Goal: Complete application form: Complete application form

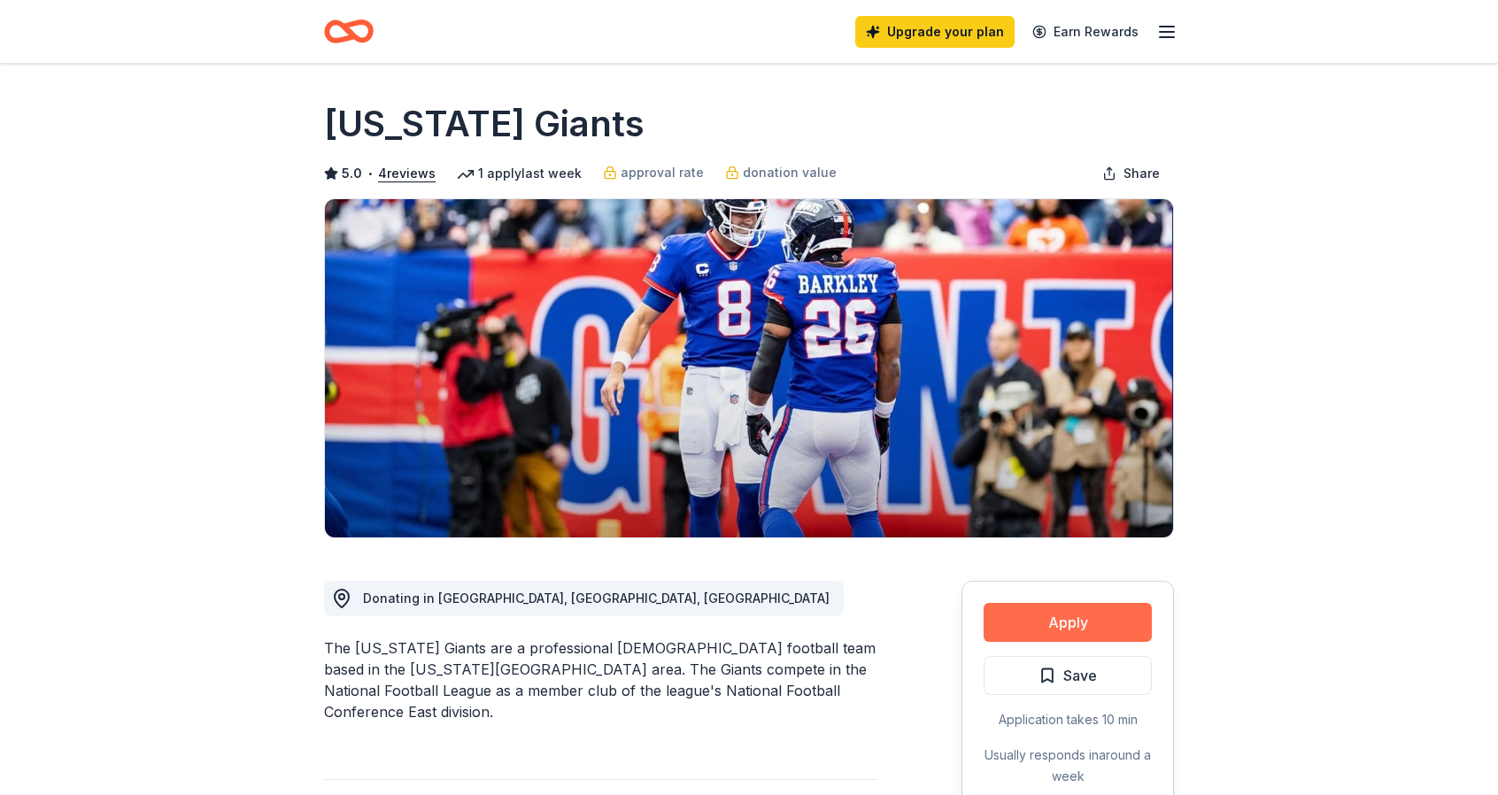
click at [1091, 623] on button "Apply" at bounding box center [1068, 622] width 168 height 39
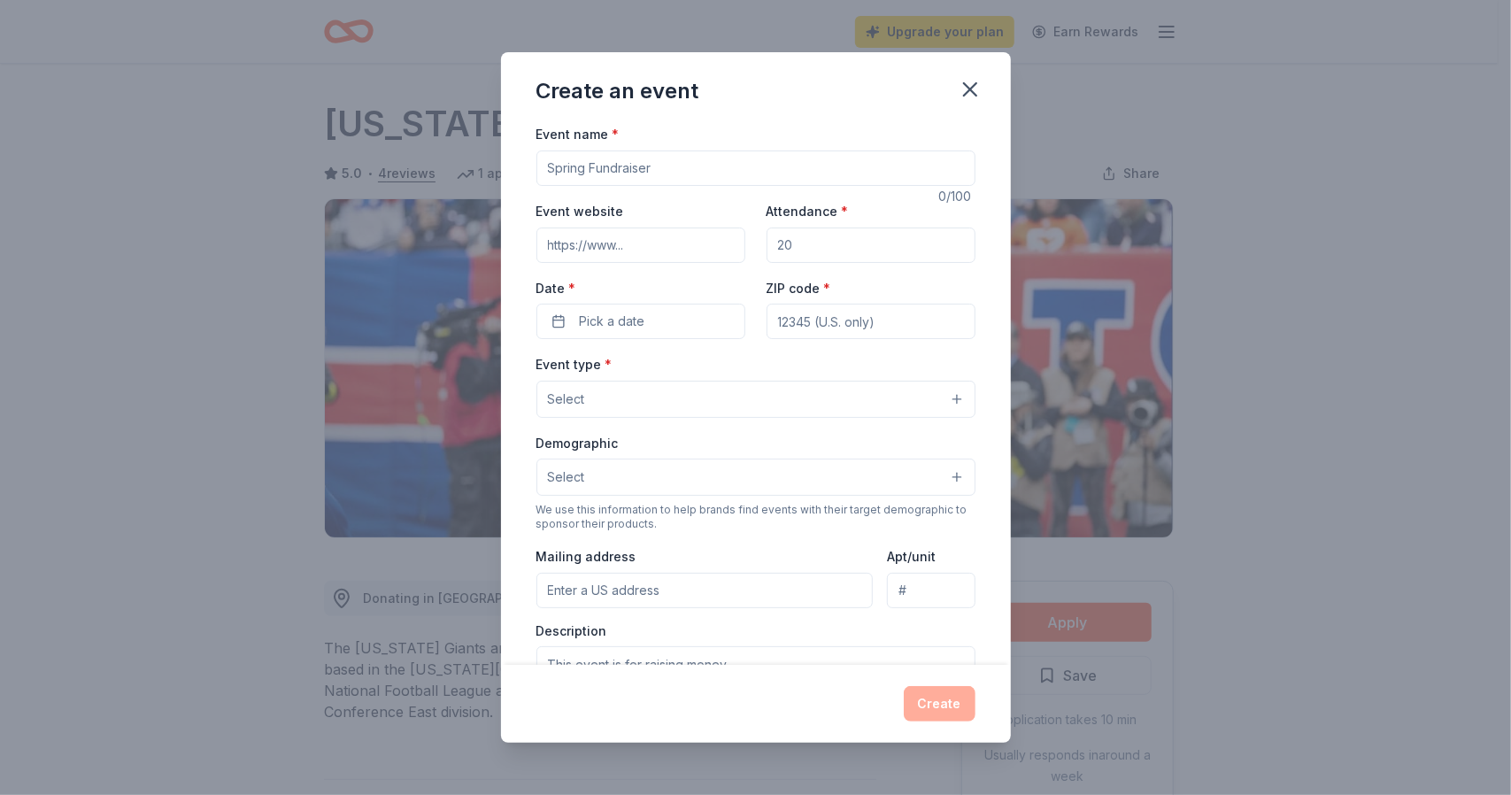
click at [654, 158] on input "Event name *" at bounding box center [756, 168] width 439 height 35
type input "Maywood Nursery School Tricky Tray"
click at [639, 245] on input "Event website" at bounding box center [641, 245] width 209 height 35
type input "maywoodcoop.info"
click at [793, 229] on input "Attendance *" at bounding box center [871, 245] width 209 height 35
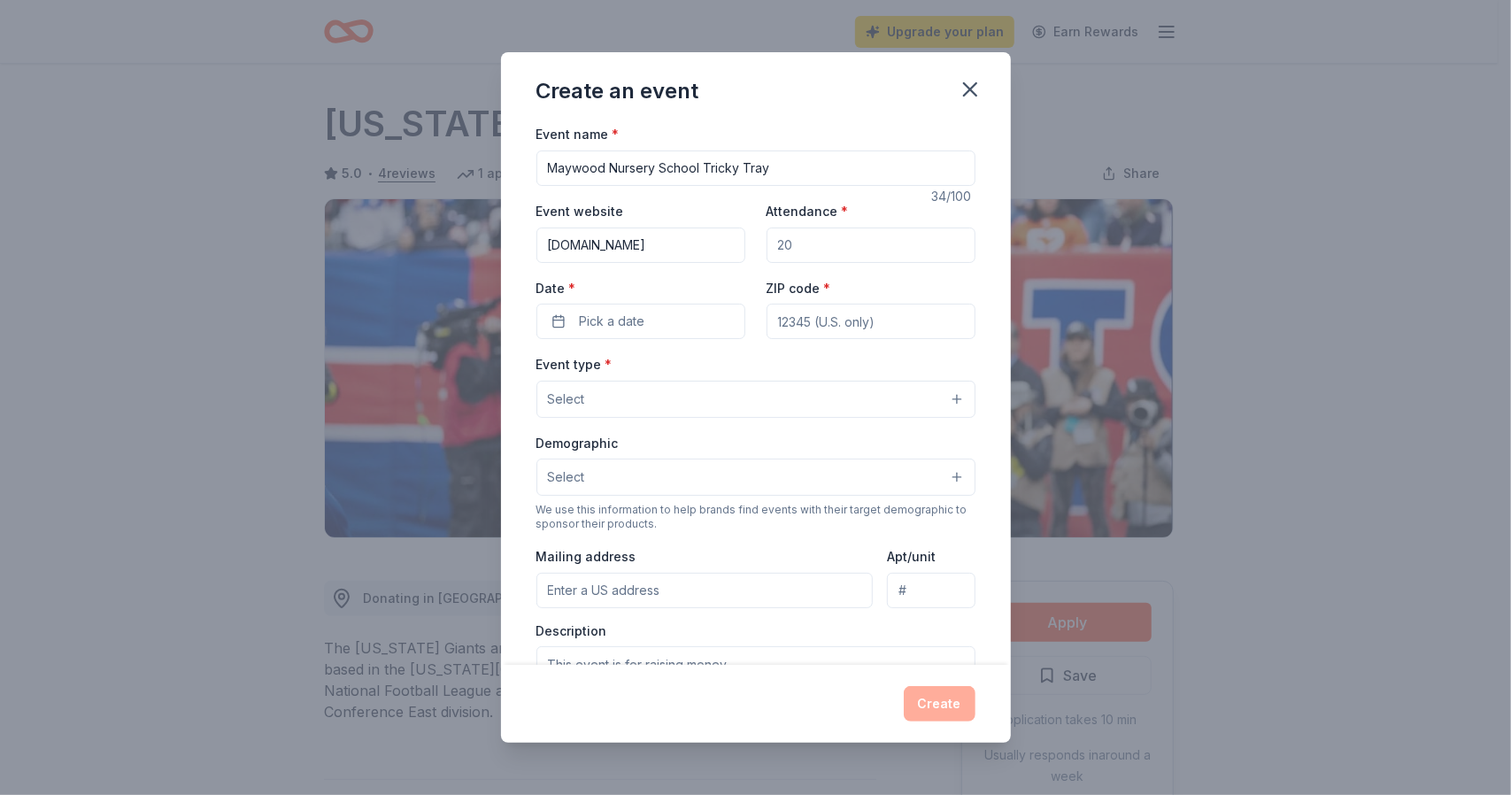
type input "350400"
click at [659, 309] on button "Pick a date" at bounding box center [641, 321] width 209 height 35
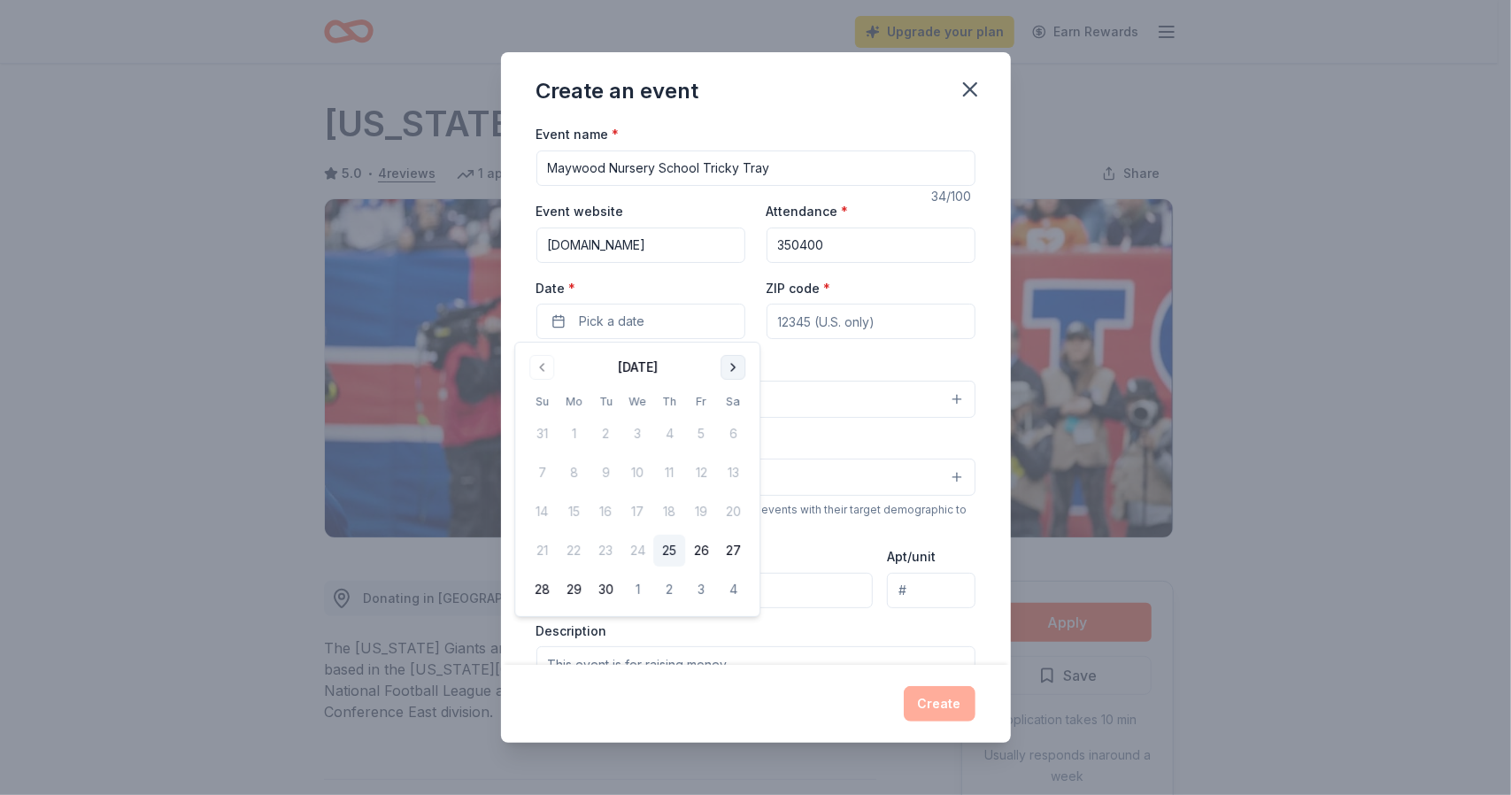
click at [725, 362] on button "Go to next month" at bounding box center [733, 367] width 25 height 25
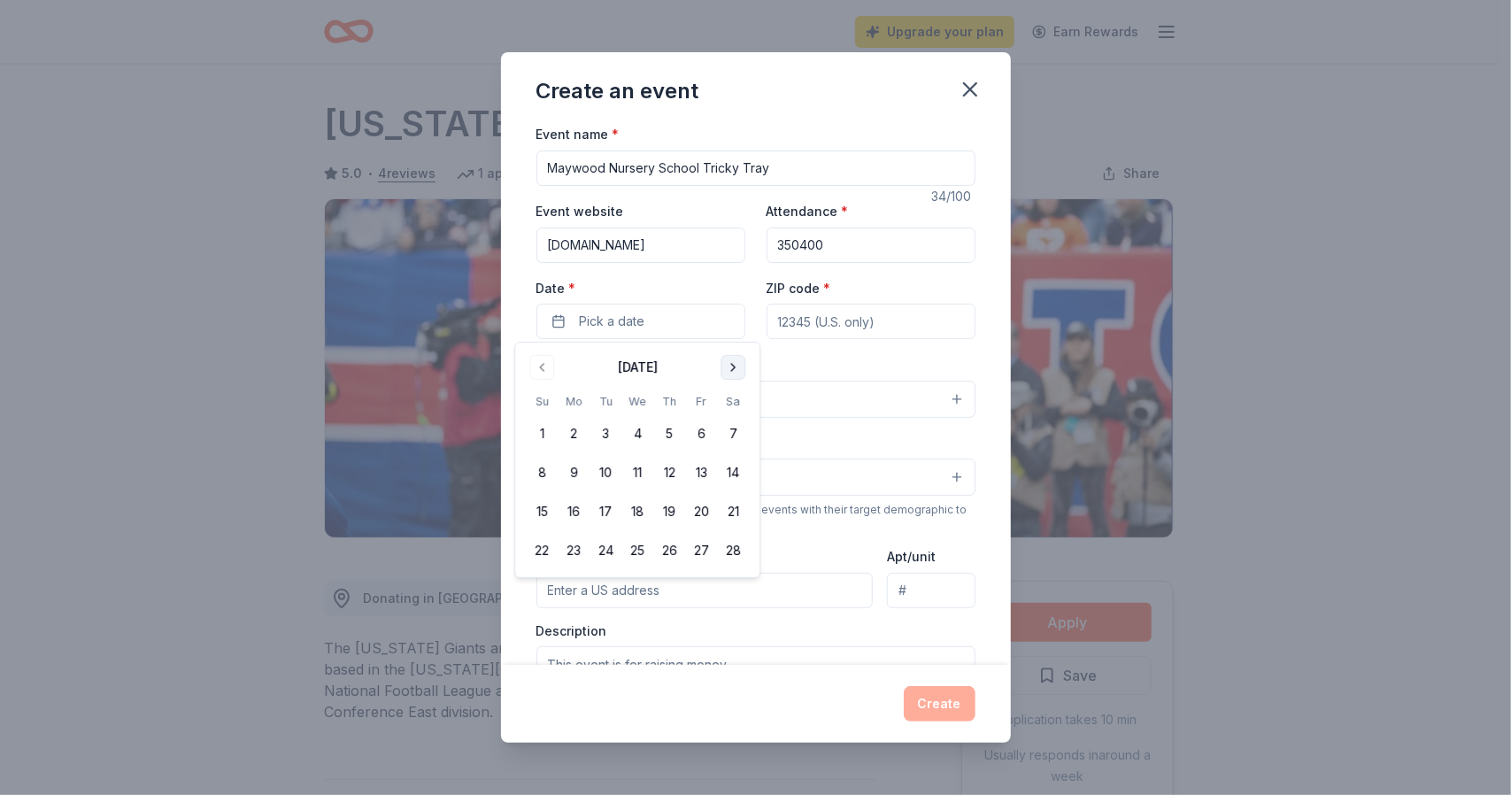
click at [725, 362] on button "Go to next month" at bounding box center [733, 367] width 25 height 25
click at [681, 472] on button "12" at bounding box center [669, 473] width 32 height 32
click at [813, 318] on input "ZIP code *" at bounding box center [871, 321] width 209 height 35
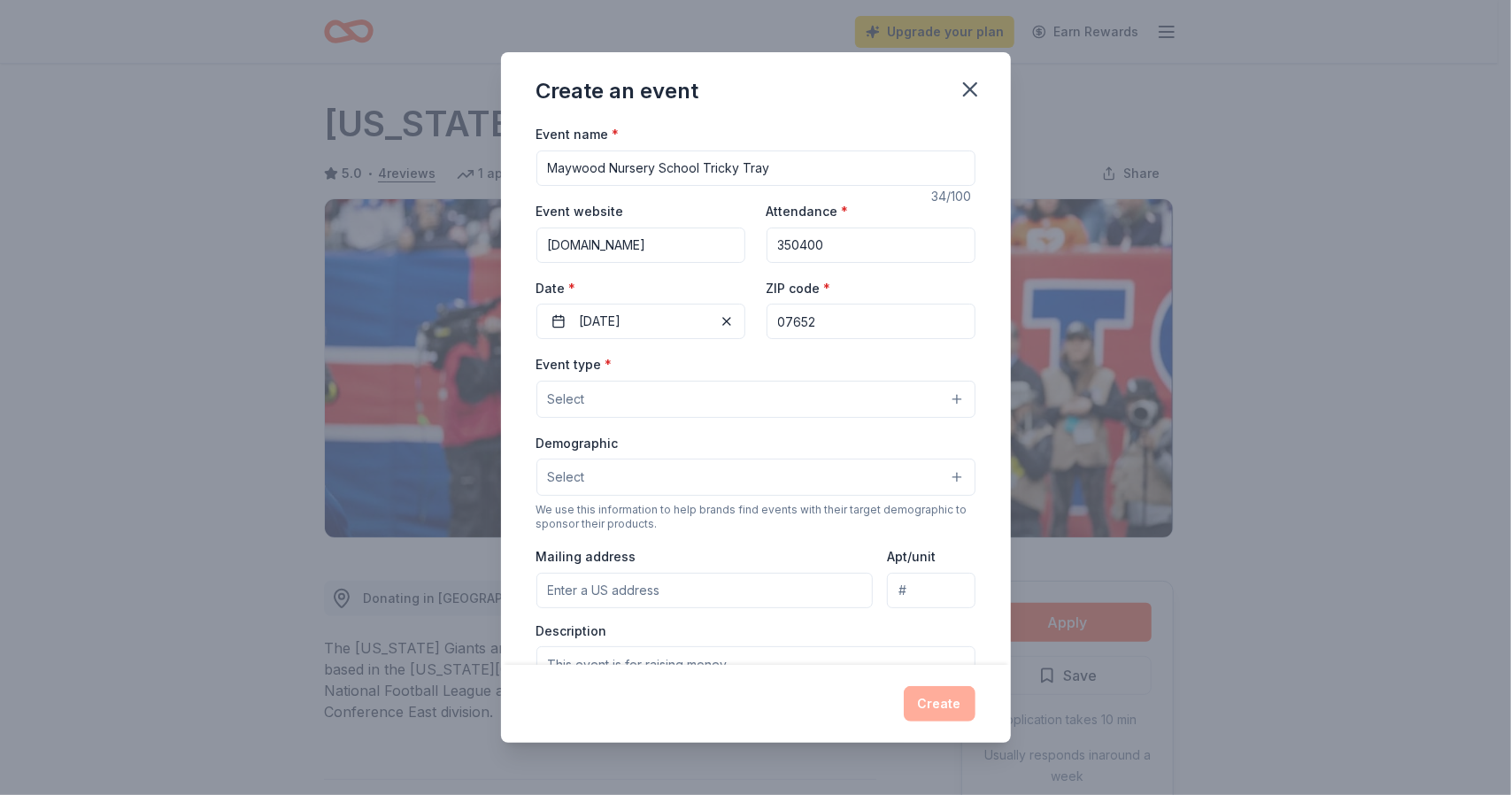
type input "07652"
click at [664, 394] on button "Select" at bounding box center [756, 399] width 439 height 37
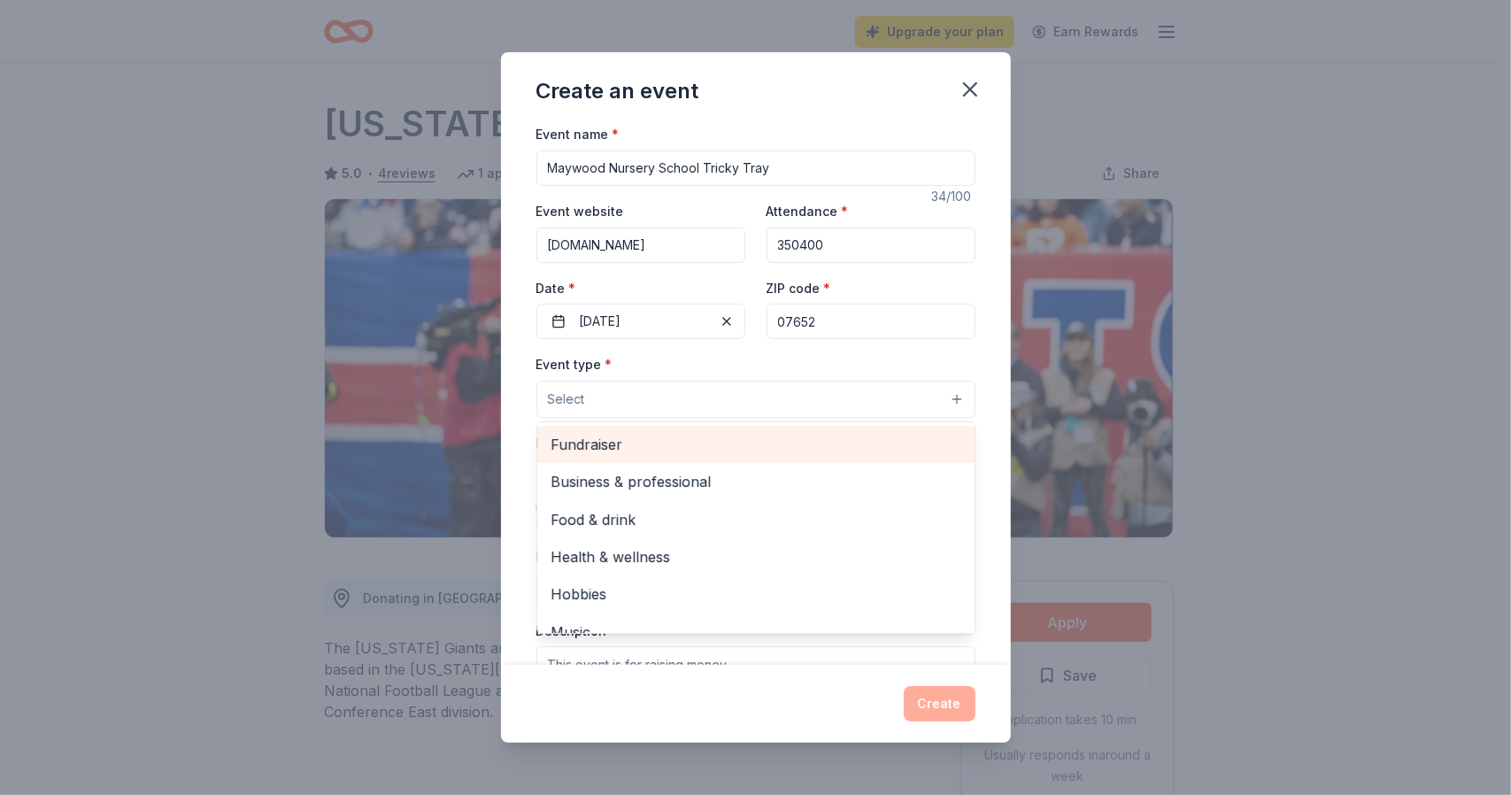
click at [662, 437] on span "Fundraiser" at bounding box center [756, 444] width 409 height 23
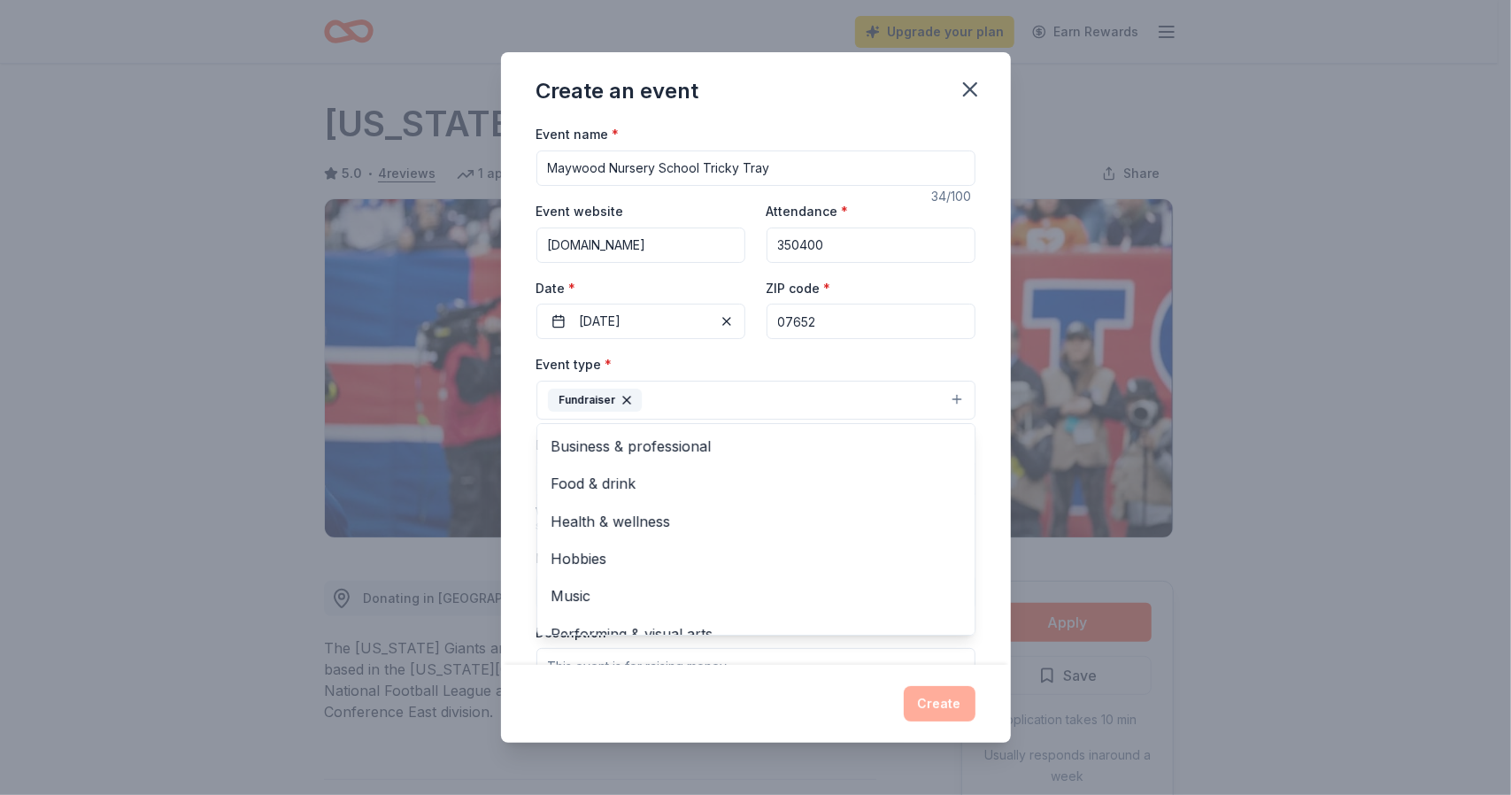
click at [685, 367] on div "Event type * Fundraiser Business & professional Food & drink Health & wellness …" at bounding box center [756, 386] width 439 height 66
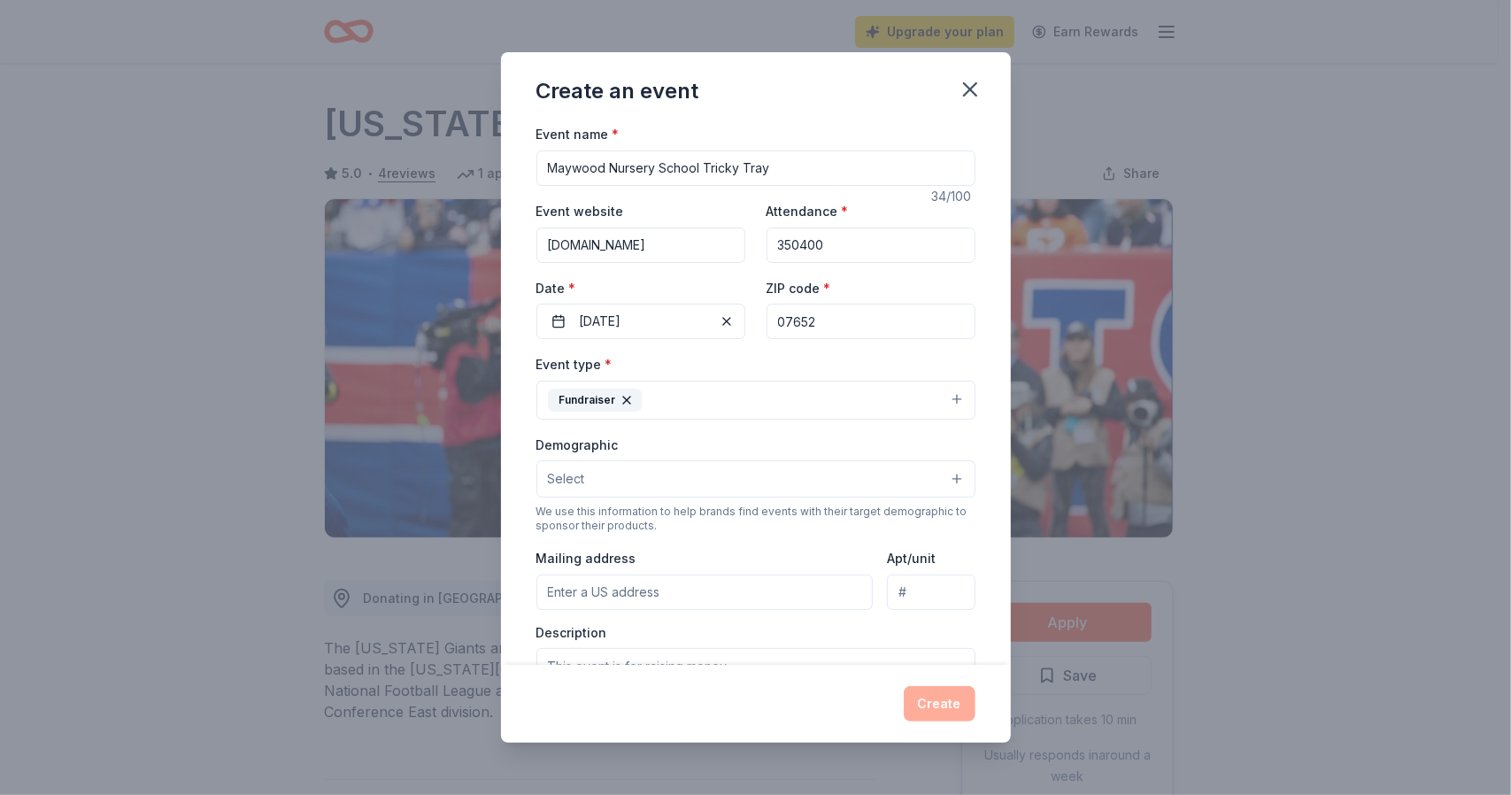
click at [664, 478] on button "Select" at bounding box center [756, 478] width 439 height 37
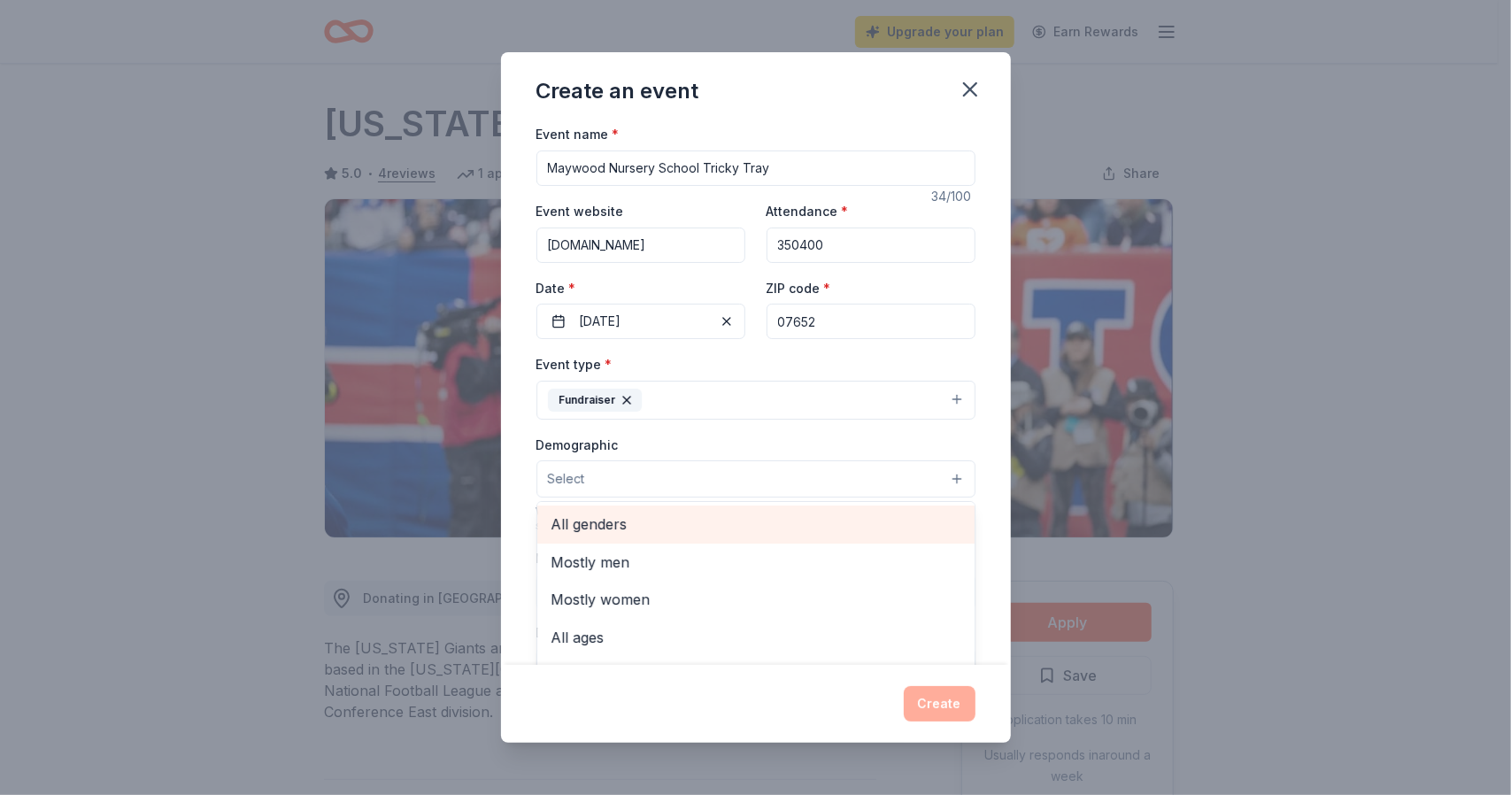
click at [656, 525] on span "All genders" at bounding box center [756, 524] width 409 height 23
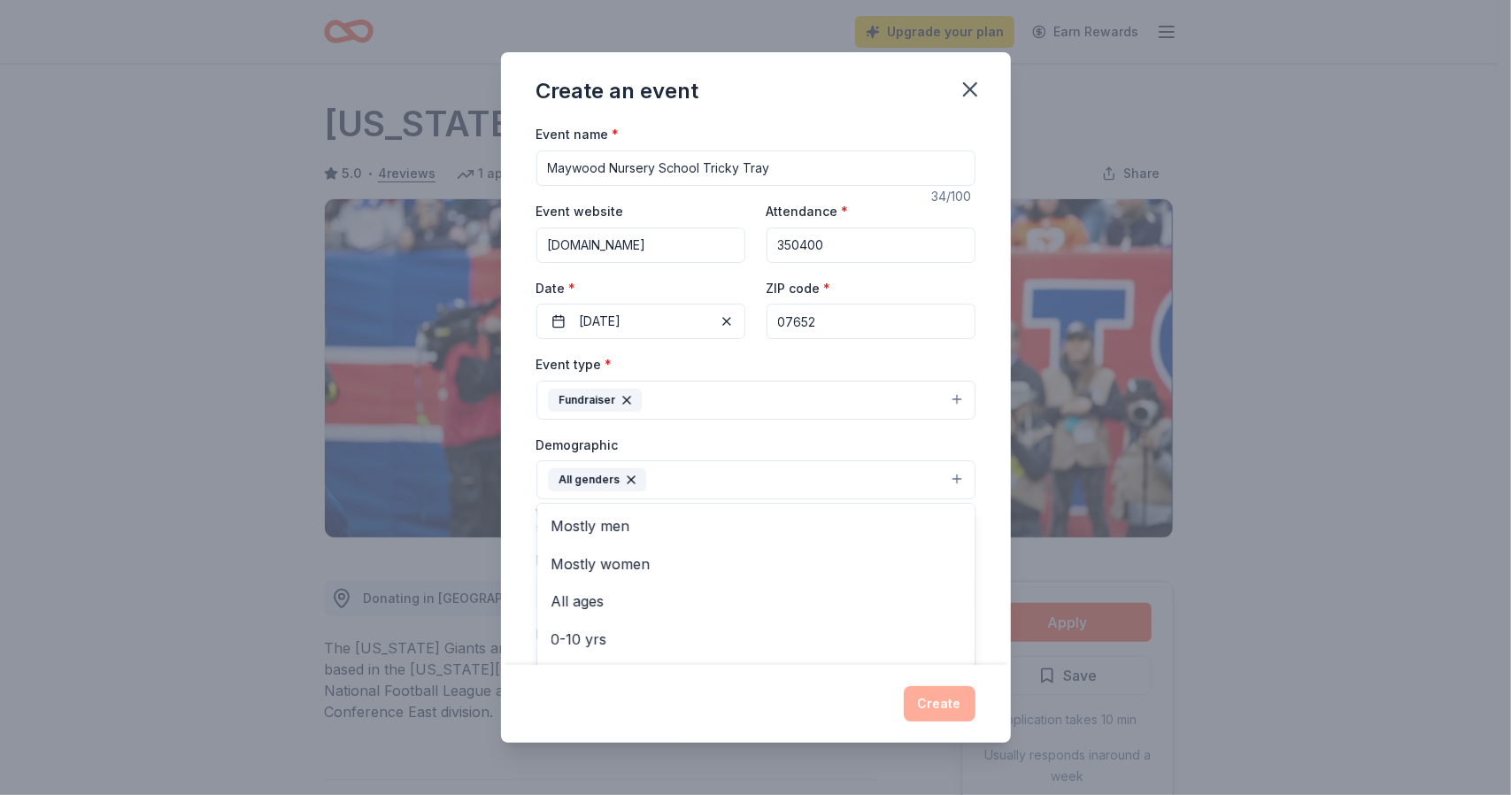
click at [675, 424] on div "Event type * Fundraiser Demographic All genders Mostly men Mostly women All age…" at bounding box center [756, 541] width 439 height 376
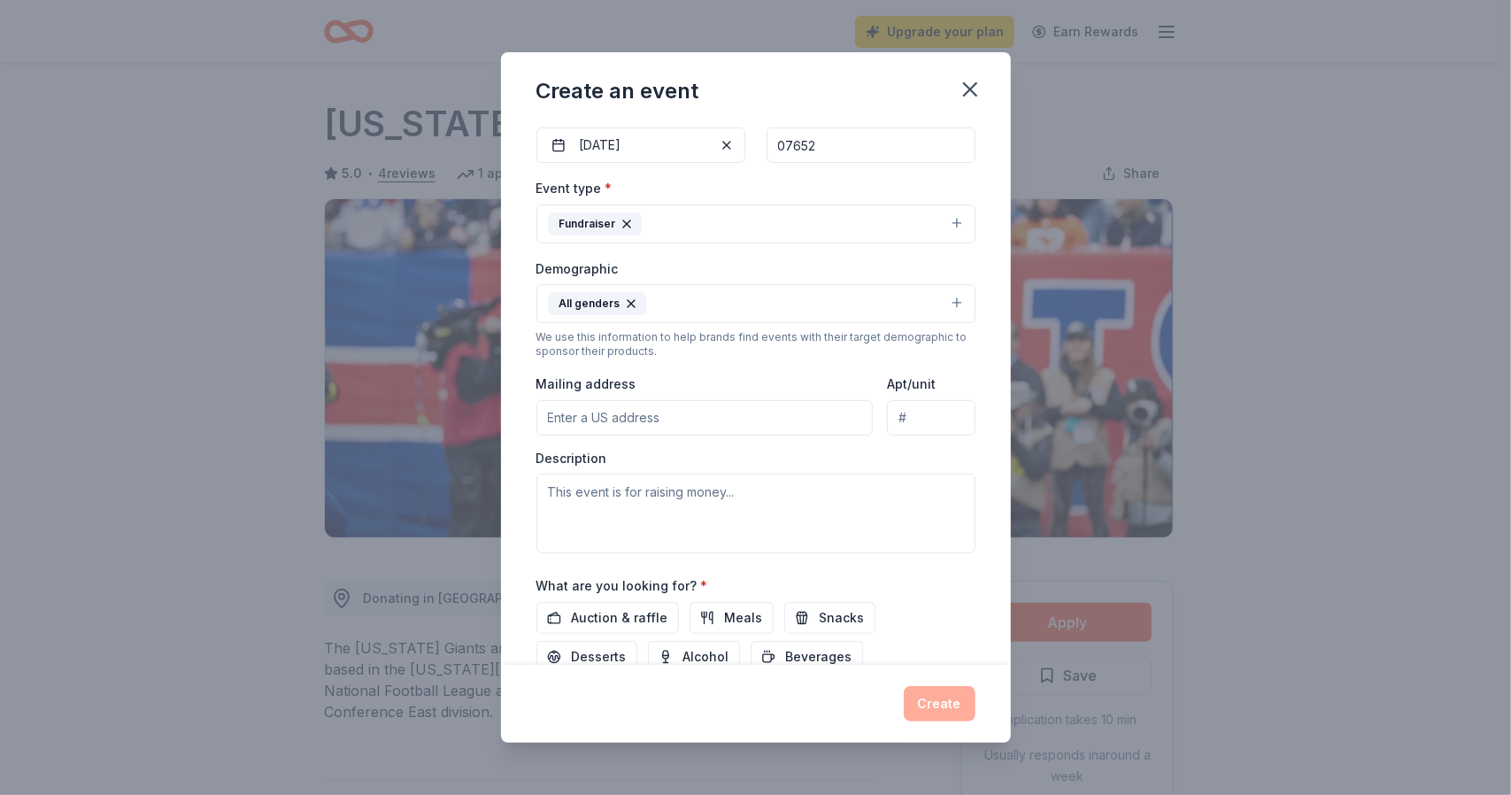
scroll to position [177, 0]
click at [681, 407] on input "Mailing address" at bounding box center [705, 416] width 337 height 35
type input "29 Parkway, Maywood, NJ, 07607"
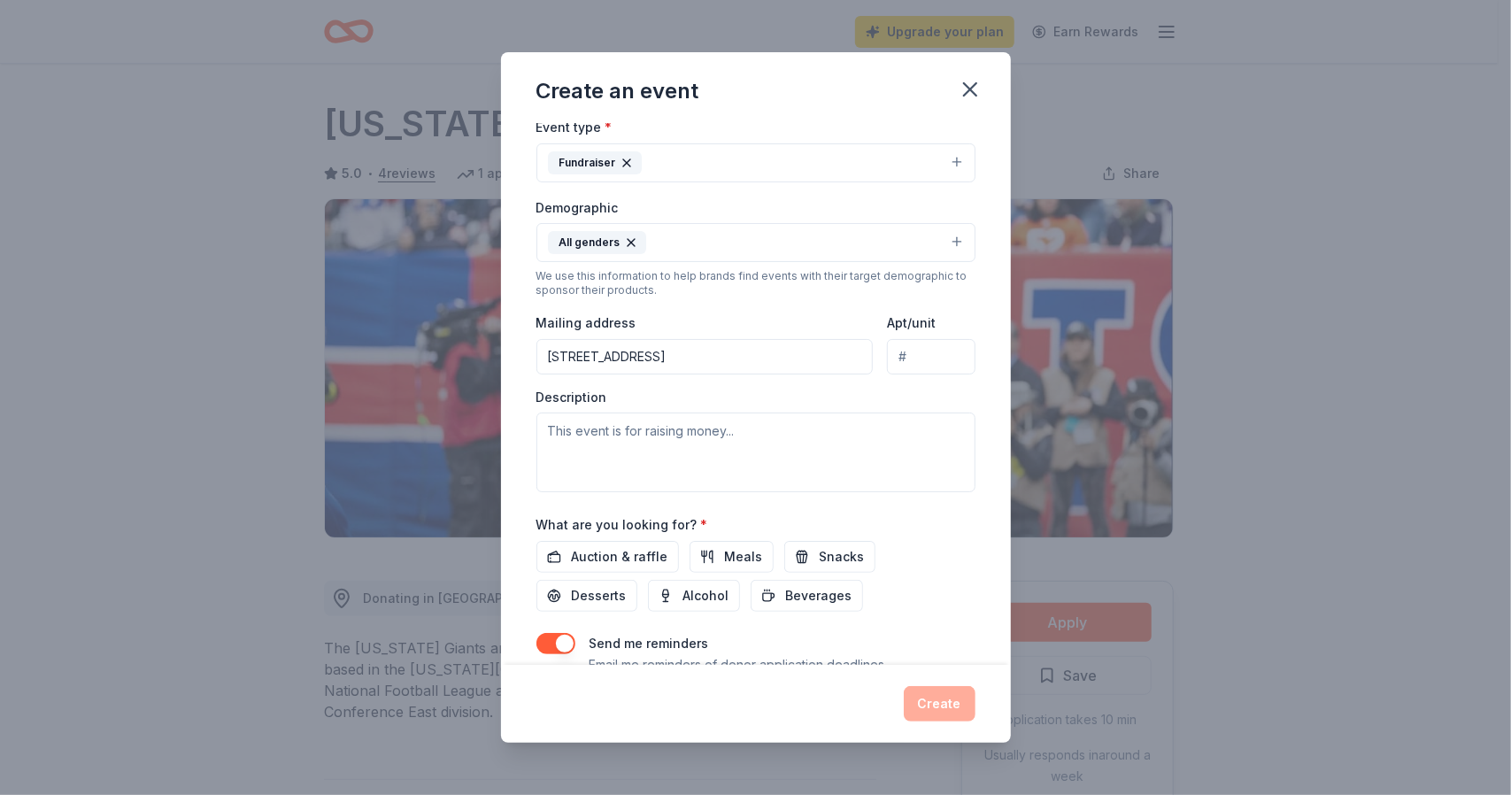
scroll to position [266, 0]
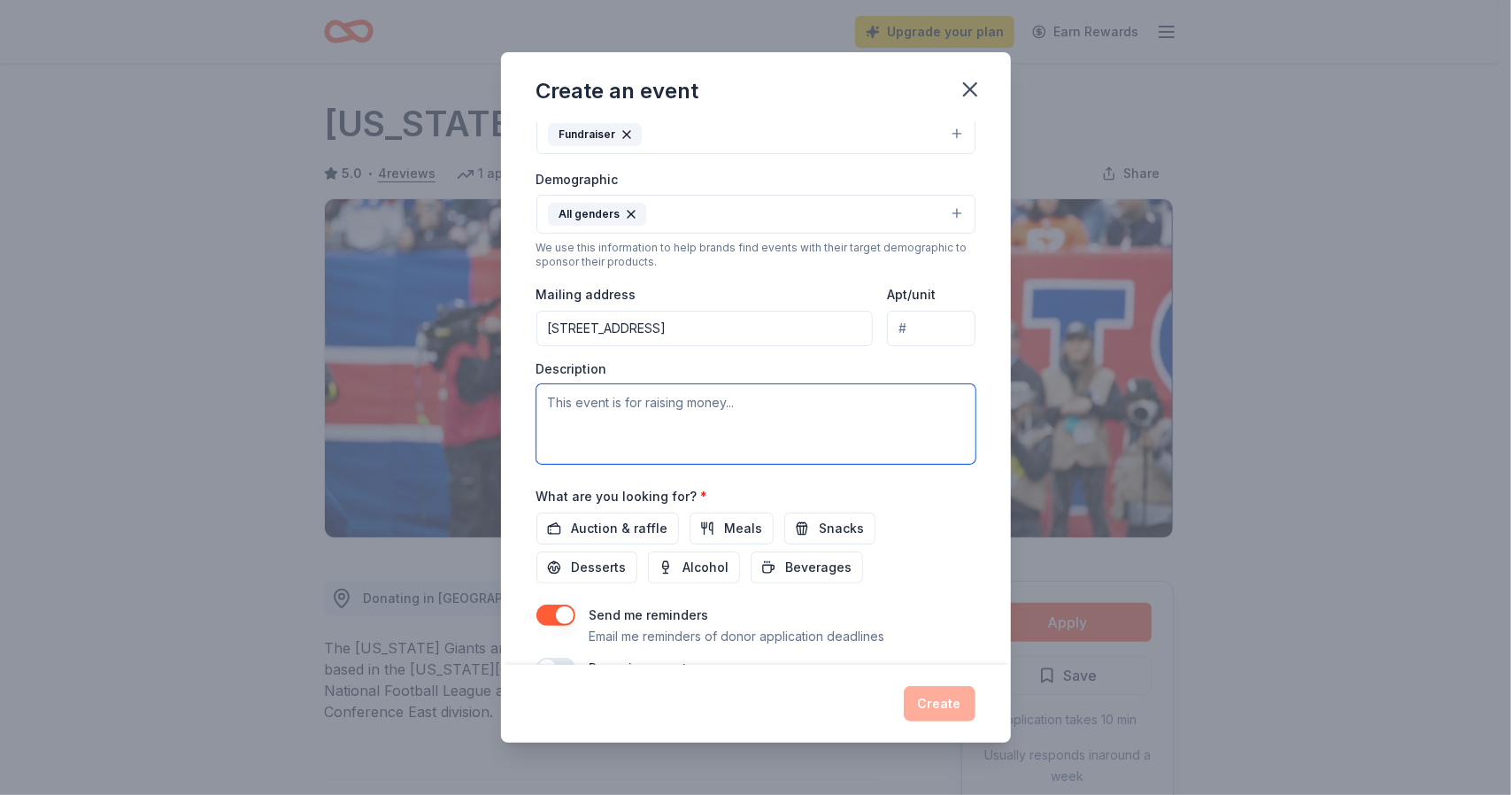
click at [572, 413] on textarea at bounding box center [756, 424] width 439 height 80
click at [676, 385] on textarea at bounding box center [756, 424] width 439 height 80
paste textarea "The Maywood Cooperative Nursery School hosts its annual Tricky Tray to raise fu…"
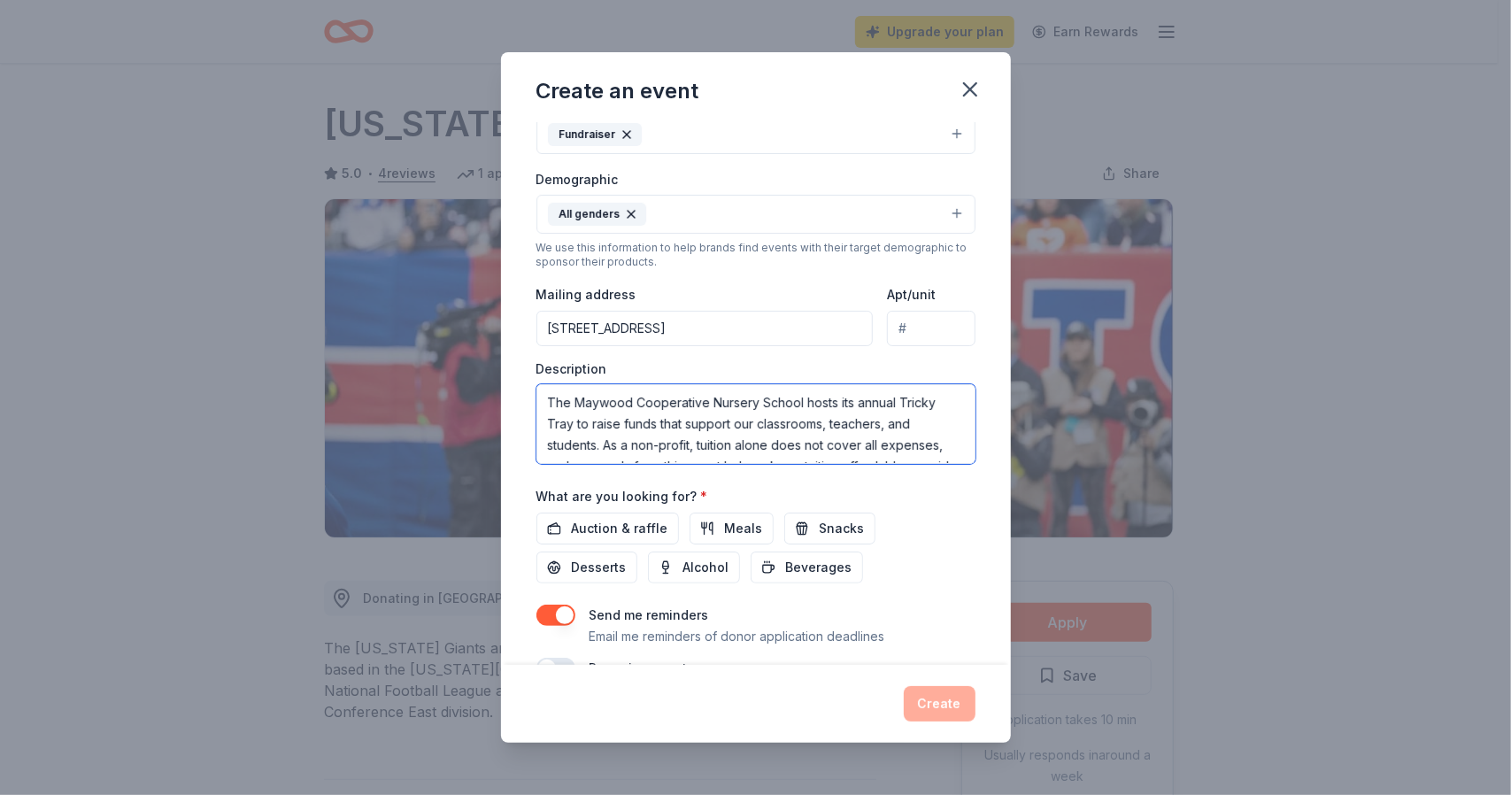
scroll to position [74, 0]
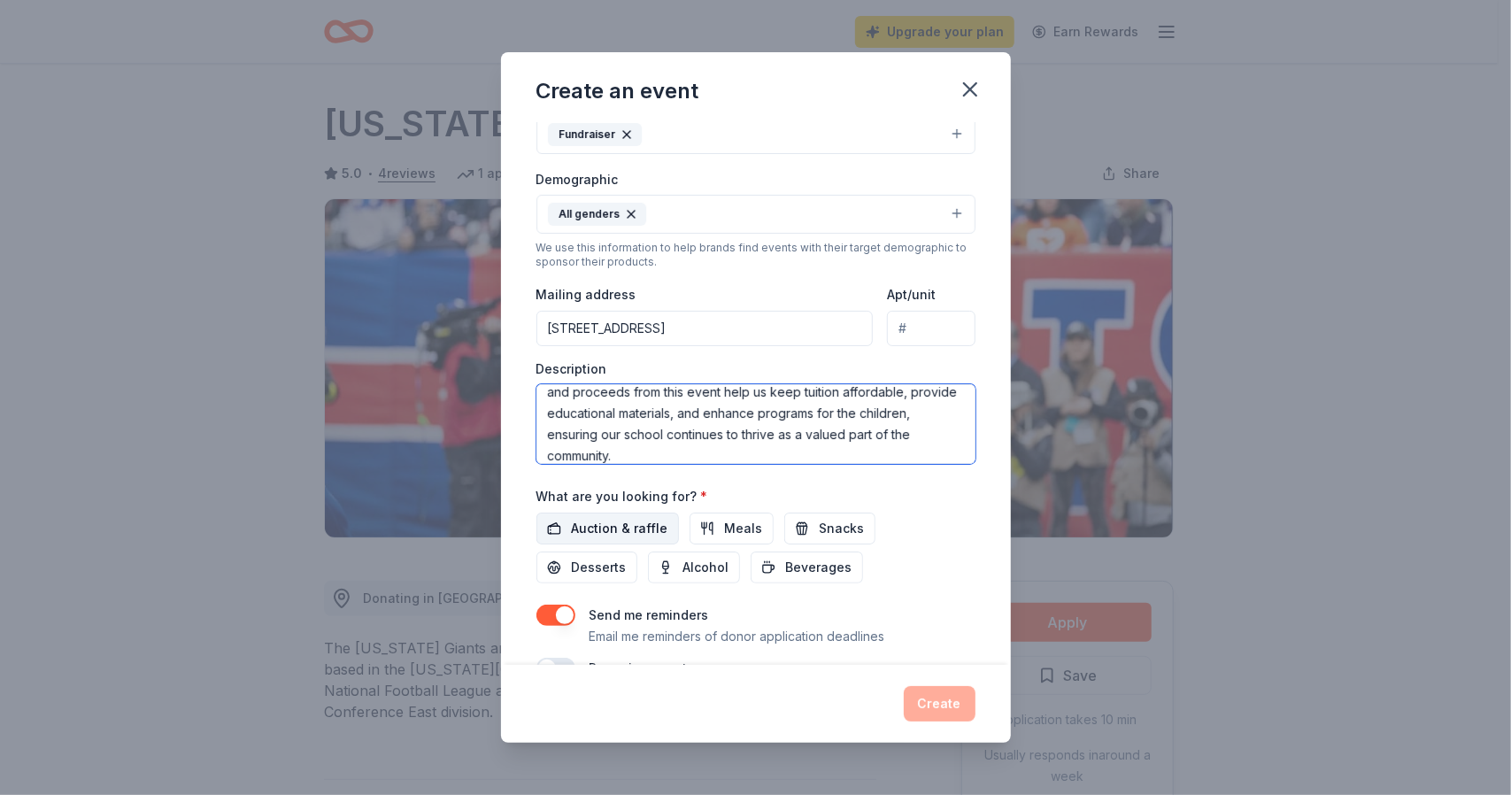
type textarea "The Maywood Cooperative Nursery School hosts its annual Tricky Tray to raise fu…"
click at [637, 525] on span "Auction & raffle" at bounding box center [620, 528] width 97 height 21
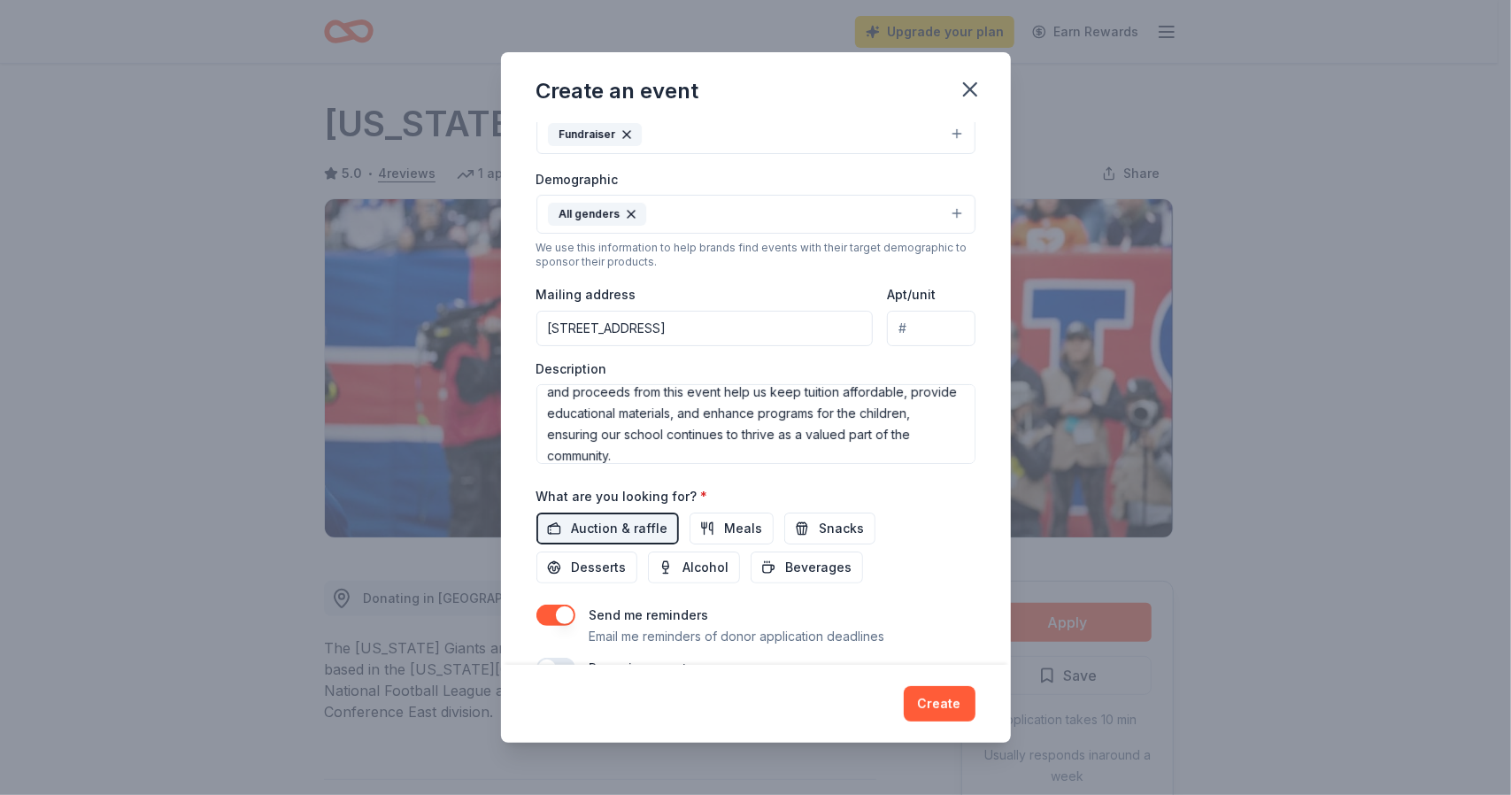
scroll to position [303, 0]
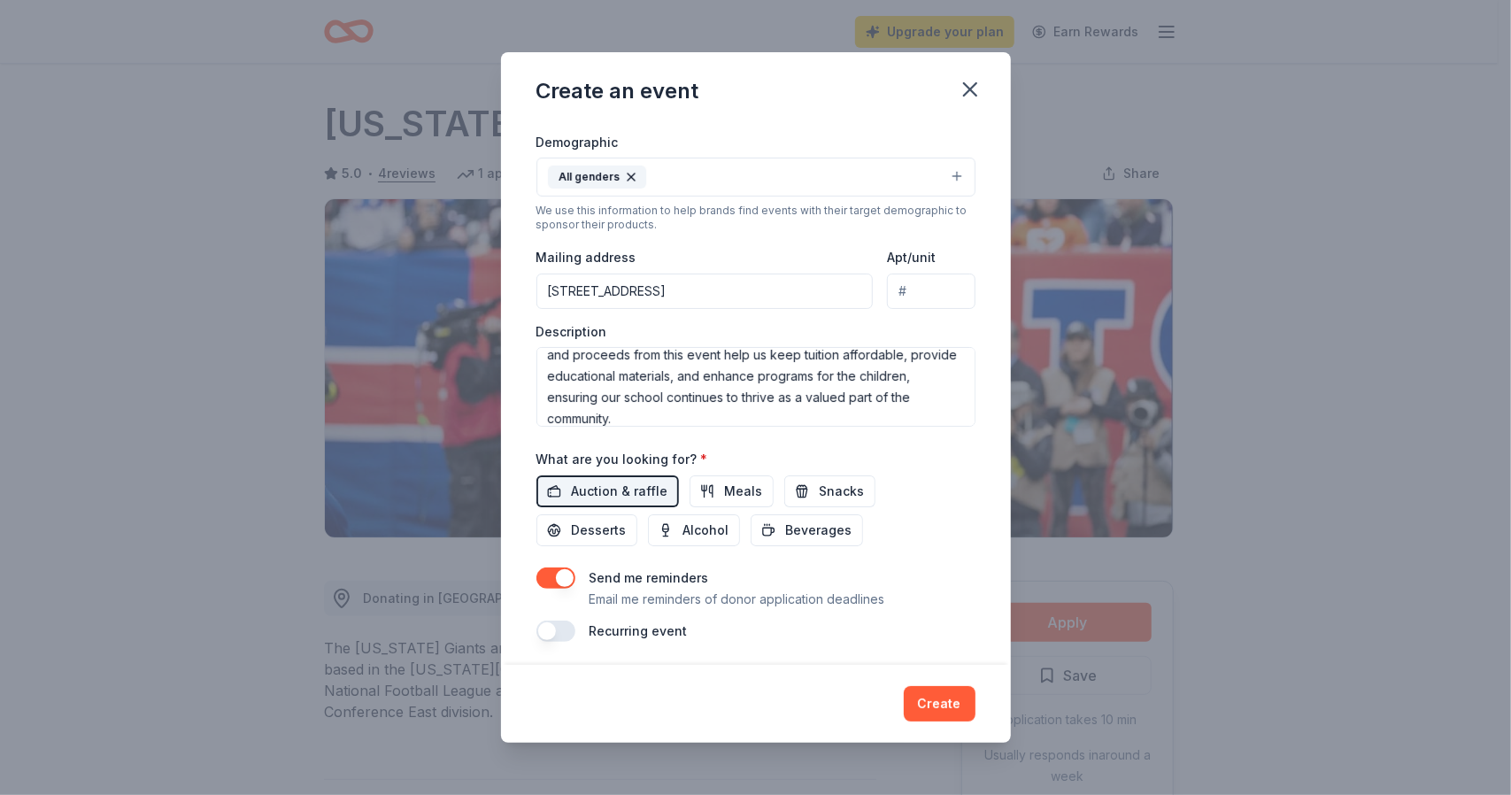
click at [684, 589] on p "Email me reminders of donor application deadlines" at bounding box center [738, 599] width 296 height 21
click at [543, 573] on button "button" at bounding box center [556, 578] width 39 height 21
click at [551, 621] on button "button" at bounding box center [556, 631] width 39 height 21
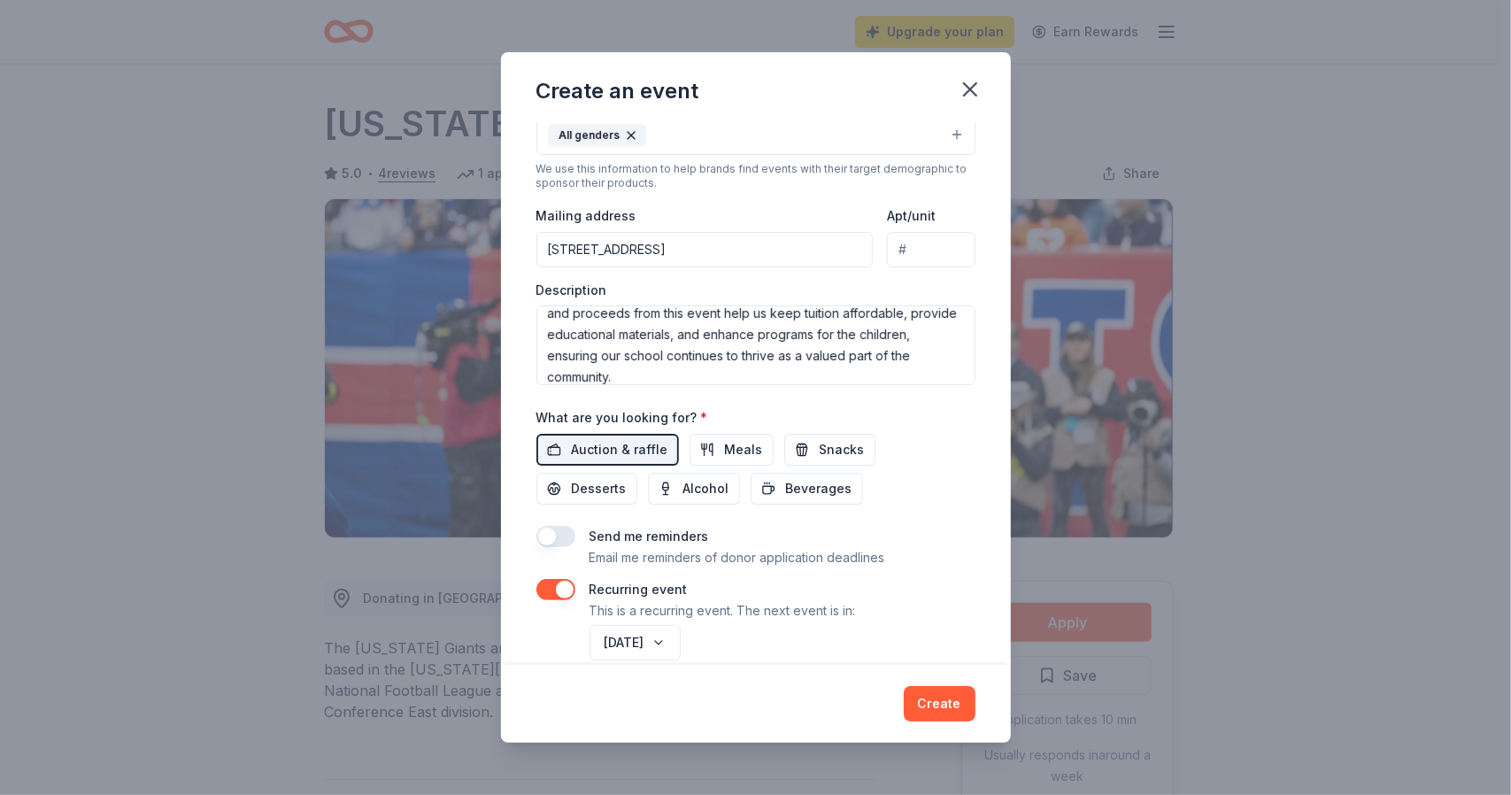
scroll to position [367, 0]
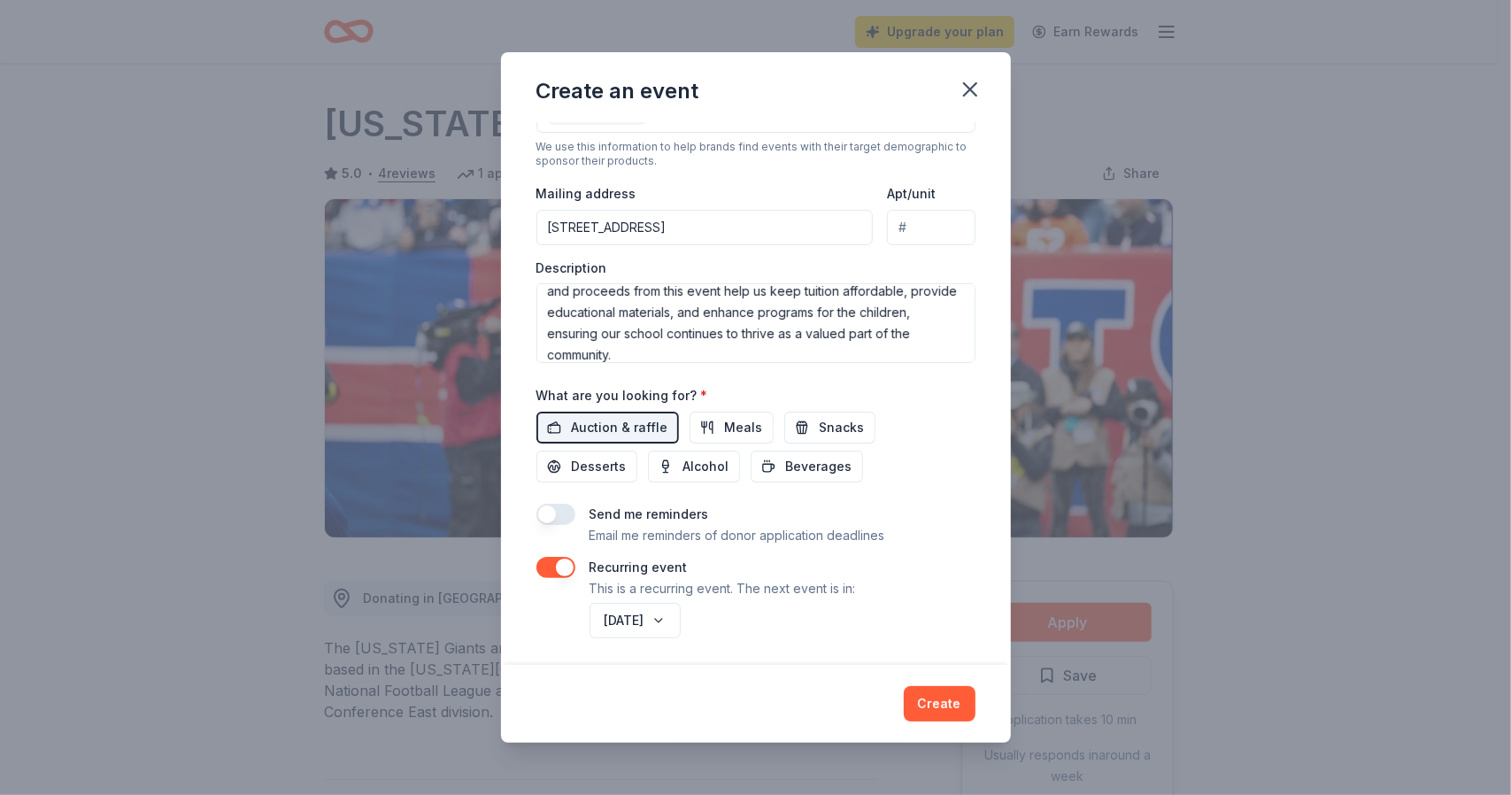
click at [535, 560] on div "Event name * Maywood Nursery School Tricky Tray 34 /100 Event website maywoodco…" at bounding box center [756, 393] width 510 height 541
click at [543, 562] on button "button" at bounding box center [556, 567] width 39 height 21
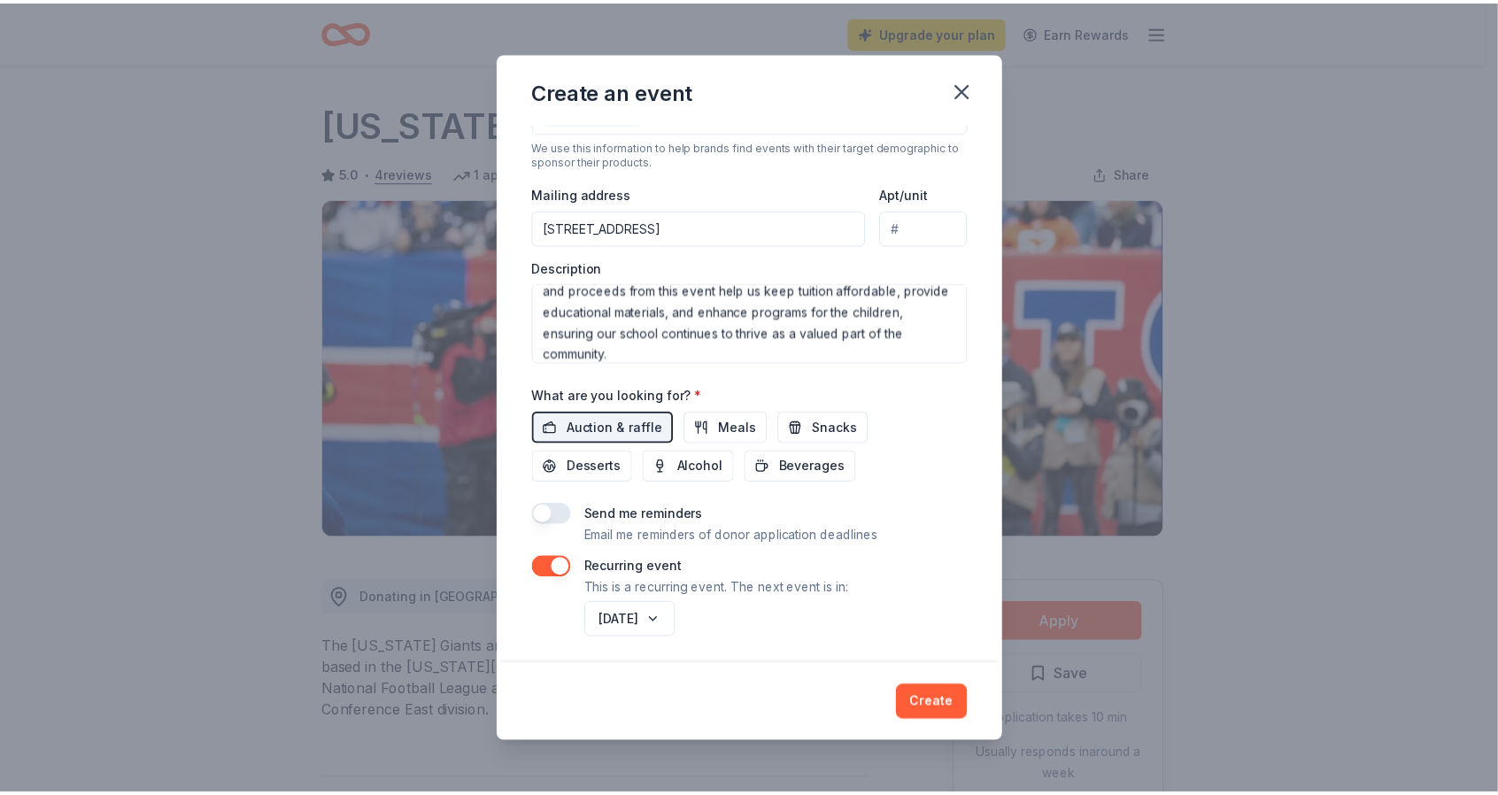
scroll to position [303, 0]
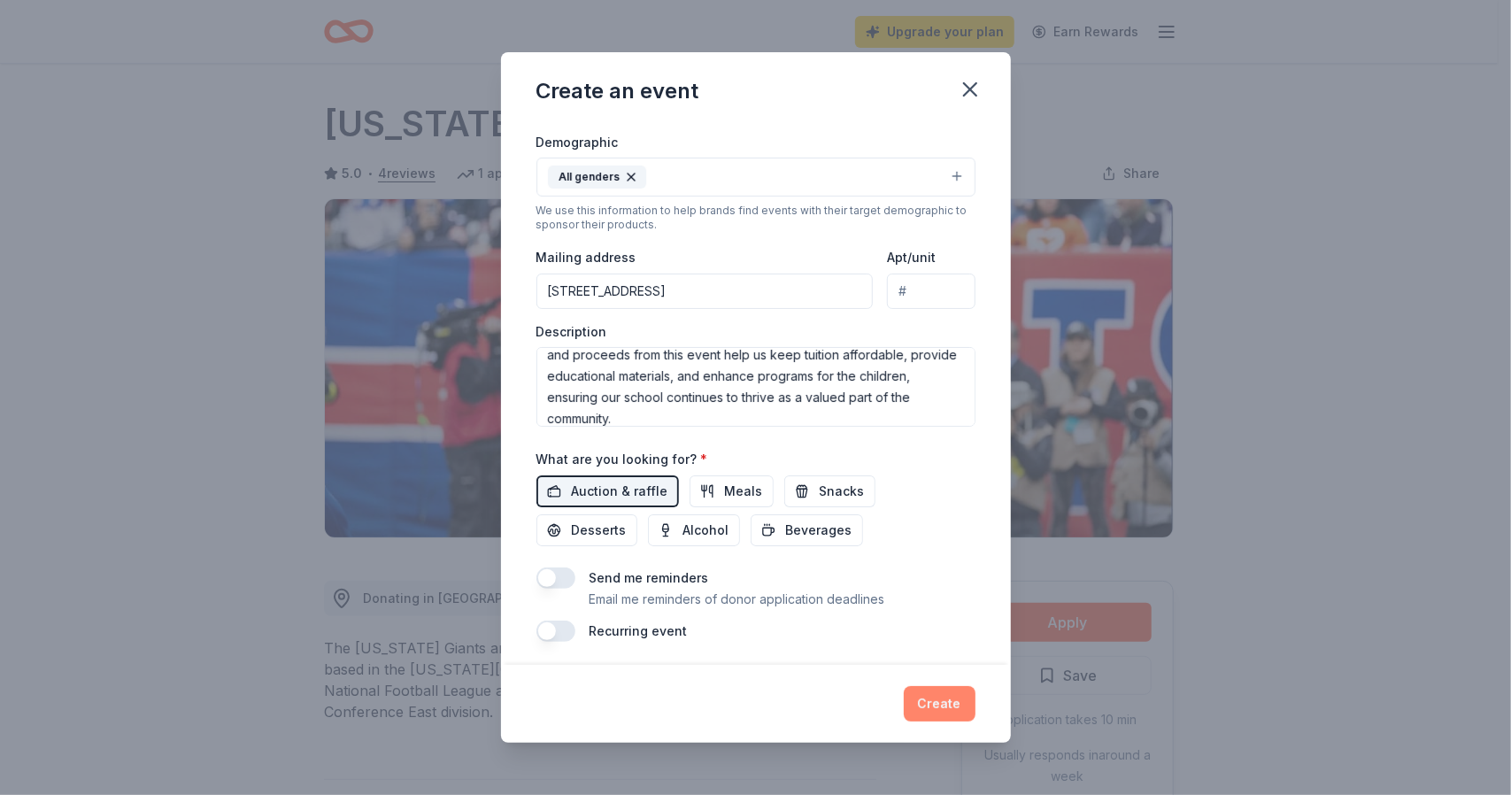
click at [923, 692] on button "Create" at bounding box center [940, 703] width 72 height 35
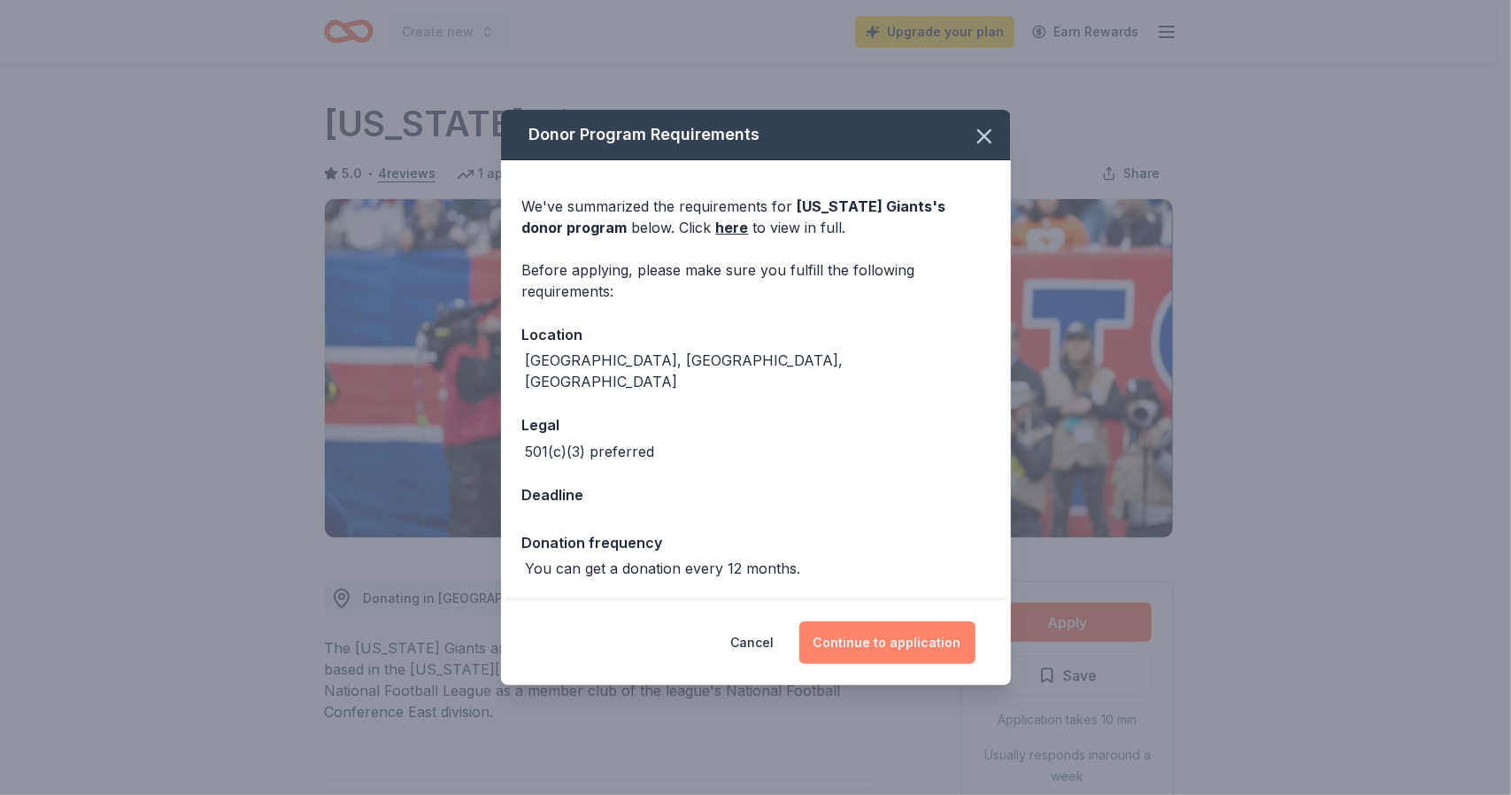
click at [900, 628] on button "Continue to application" at bounding box center [888, 643] width 176 height 43
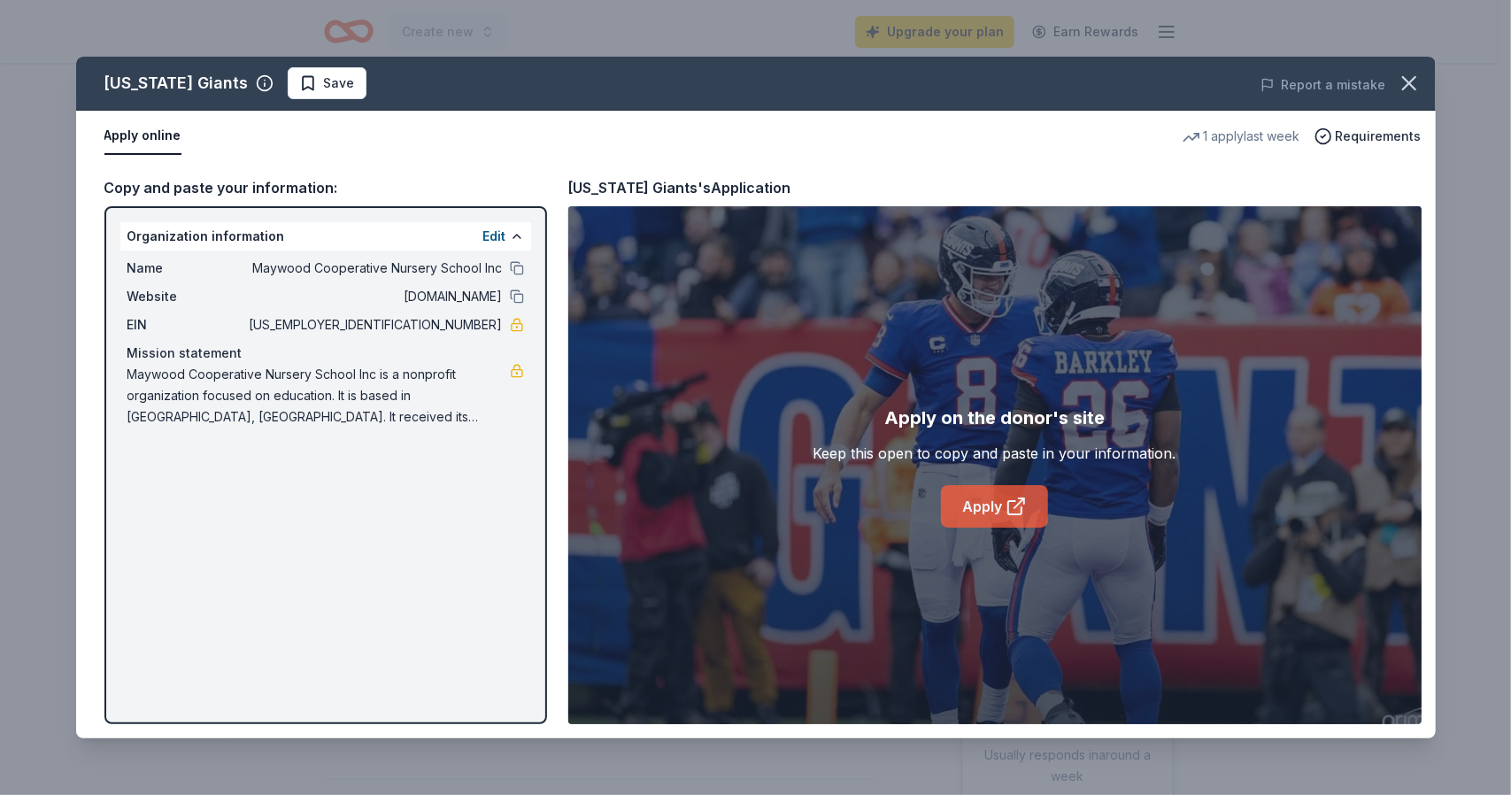
click at [958, 505] on link "Apply" at bounding box center [994, 506] width 107 height 43
click at [1394, 76] on button "button" at bounding box center [1409, 83] width 39 height 39
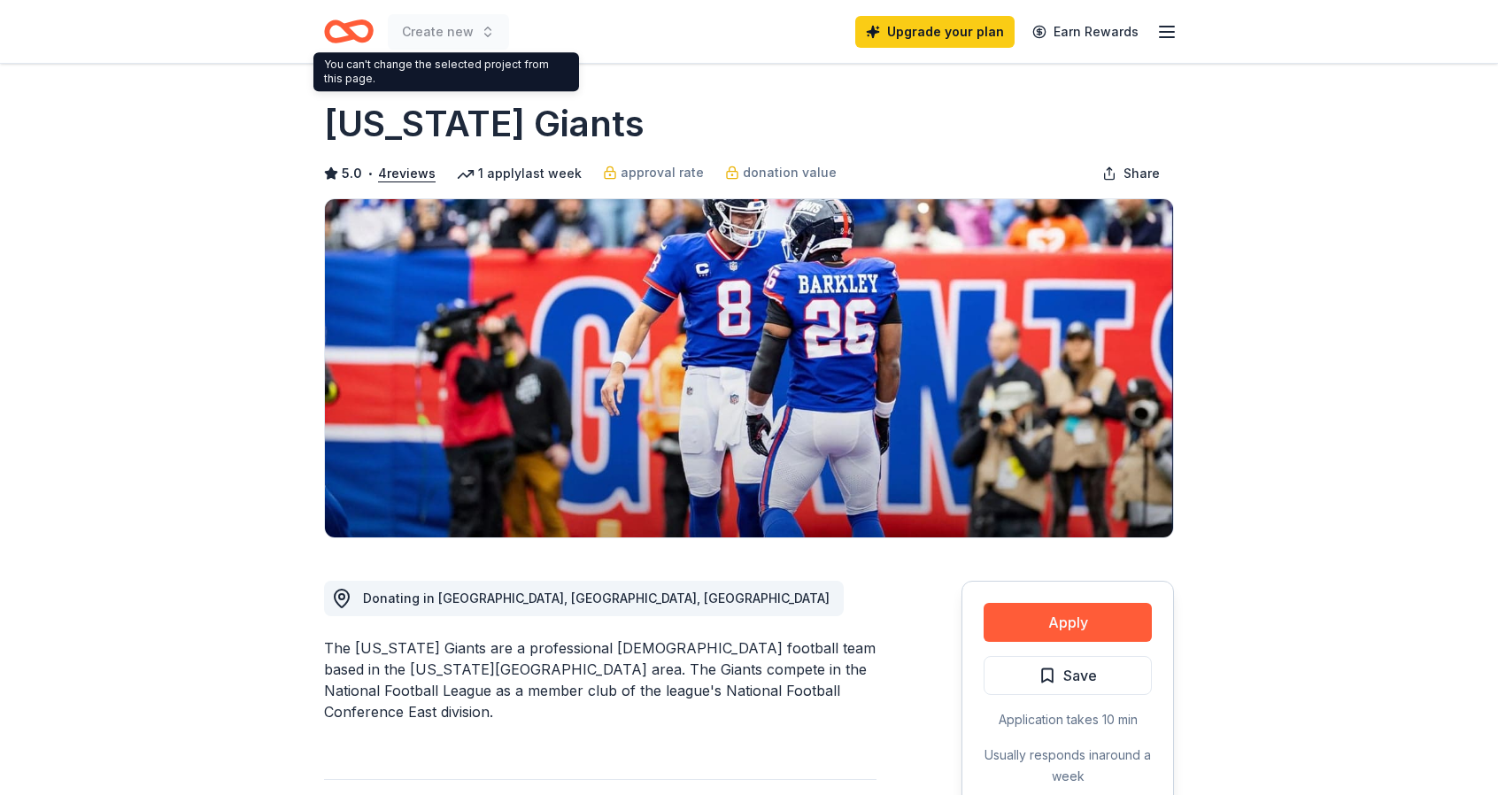
click at [324, 43] on icon "Home" at bounding box center [349, 32] width 50 height 42
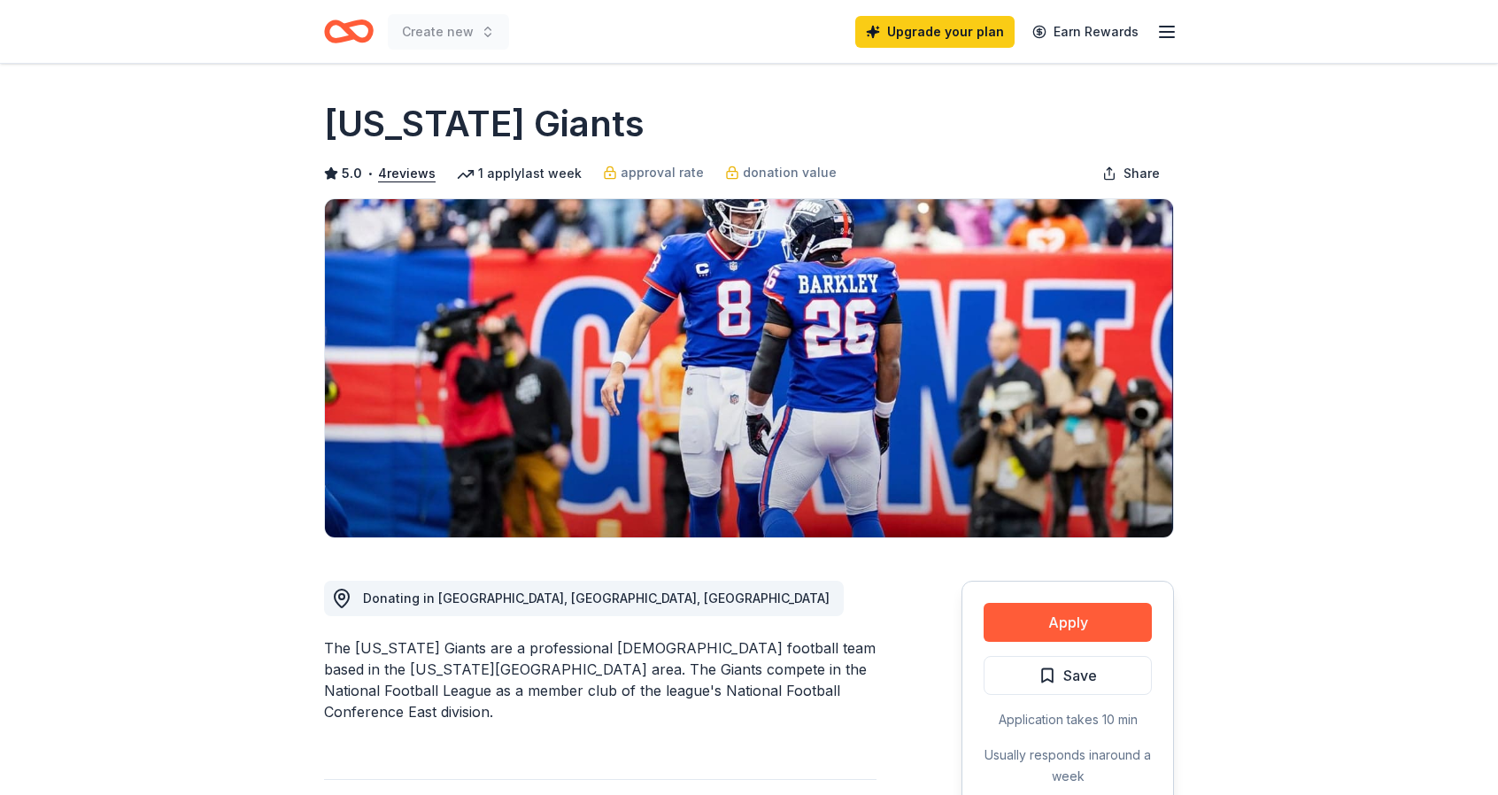
click at [327, 37] on icon "Home" at bounding box center [340, 31] width 27 height 18
click at [361, 26] on icon "Home" at bounding box center [349, 32] width 50 height 42
click at [364, 27] on icon "Home" at bounding box center [349, 32] width 50 height 42
click at [1154, 31] on div "Upgrade your plan Earn Rewards" at bounding box center [1016, 32] width 322 height 42
click at [1169, 27] on icon "button" at bounding box center [1166, 31] width 21 height 21
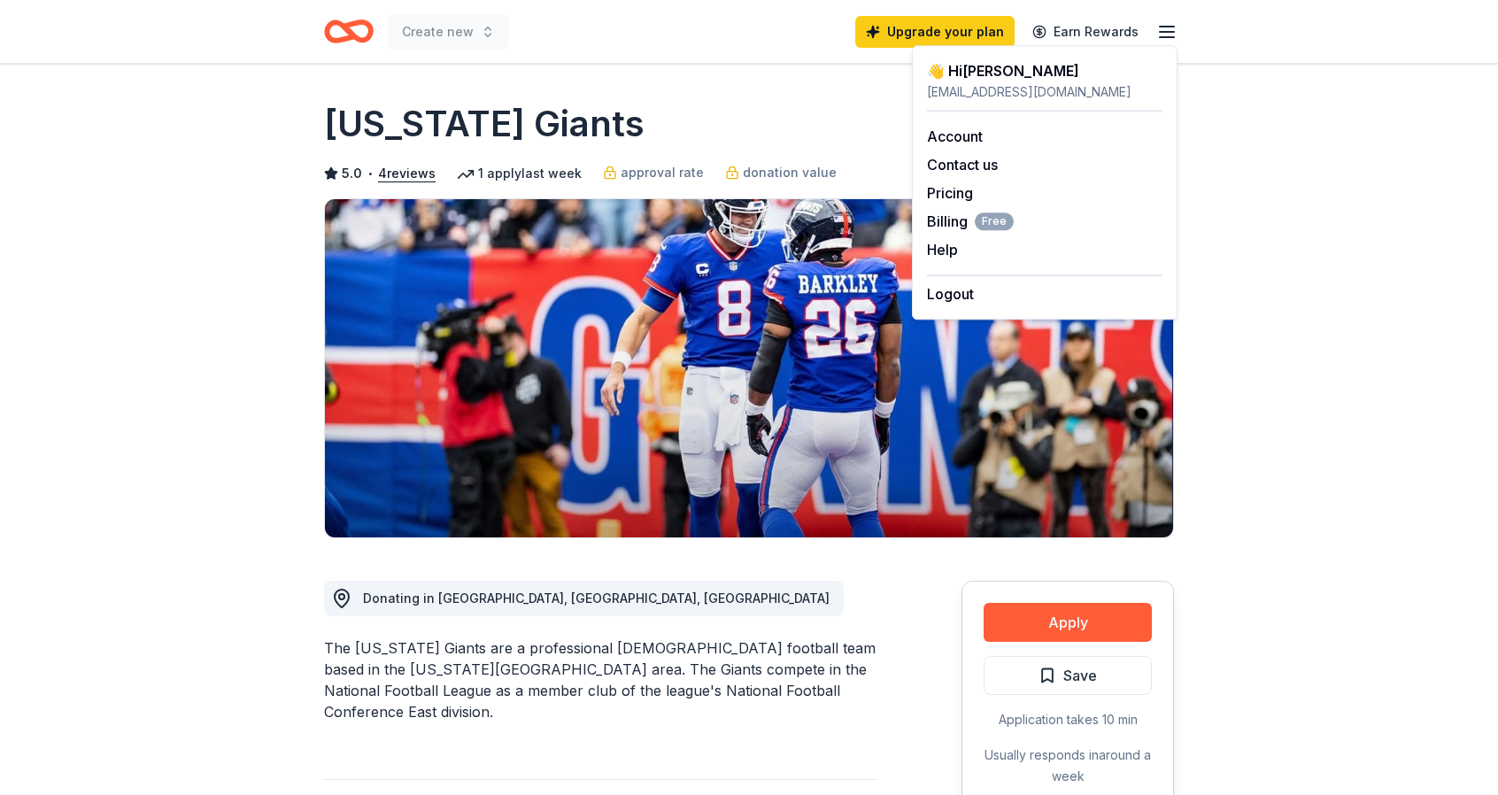
drag, startPoint x: 999, startPoint y: 94, endPoint x: 979, endPoint y: 123, distance: 35.1
click at [999, 95] on div "pymartinez@gmail.com" at bounding box center [1045, 91] width 236 height 21
click at [966, 139] on link "Account" at bounding box center [955, 137] width 56 height 18
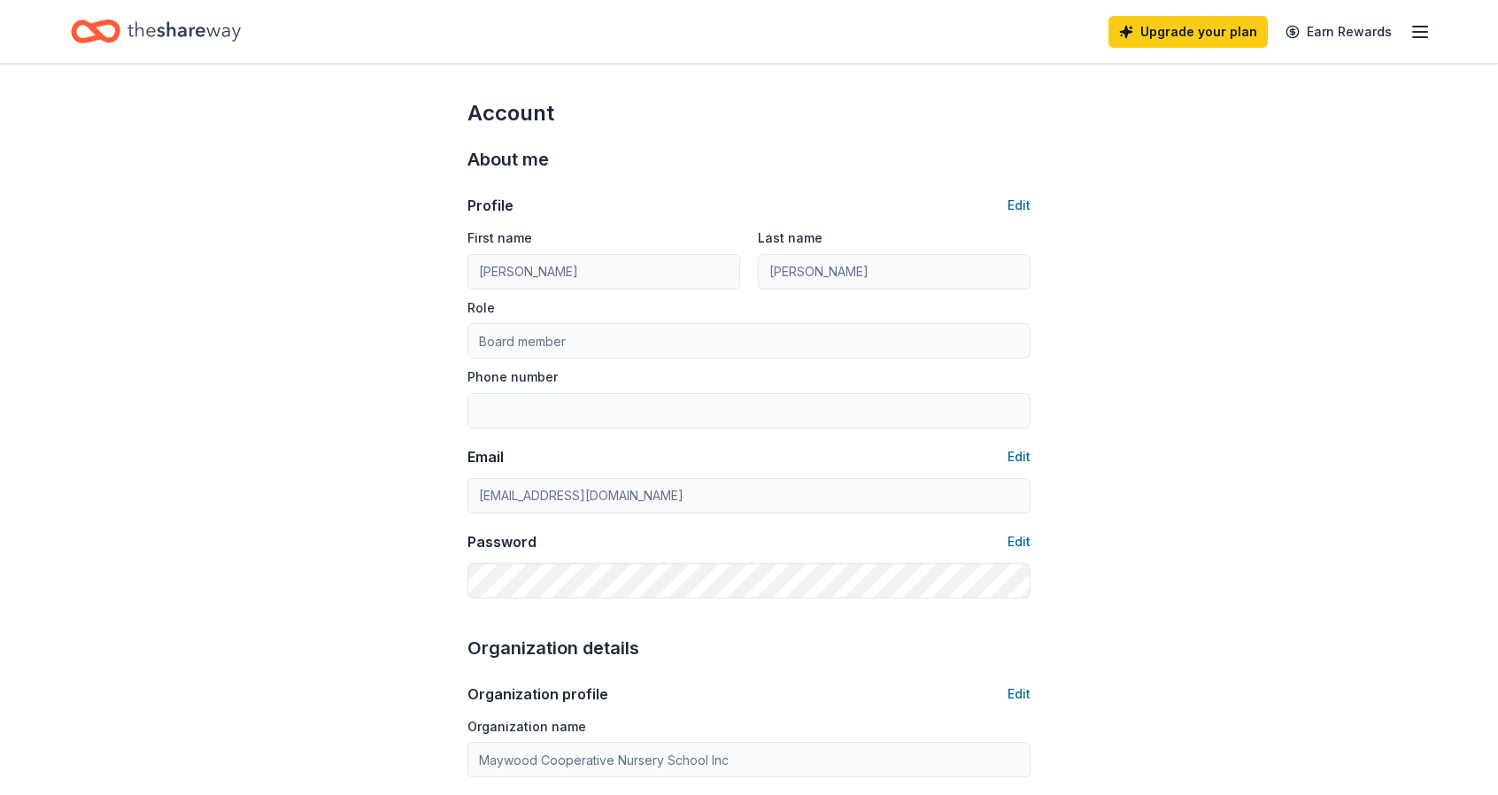
click at [128, 33] on icon "Home" at bounding box center [184, 31] width 113 height 36
click at [131, 30] on icon "Home" at bounding box center [184, 31] width 113 height 36
click at [131, 31] on icon "Home" at bounding box center [184, 31] width 113 height 36
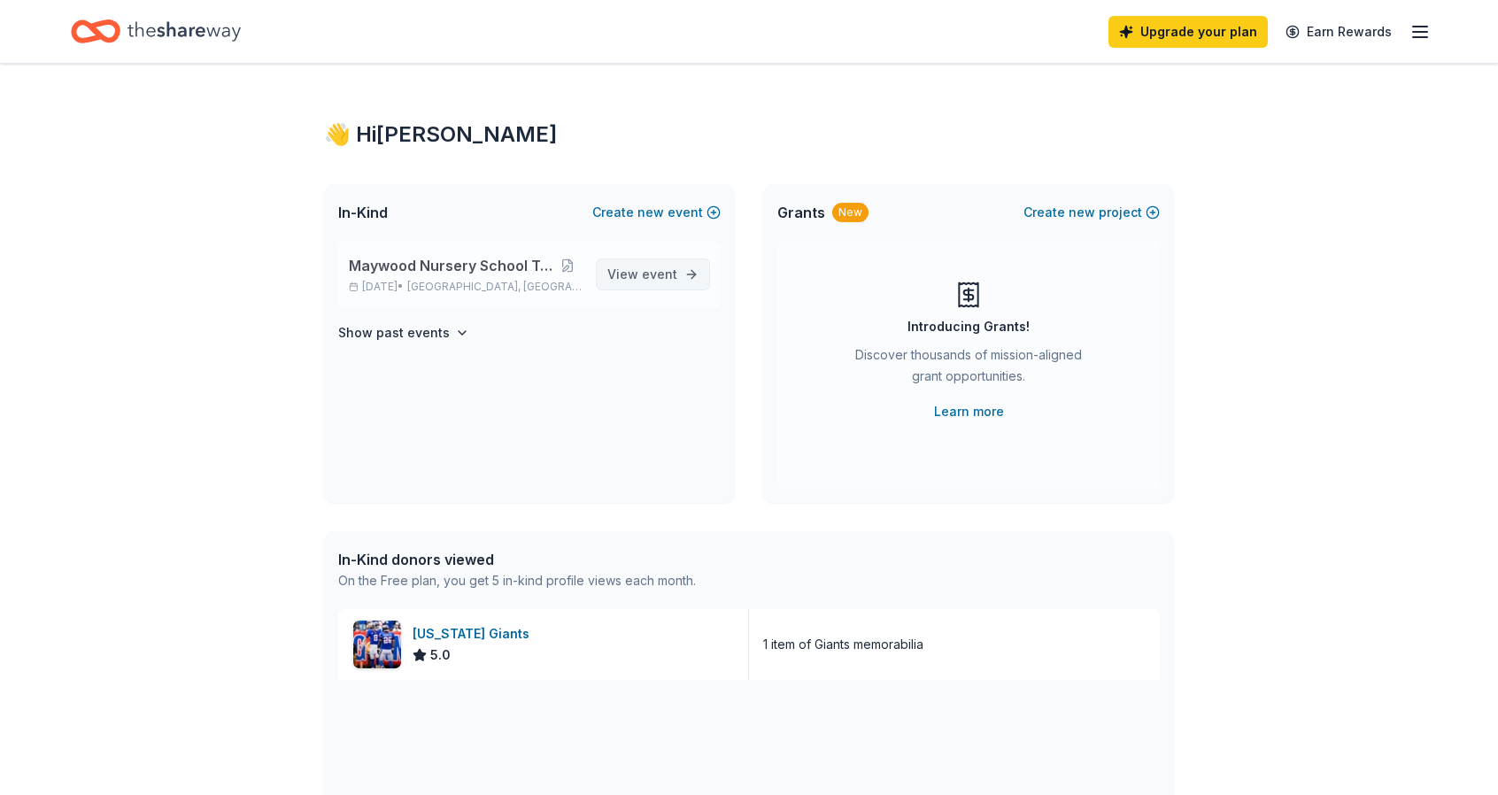
click at [662, 279] on span "event" at bounding box center [659, 274] width 35 height 15
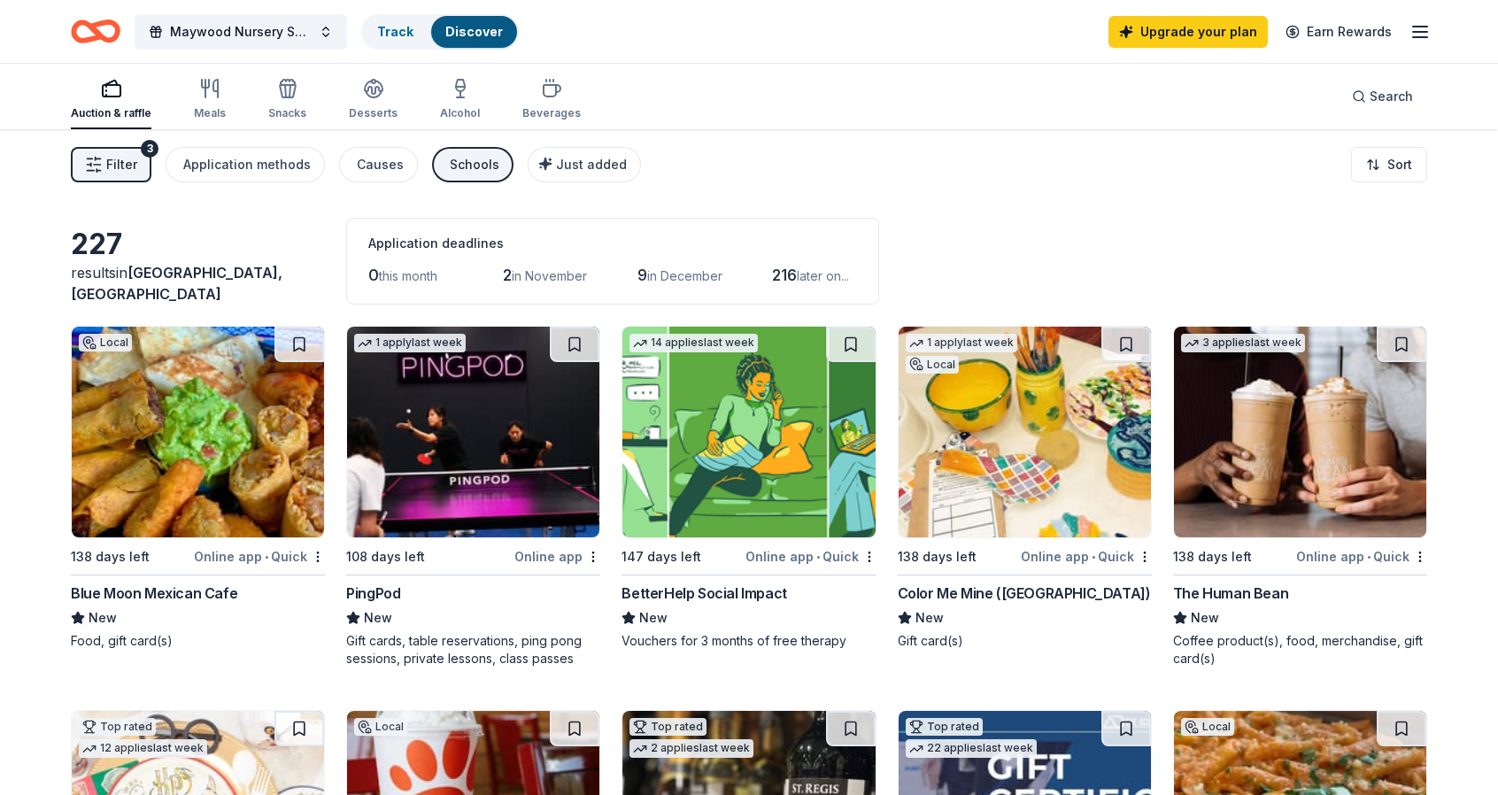
click at [218, 422] on img at bounding box center [198, 432] width 252 height 211
click at [480, 466] on img at bounding box center [473, 432] width 252 height 211
click at [804, 442] on img at bounding box center [748, 432] width 252 height 211
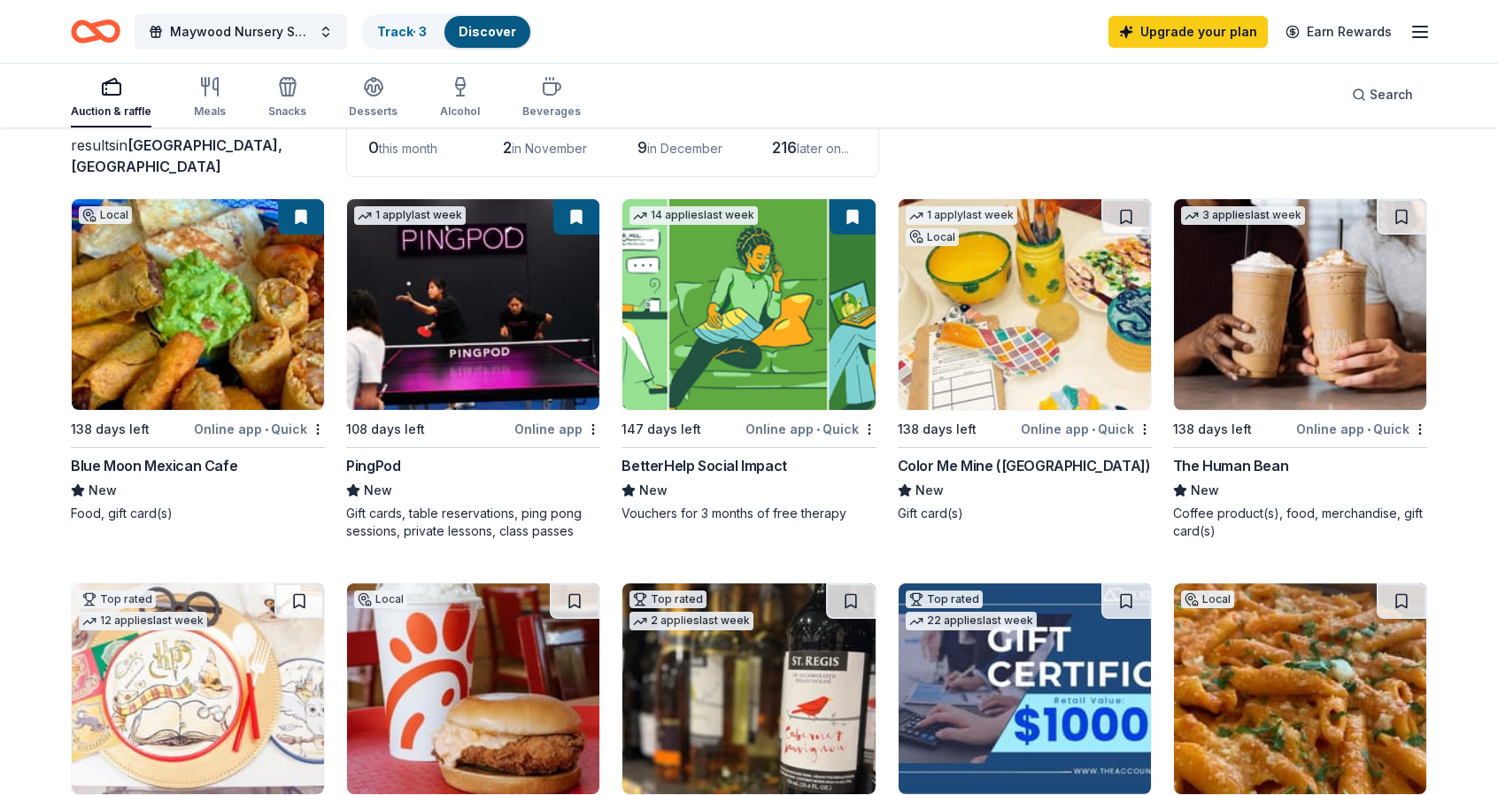
scroll to position [89, 0]
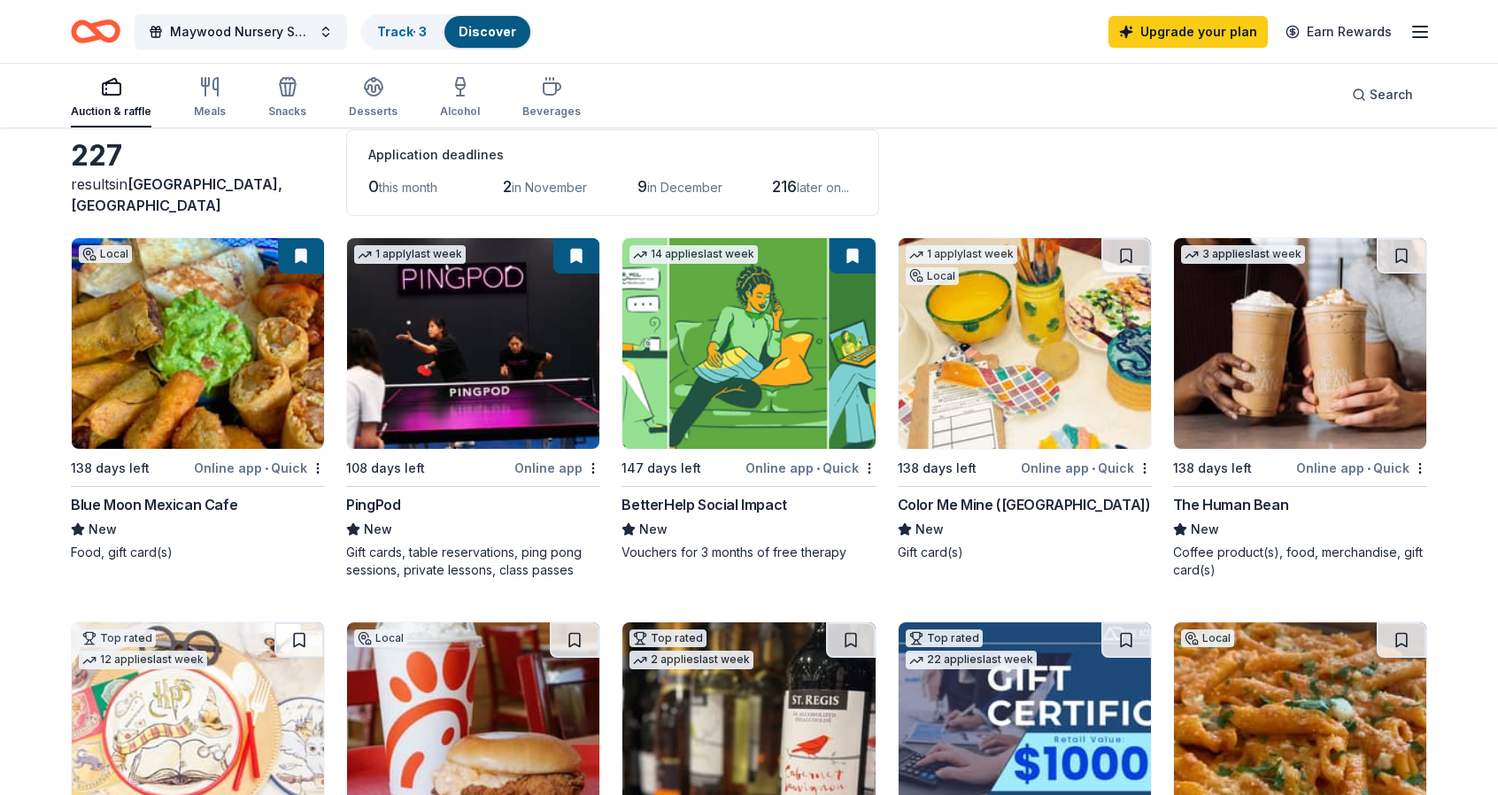
click at [1025, 366] on img at bounding box center [1025, 343] width 252 height 211
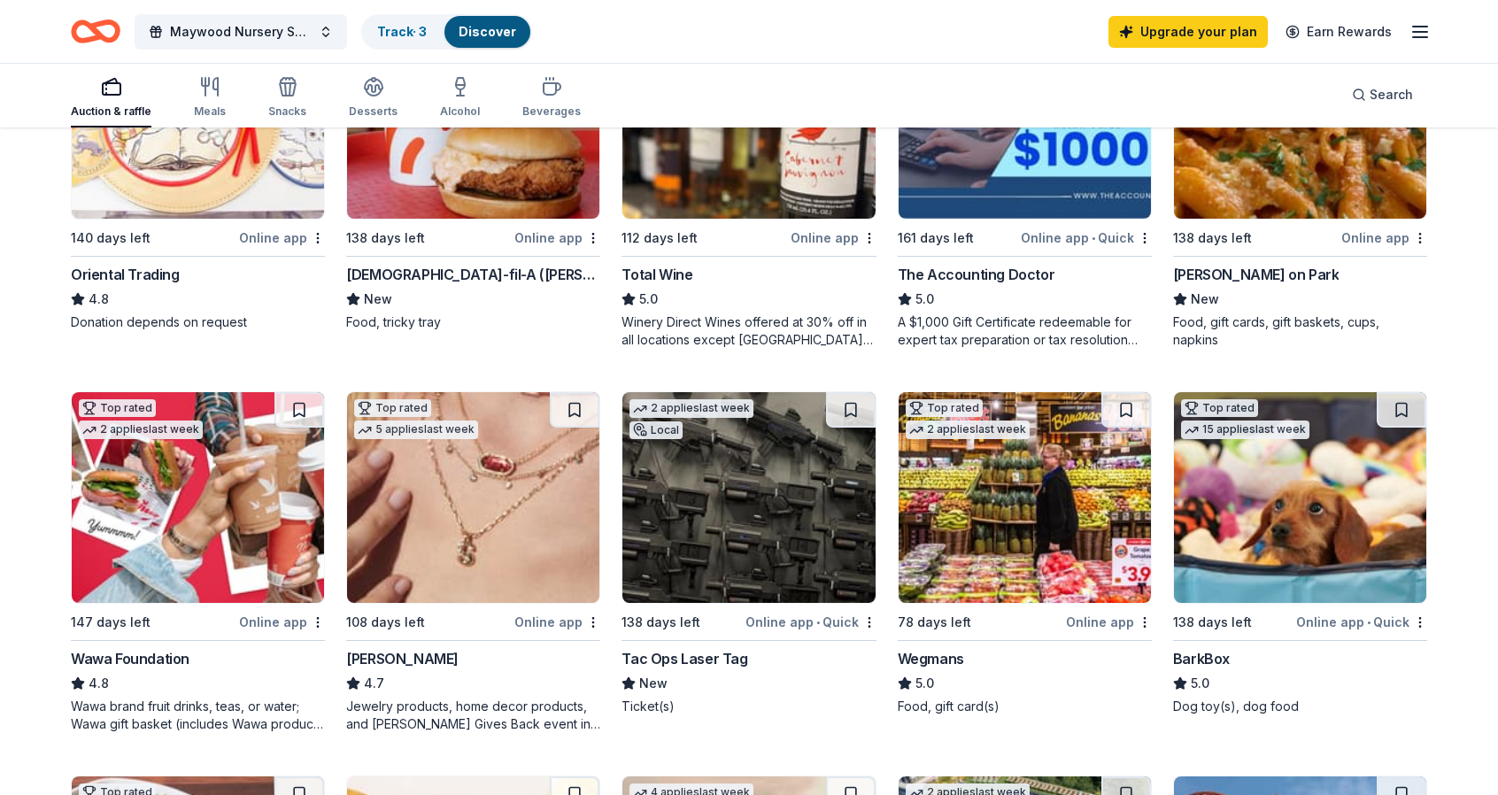
scroll to position [443, 0]
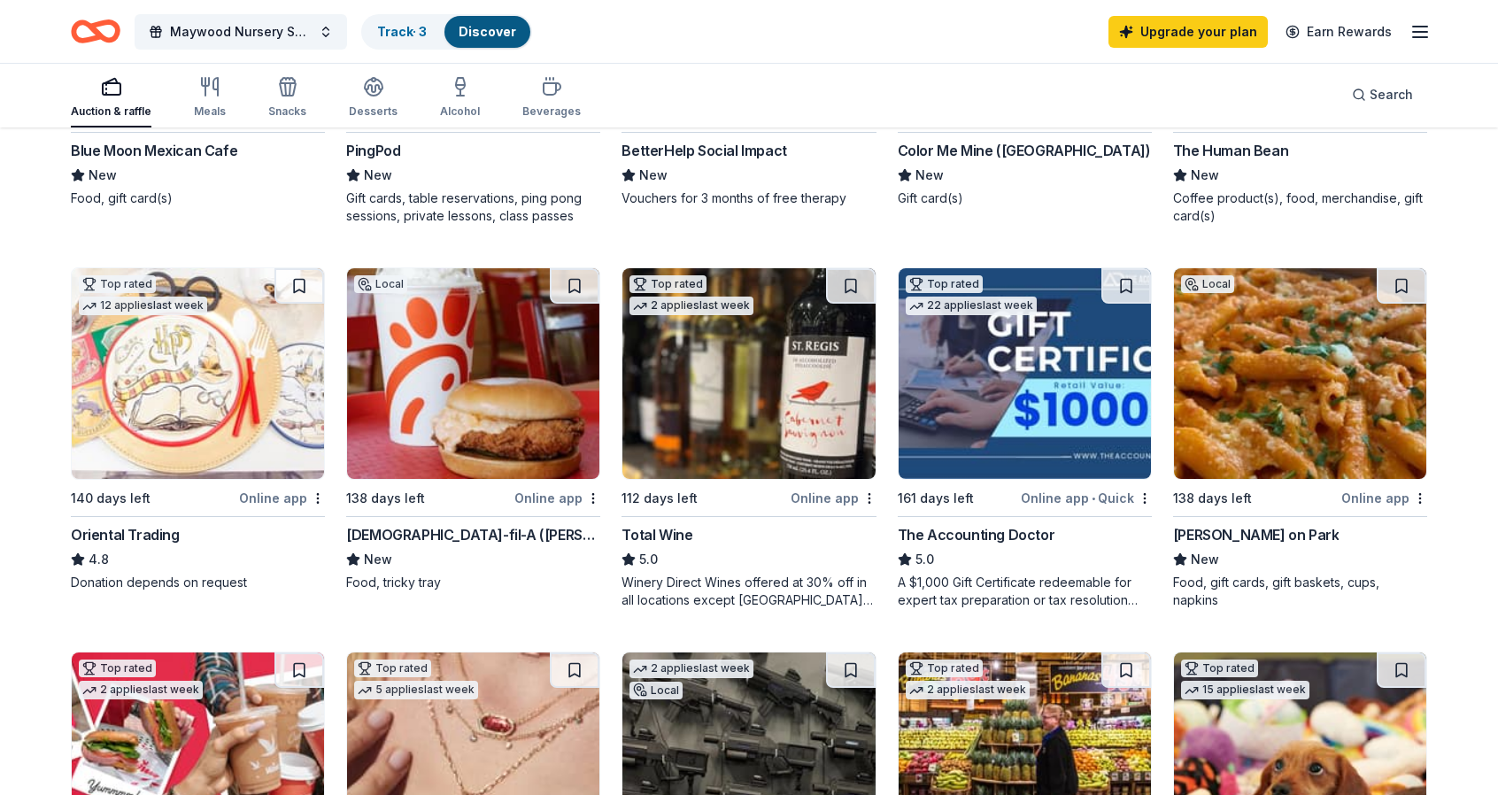
click at [740, 341] on img at bounding box center [748, 373] width 252 height 211
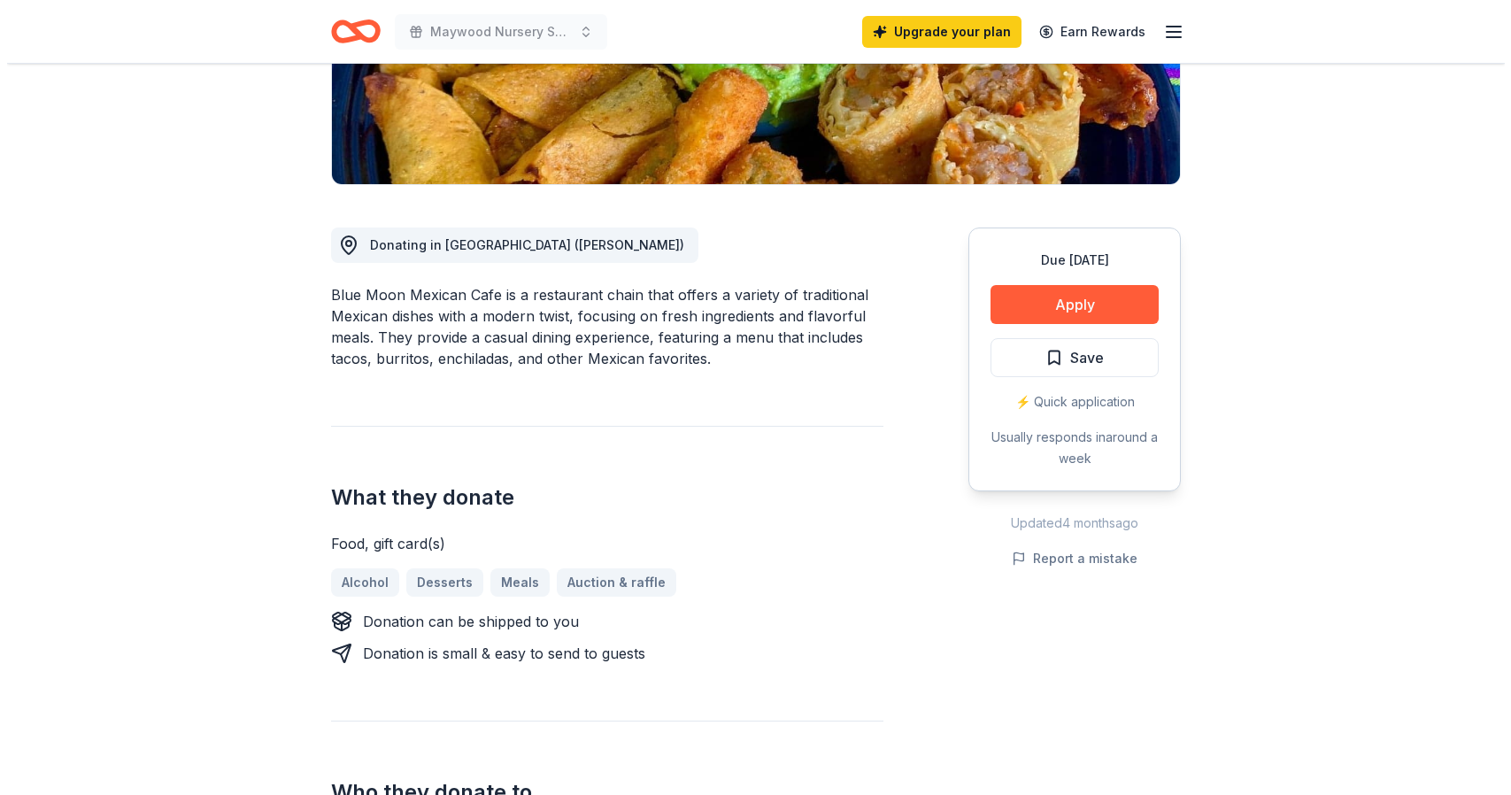
scroll to position [354, 0]
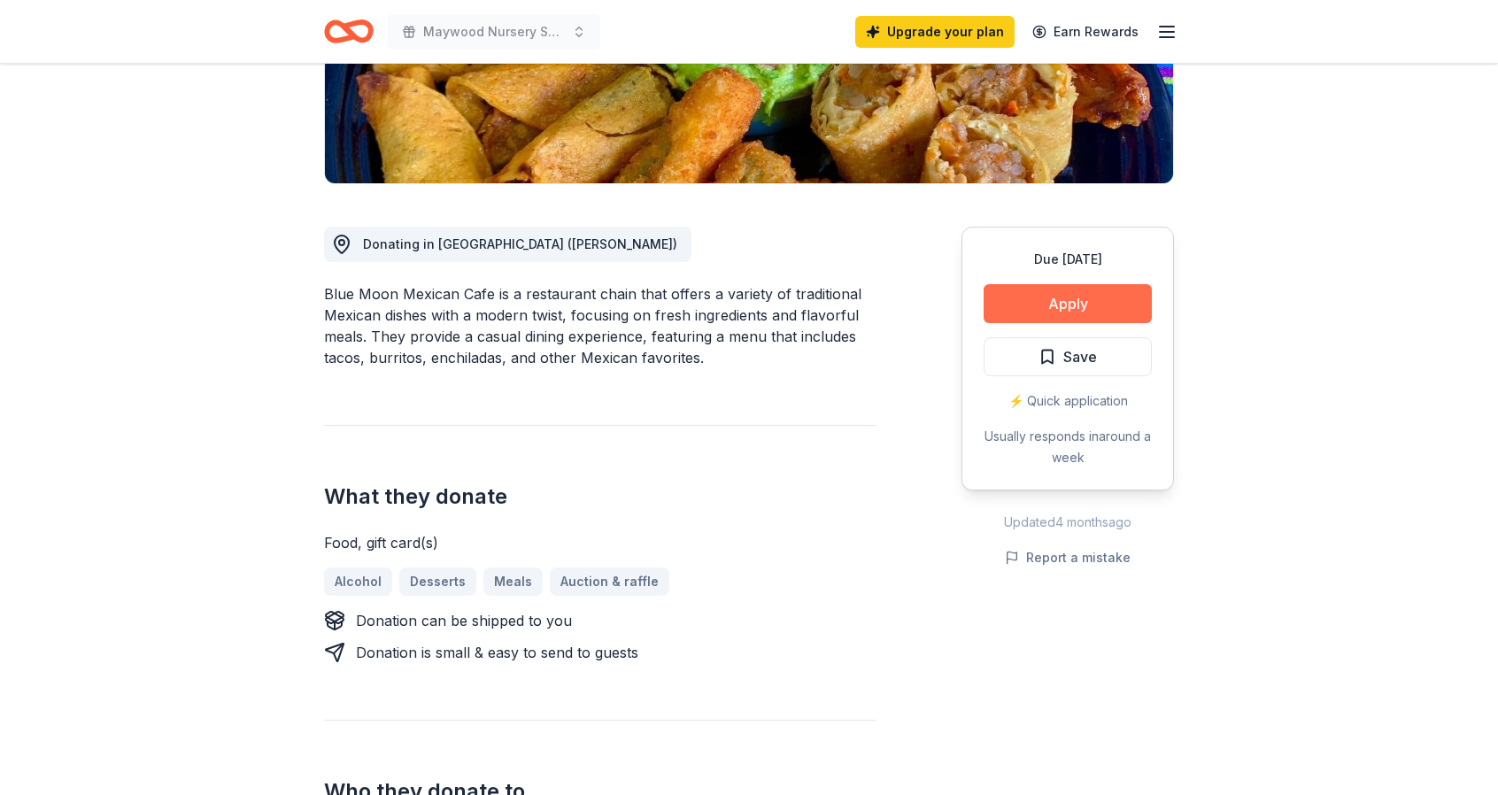
click at [1063, 308] on button "Apply" at bounding box center [1068, 303] width 168 height 39
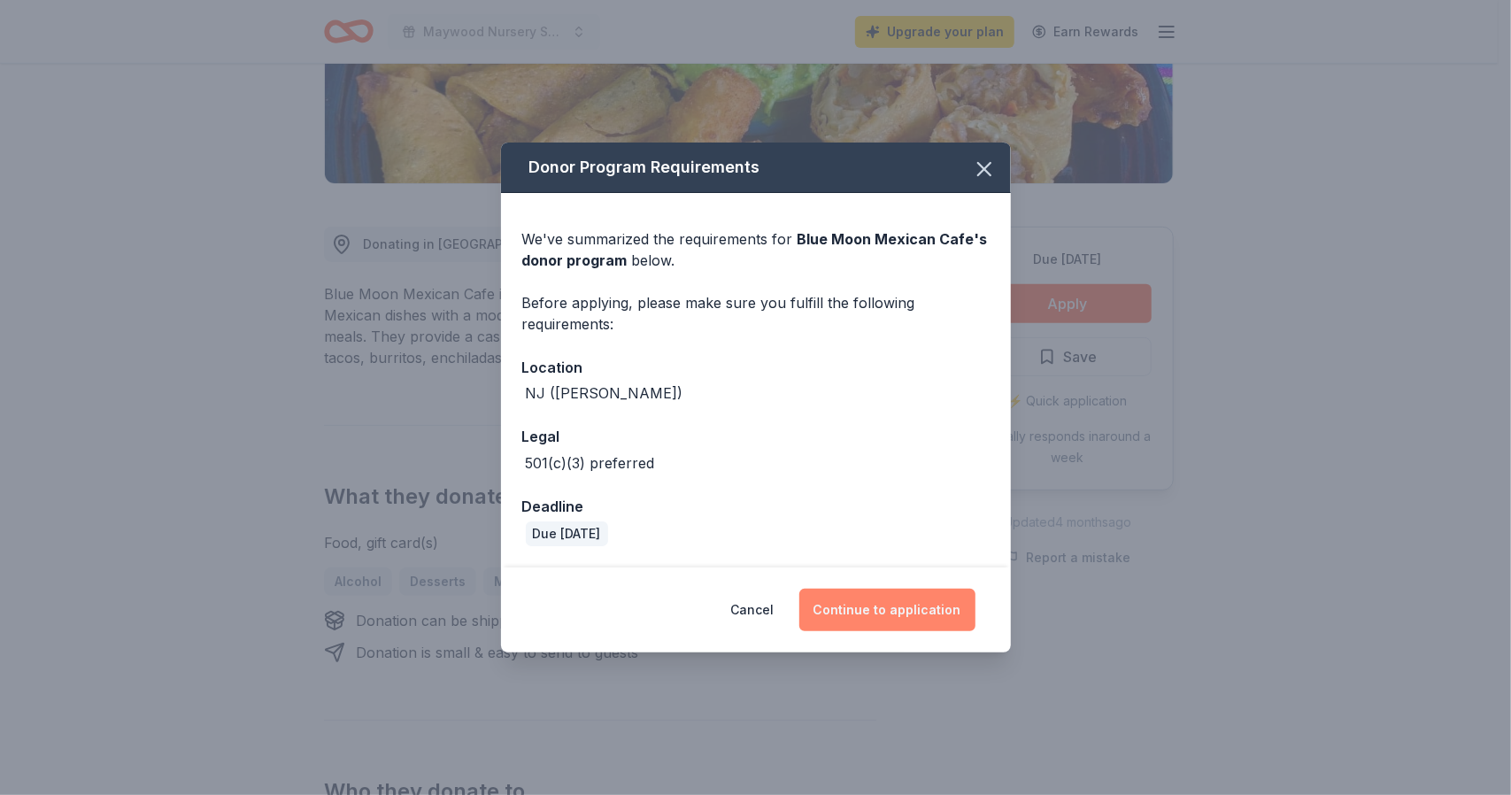
click at [890, 603] on button "Continue to application" at bounding box center [888, 610] width 176 height 43
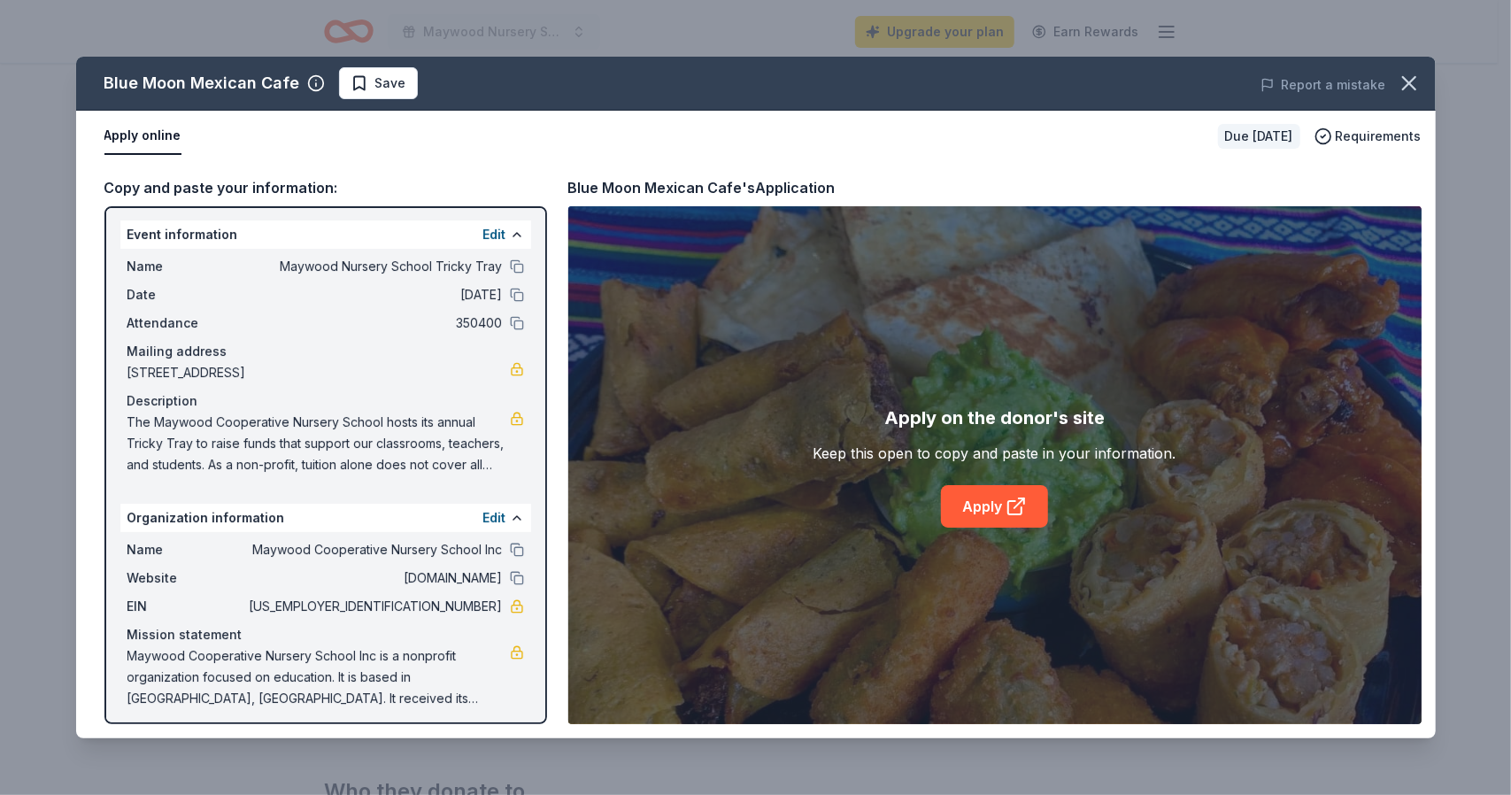
scroll to position [0, 0]
click at [1014, 488] on link "Apply" at bounding box center [994, 506] width 107 height 43
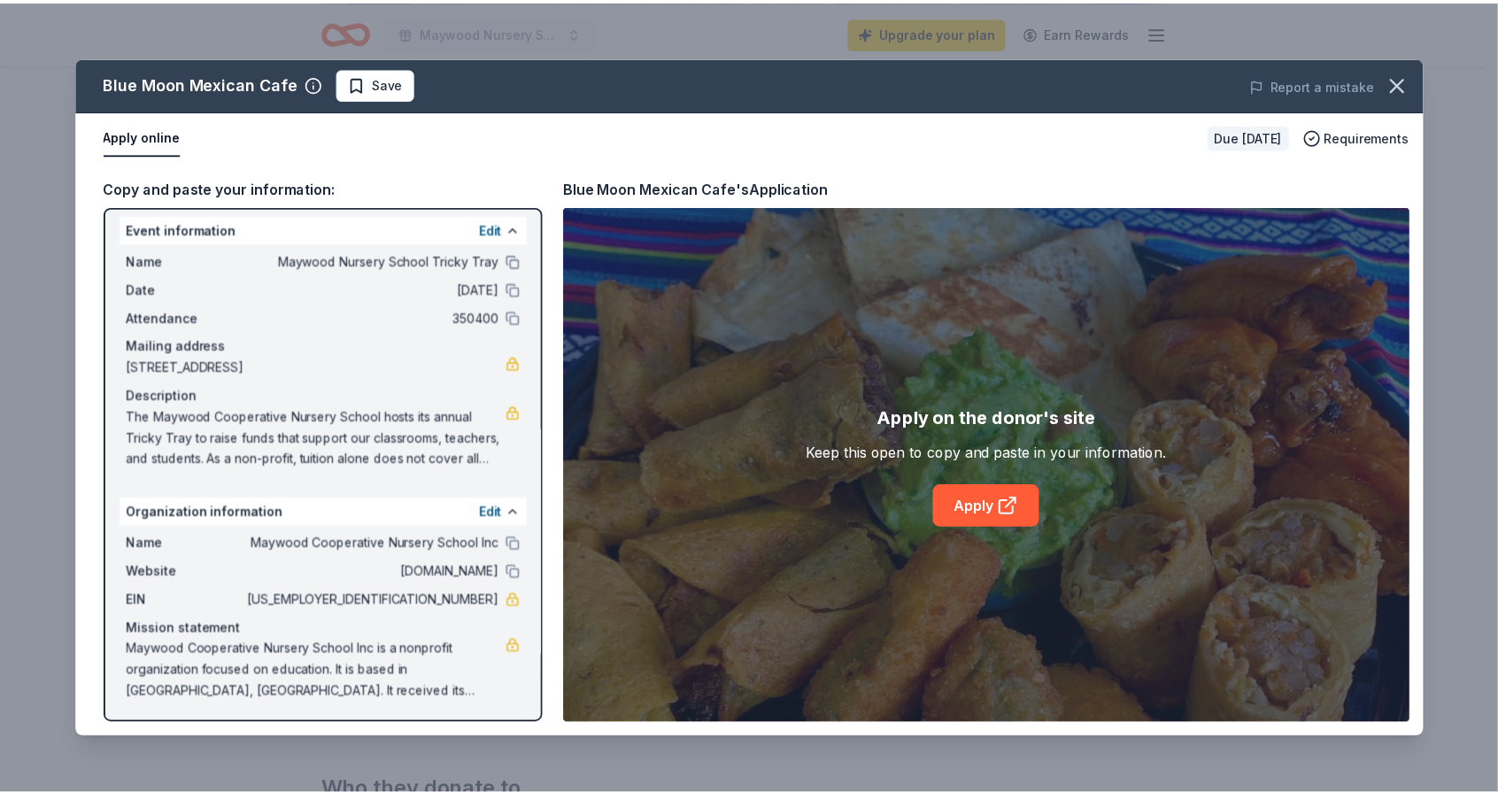
scroll to position [10, 0]
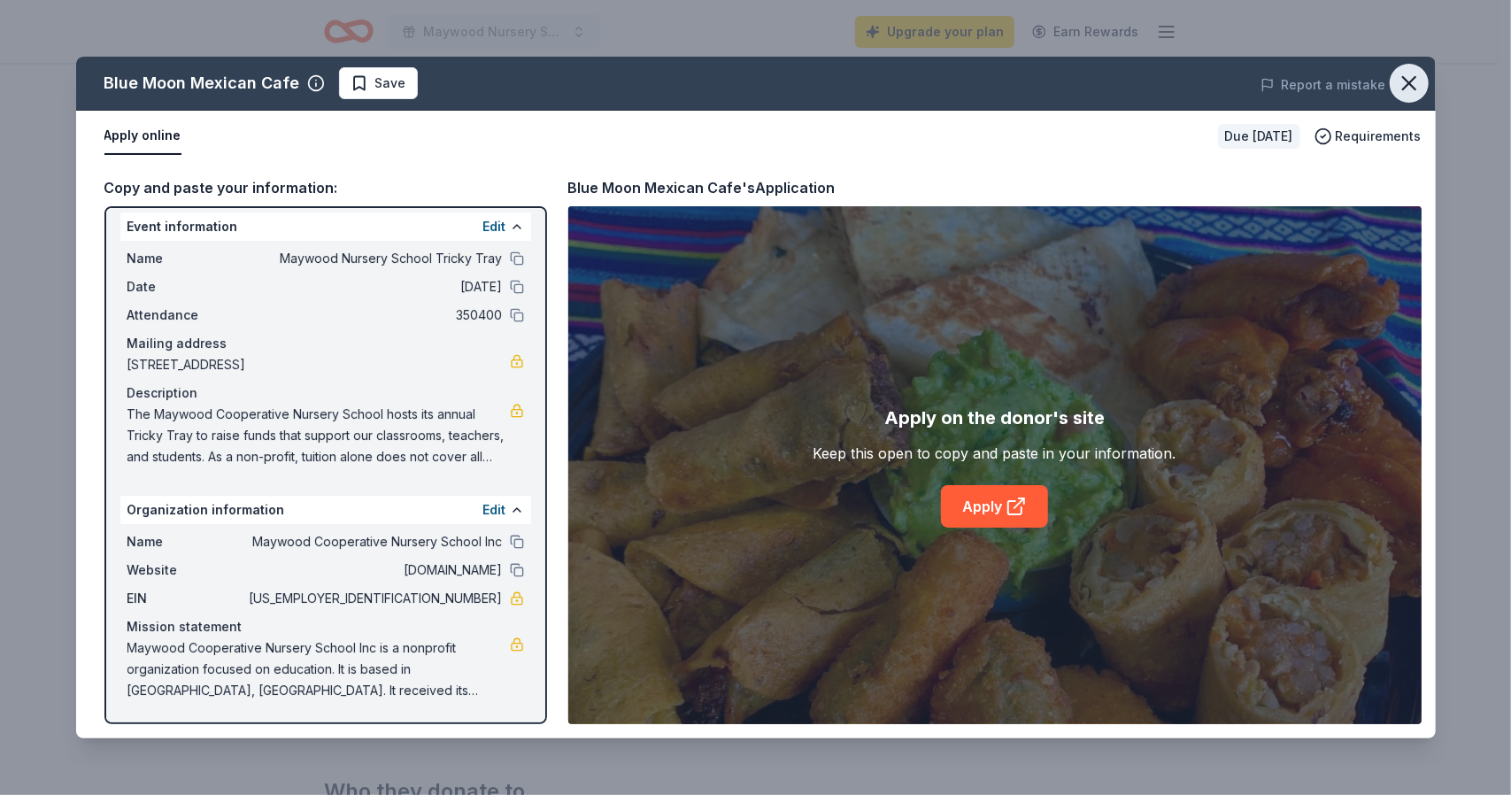
click at [1409, 74] on icon "button" at bounding box center [1409, 83] width 25 height 25
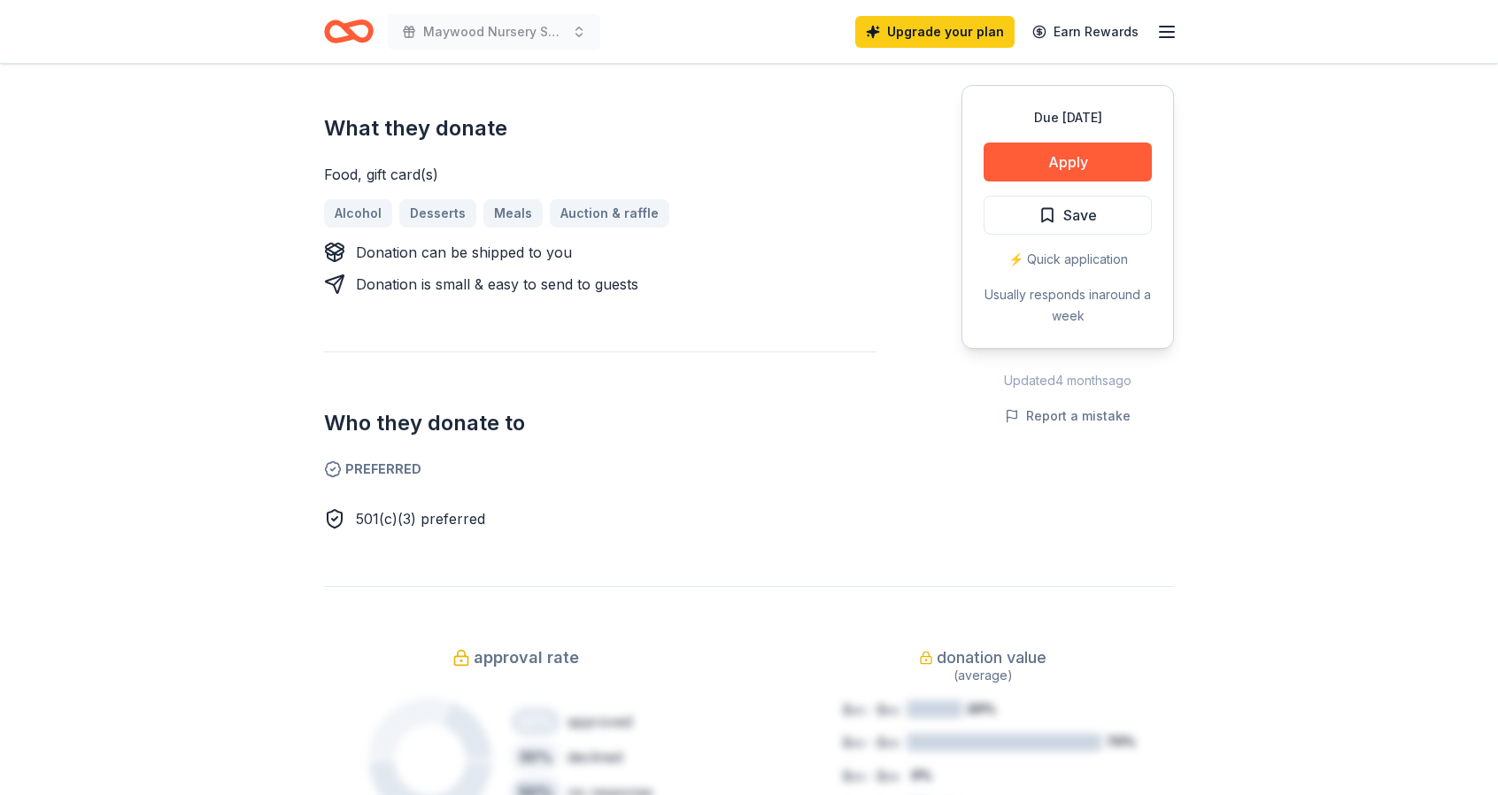
scroll to position [797, 0]
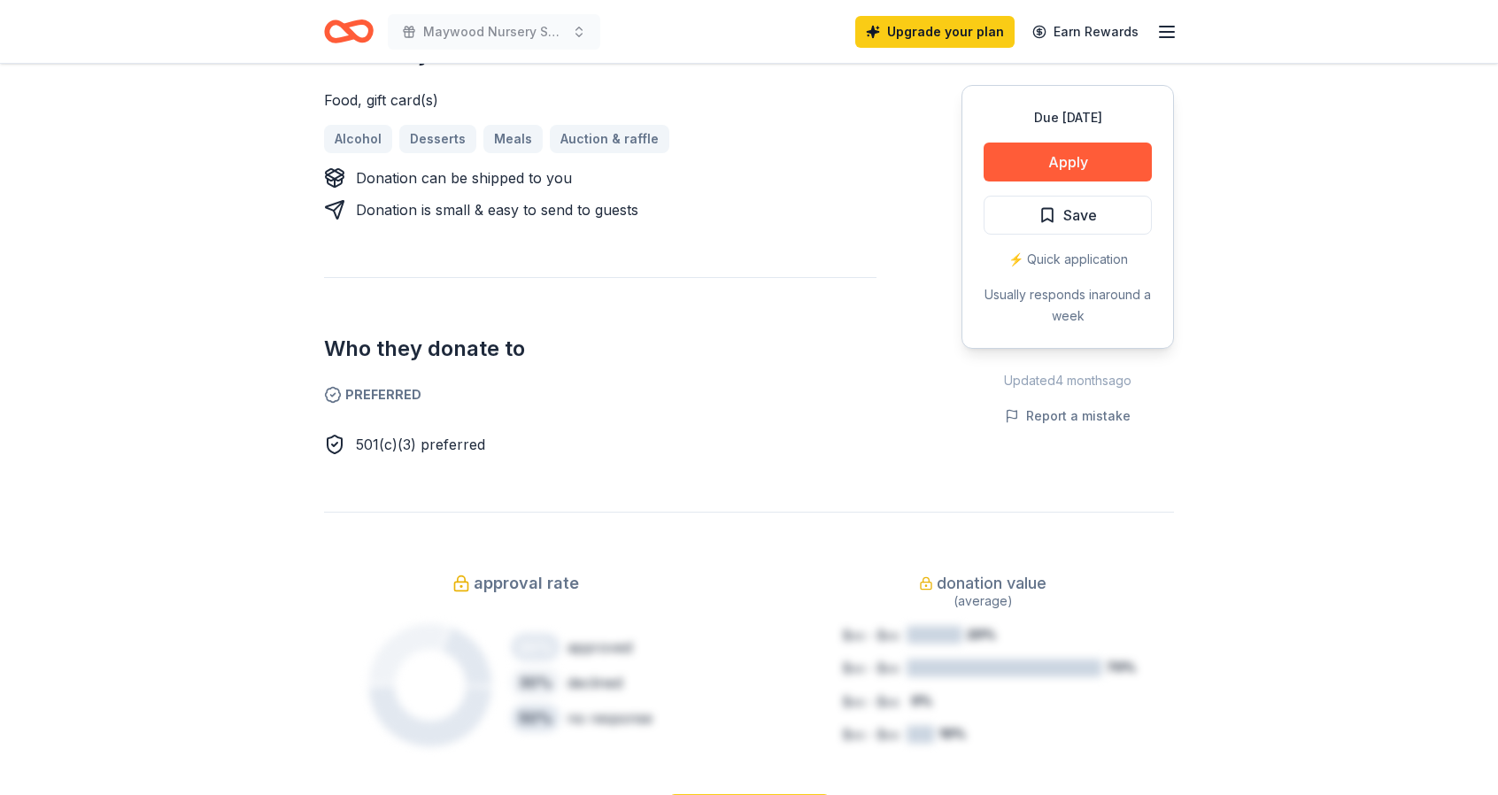
click at [1087, 193] on div "Due in 138 days Apply Save ⚡️ Quick application Usually responds in around a we…" at bounding box center [1068, 217] width 213 height 264
click at [1041, 211] on span "Save" at bounding box center [1068, 215] width 58 height 23
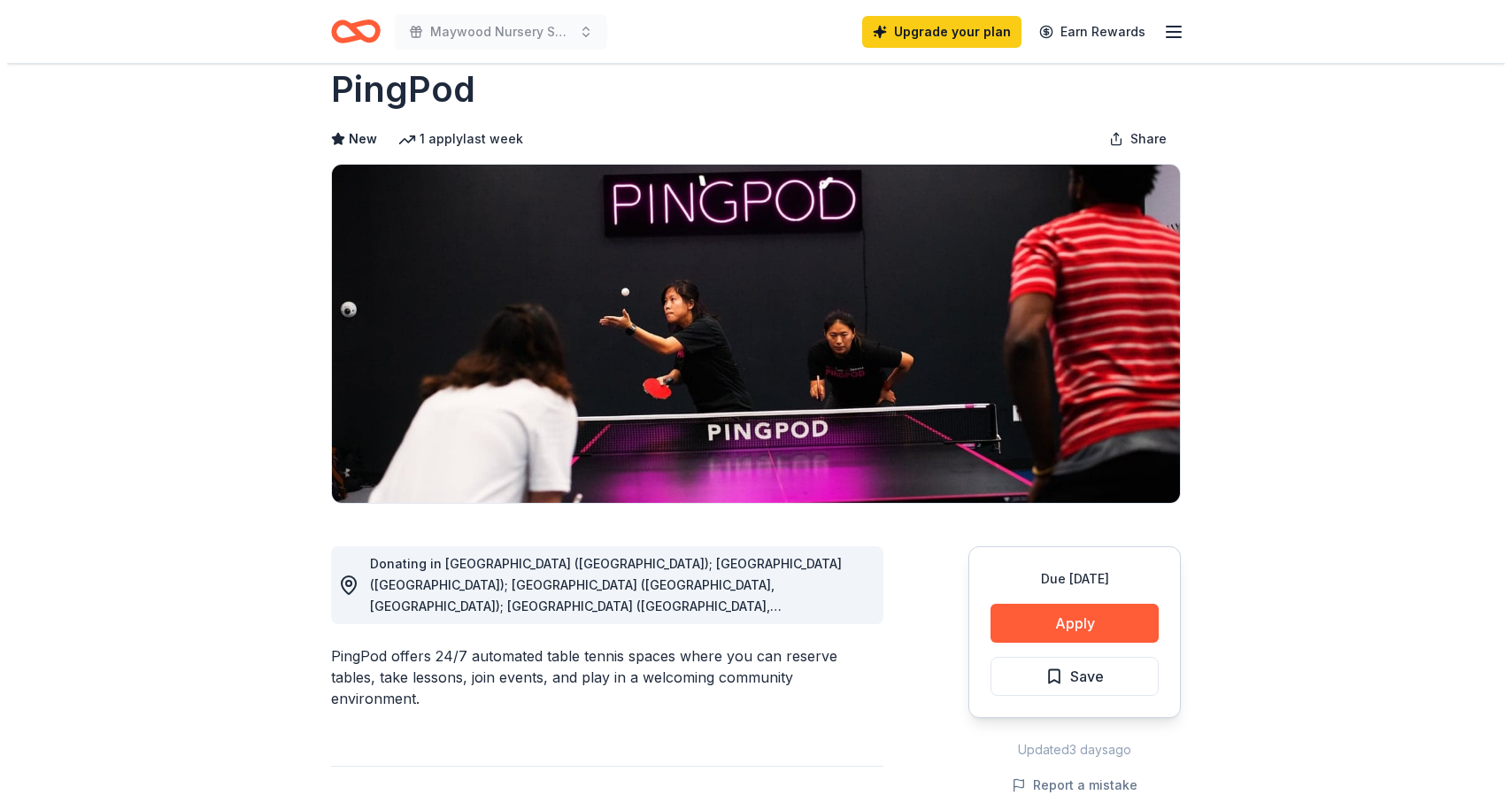
scroll to position [89, 0]
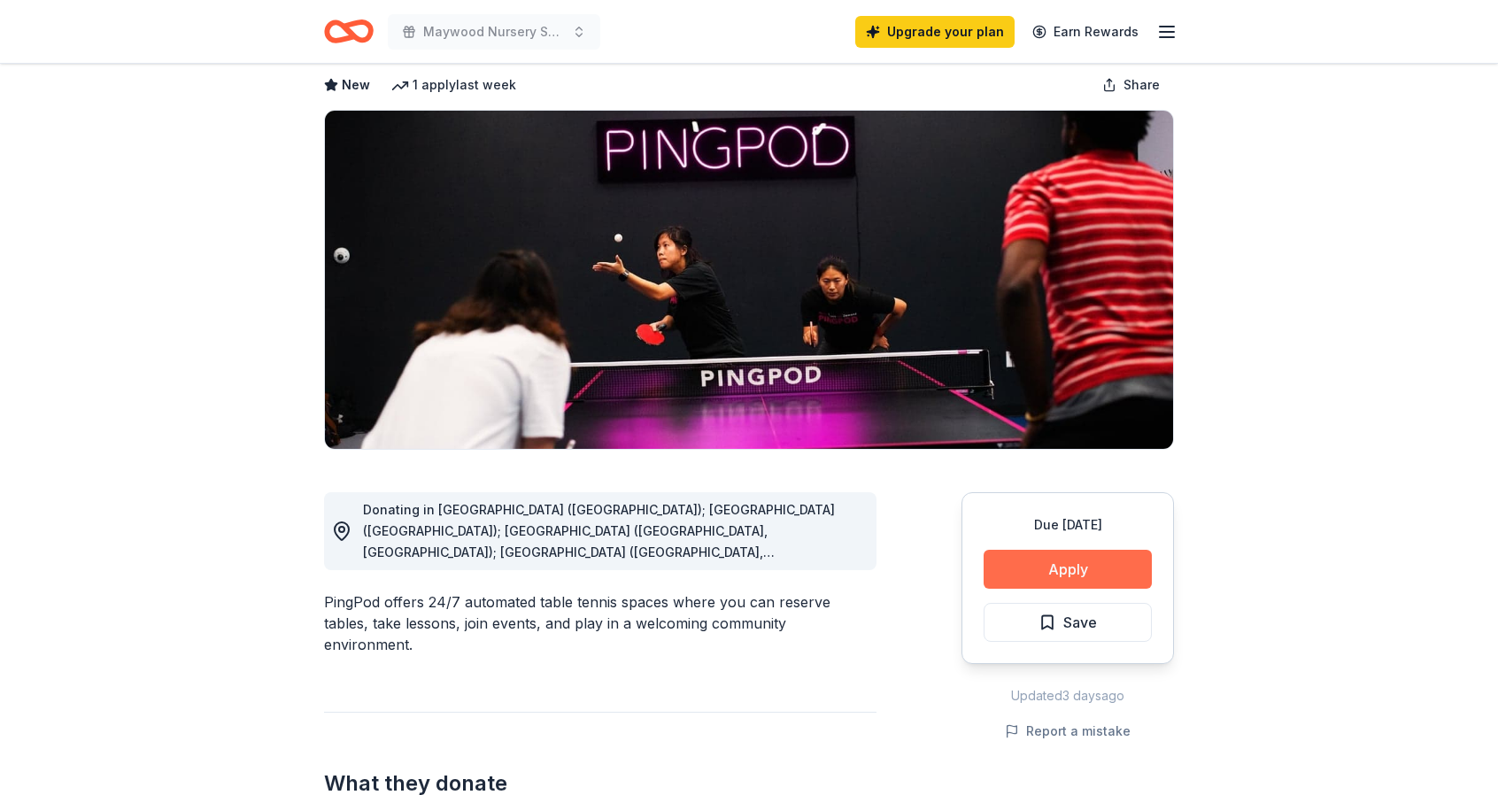
click at [1066, 581] on button "Apply" at bounding box center [1068, 569] width 168 height 39
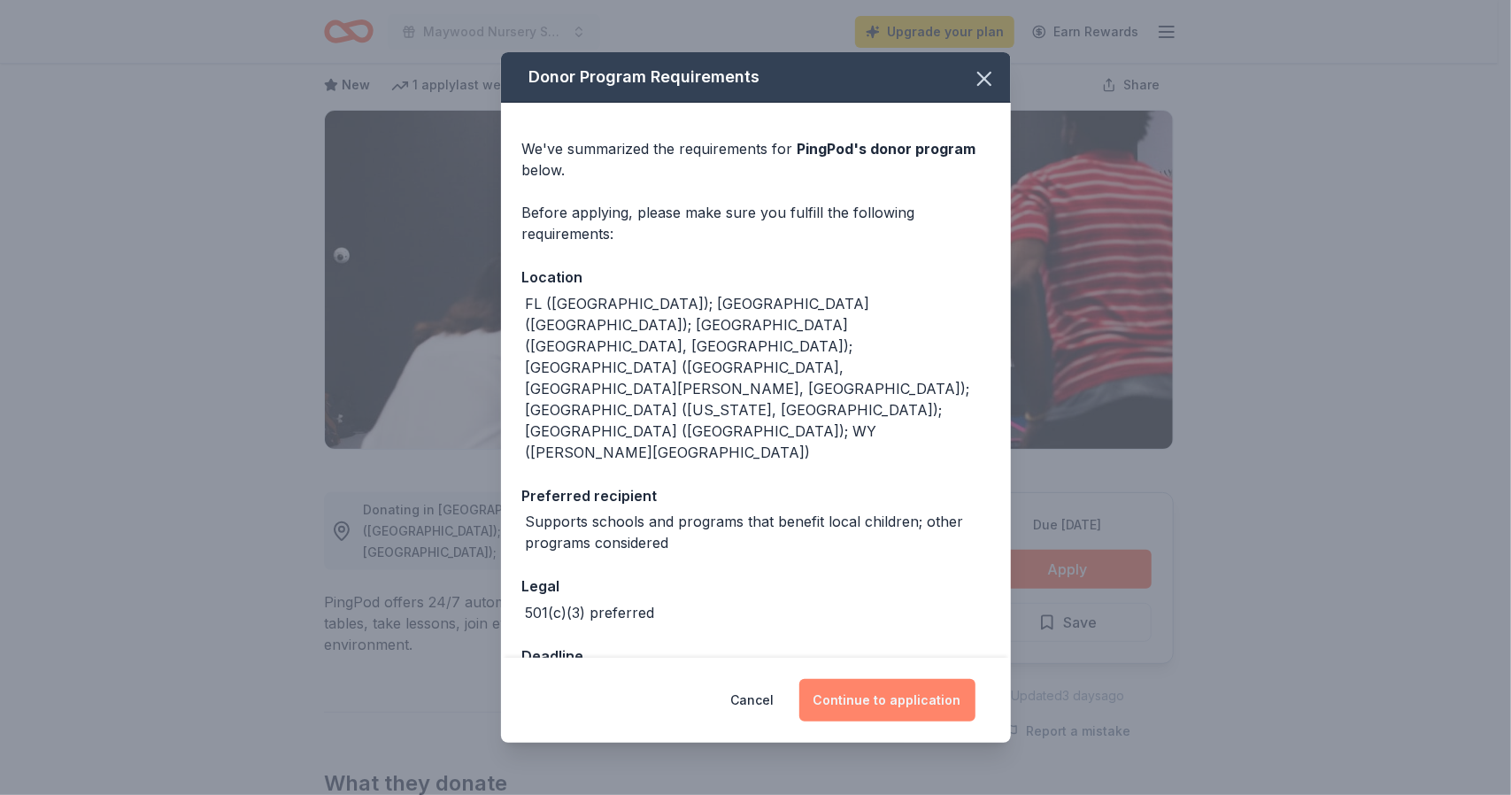
click at [878, 679] on button "Continue to application" at bounding box center [888, 700] width 176 height 43
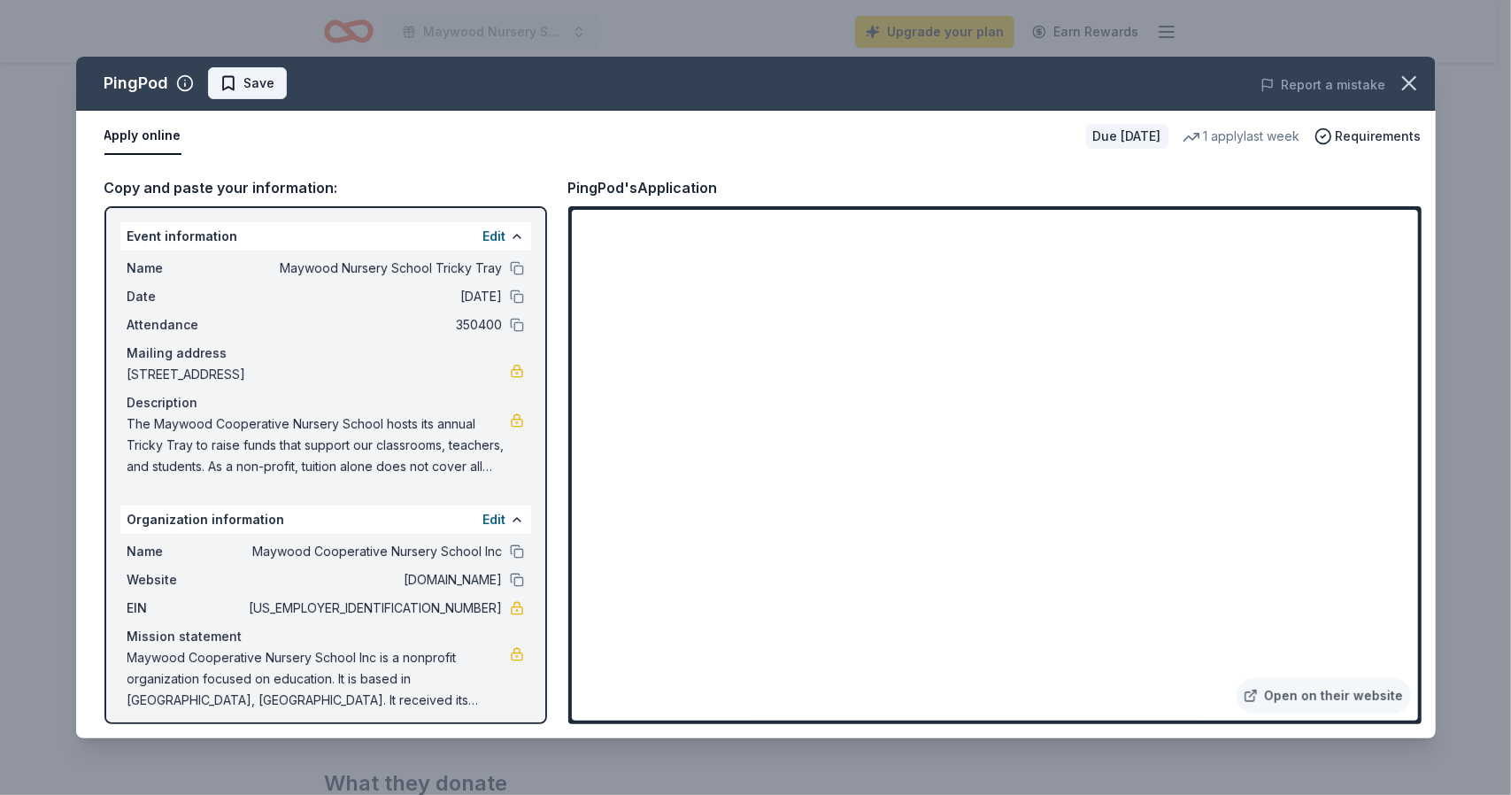
click at [266, 83] on span "Save" at bounding box center [259, 83] width 31 height 21
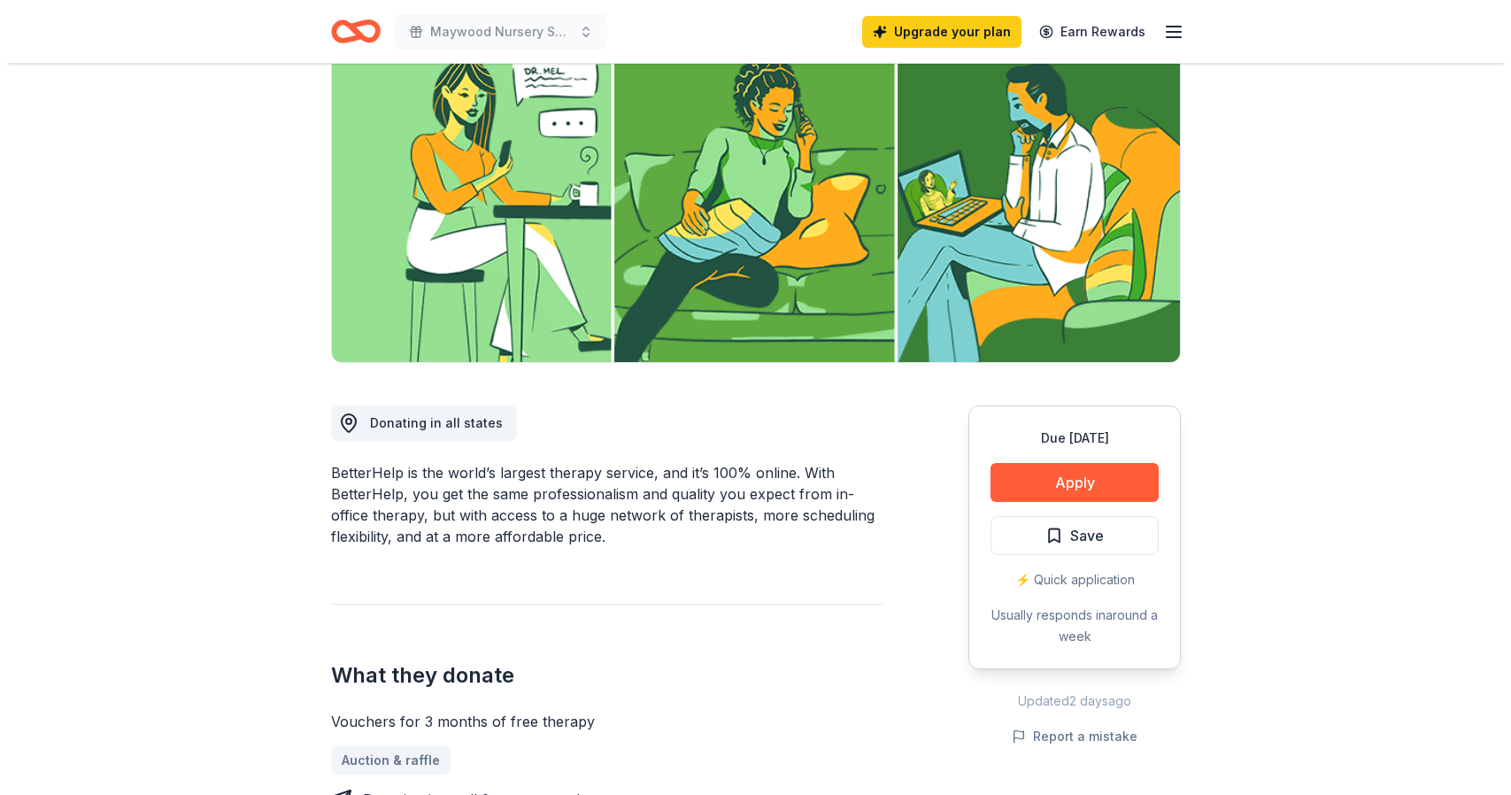
scroll to position [177, 0]
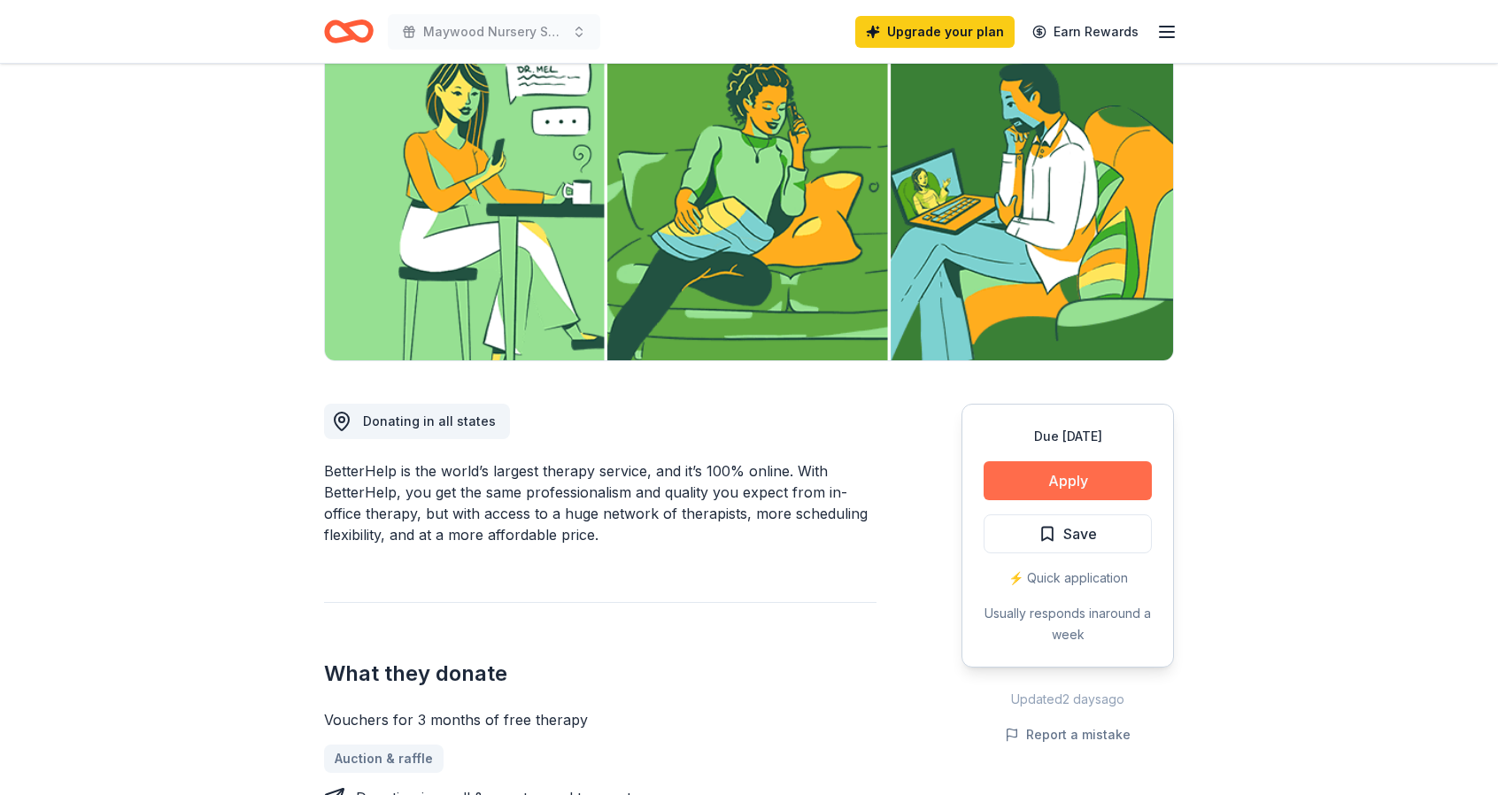
click at [1089, 472] on button "Apply" at bounding box center [1068, 480] width 168 height 39
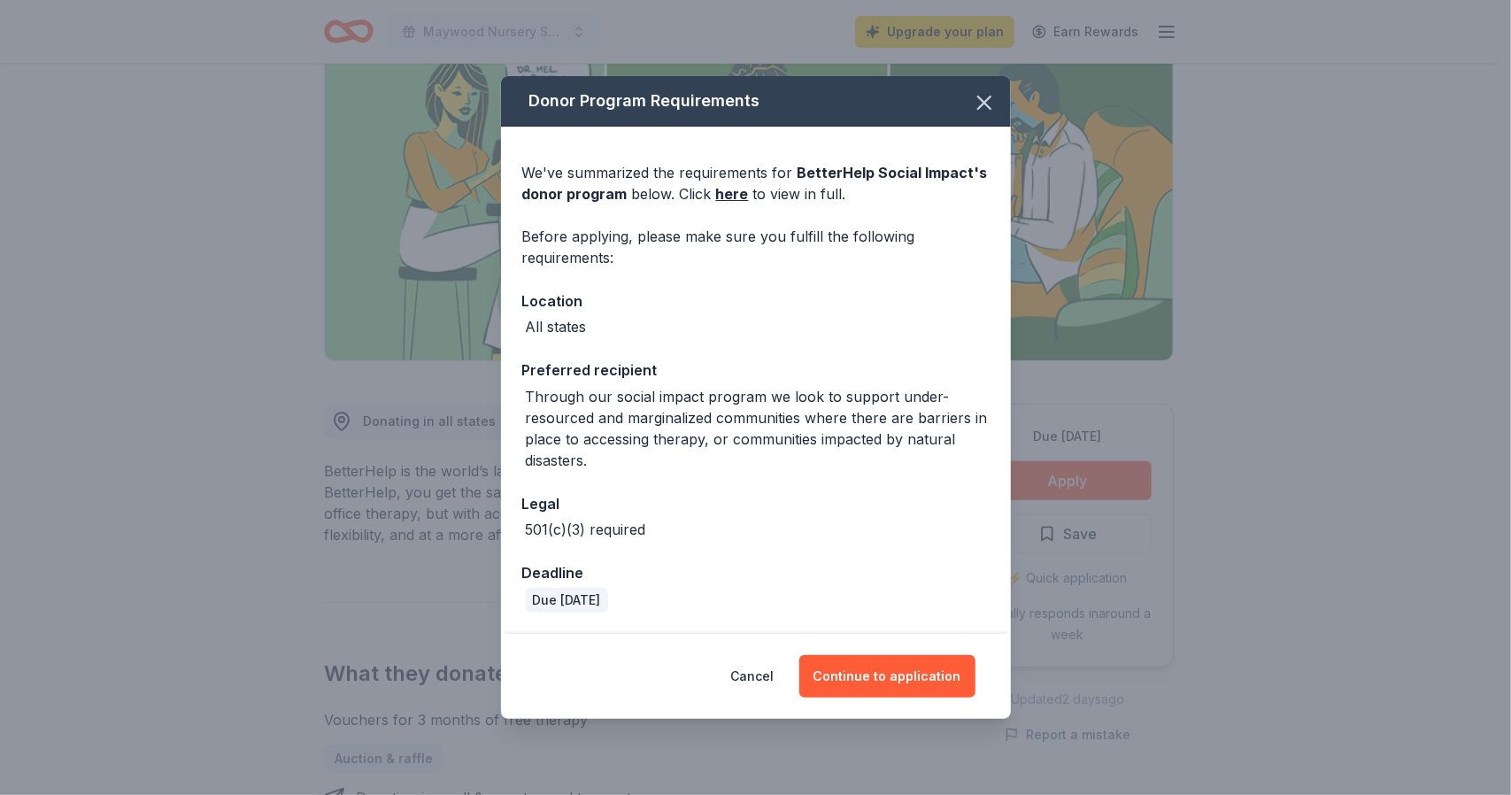
click at [832, 653] on div "Cancel Continue to application" at bounding box center [756, 676] width 510 height 85
click at [838, 666] on button "Continue to application" at bounding box center [888, 676] width 176 height 43
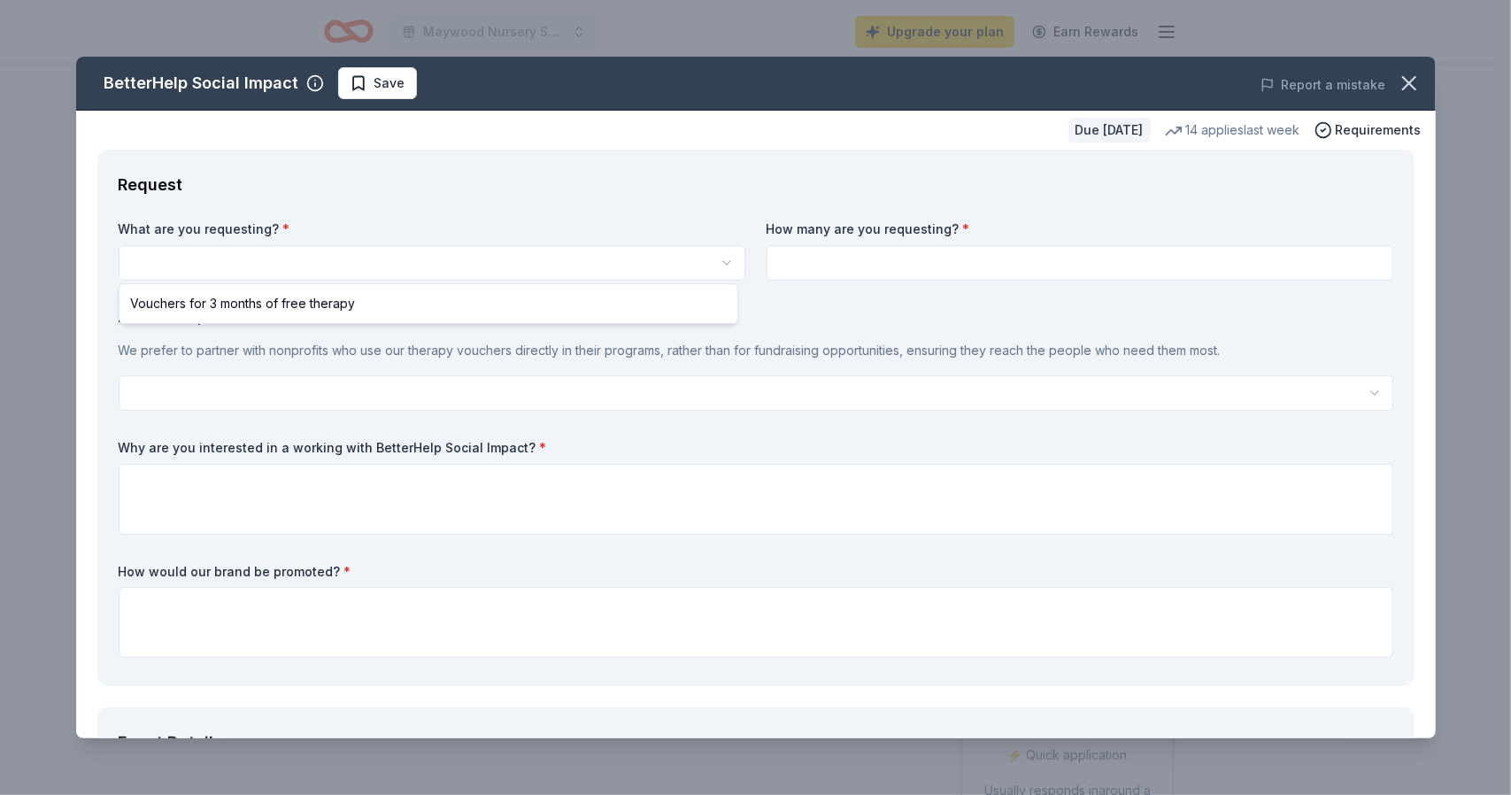
scroll to position [0, 0]
click at [540, 265] on html "Maywood Nursery School Tricky Tray Upgrade your plan Earn Rewards Due in 147 da…" at bounding box center [755, 397] width 1511 height 795
select select "Vouchers for 3 months of free therapy"
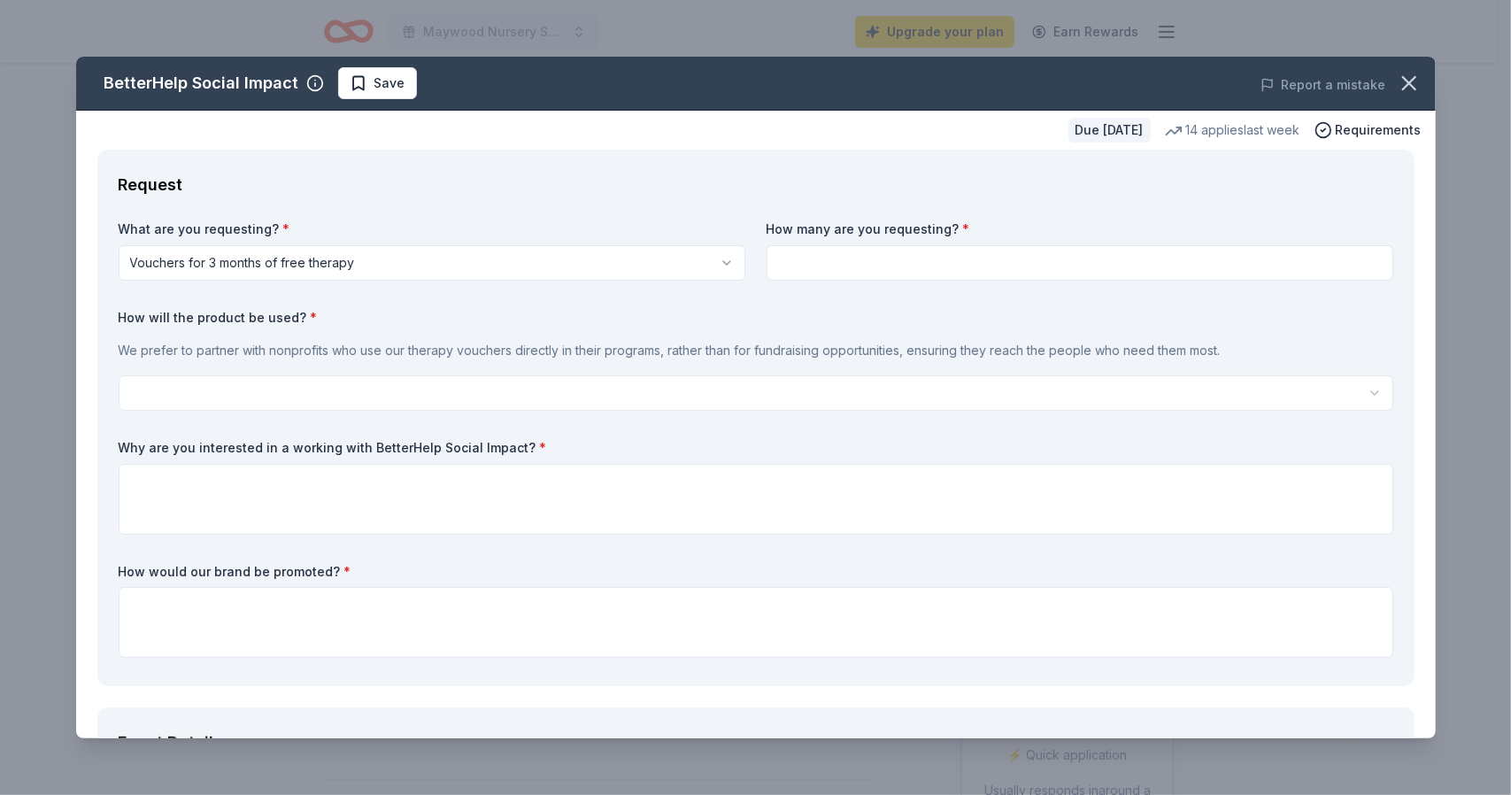
click at [815, 274] on input at bounding box center [1080, 262] width 627 height 35
type input "1"
click at [303, 390] on html "Maywood Nursery School Tricky Tray Upgrade your plan Earn Rewards Due in 147 da…" at bounding box center [755, 397] width 1511 height 795
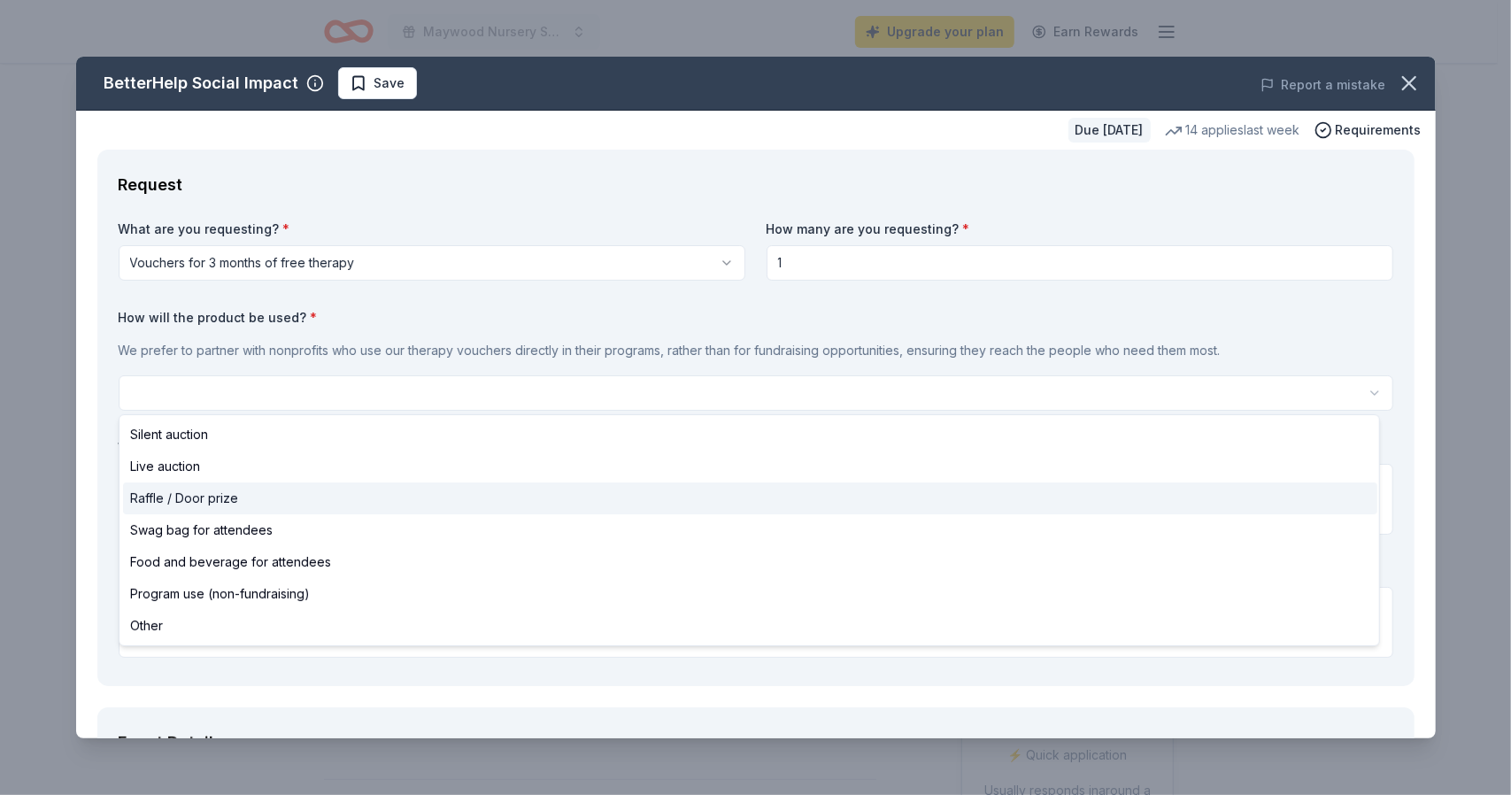
select select "raffleDoorPrize"
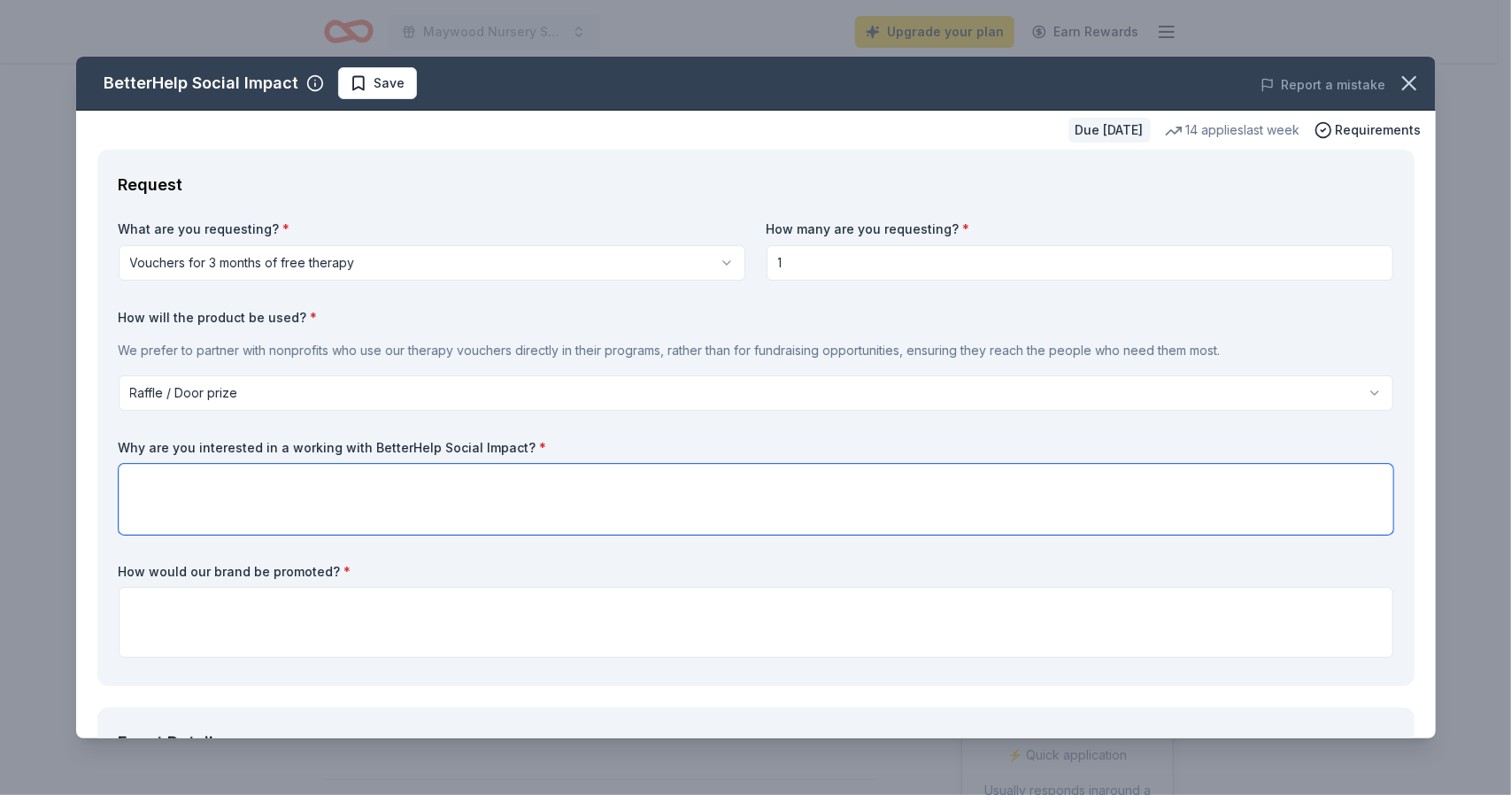
click at [254, 496] on textarea at bounding box center [756, 499] width 1275 height 71
paste textarea "A sponsorship from BetterHelp would be valuable because it aligns with our miss…"
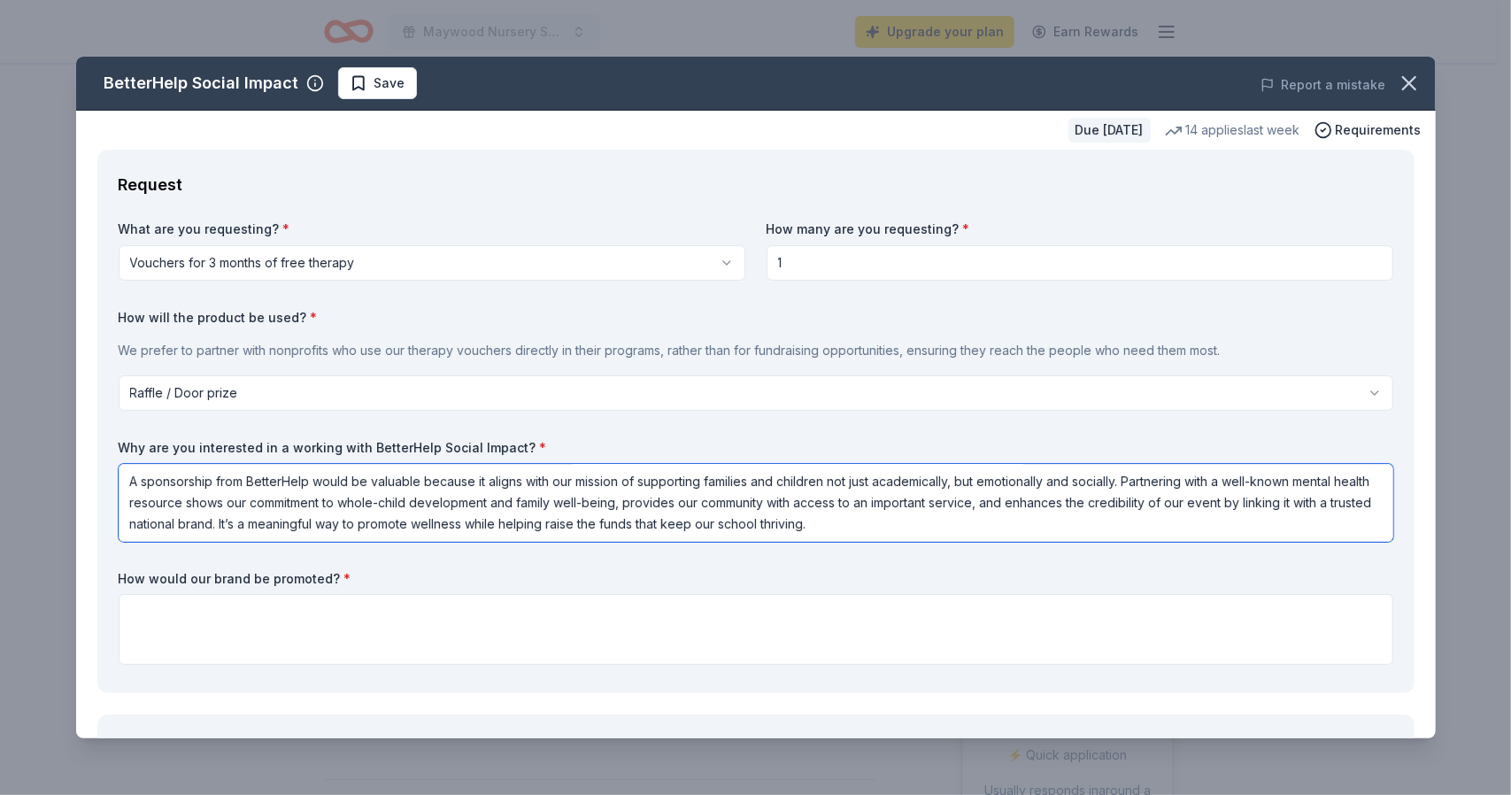
scroll to position [89, 0]
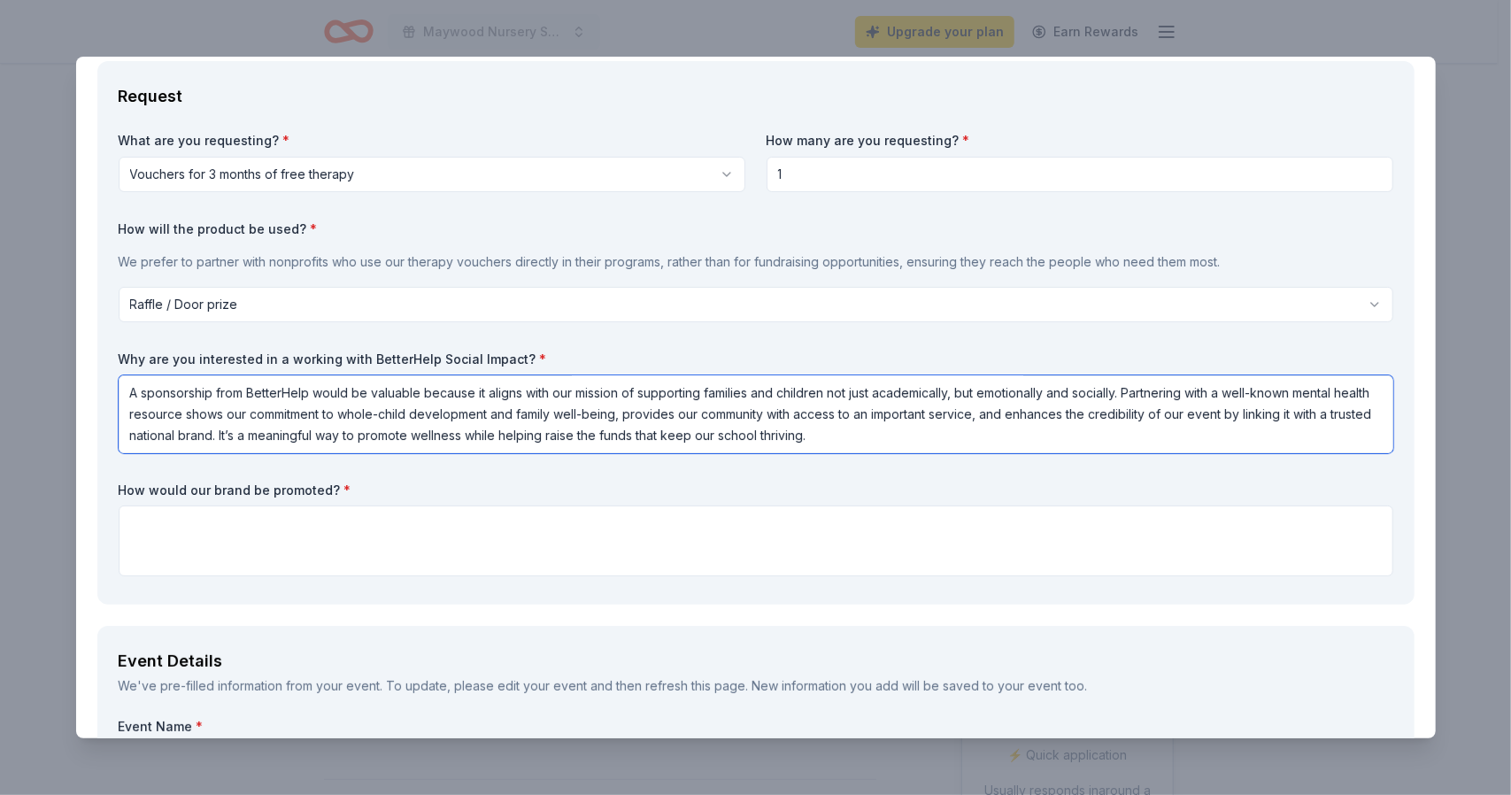
type textarea "A sponsorship from BetterHelp would be valuable because it aligns with our miss…"
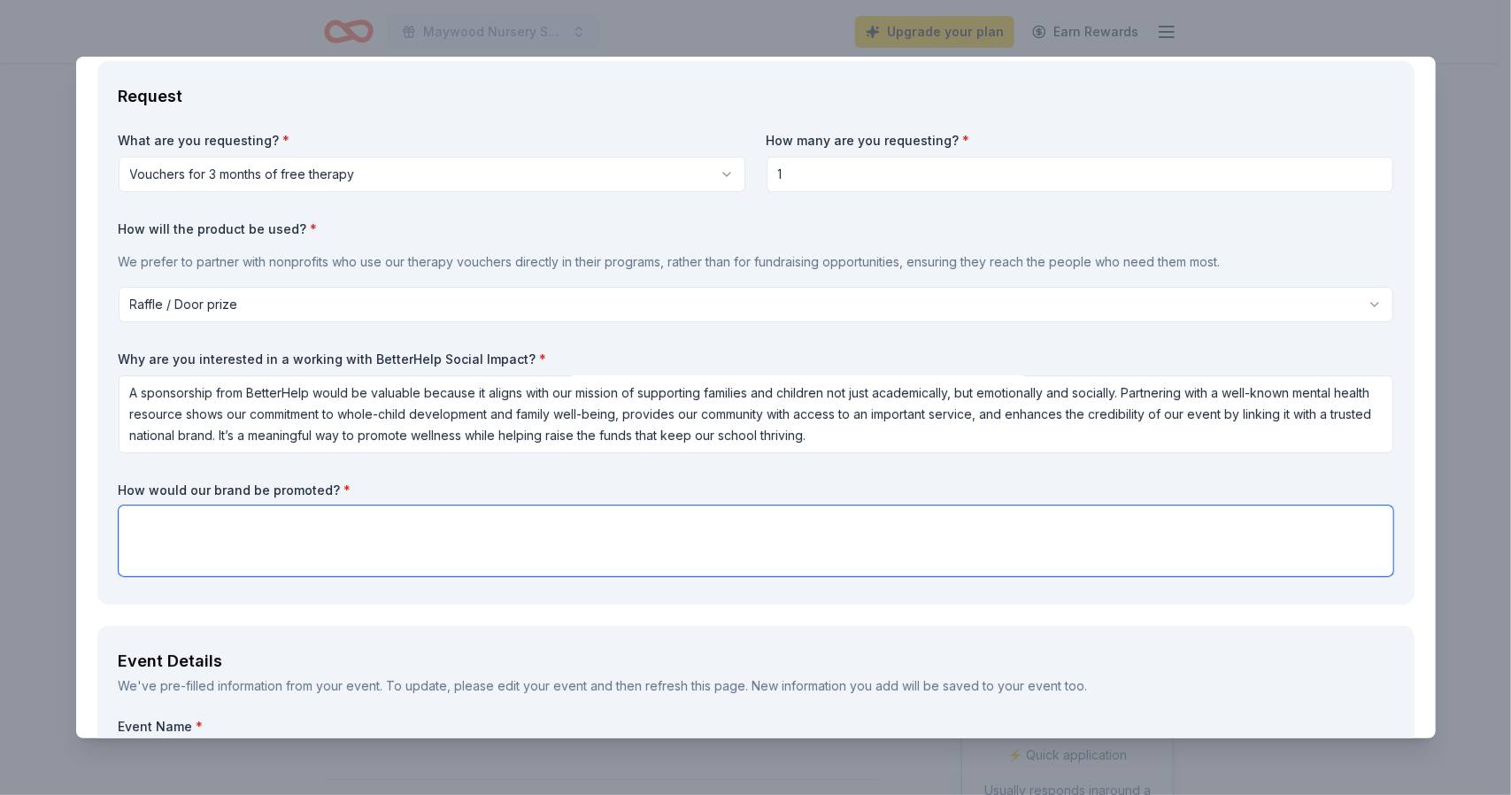
click at [289, 545] on textarea at bounding box center [756, 541] width 1275 height 71
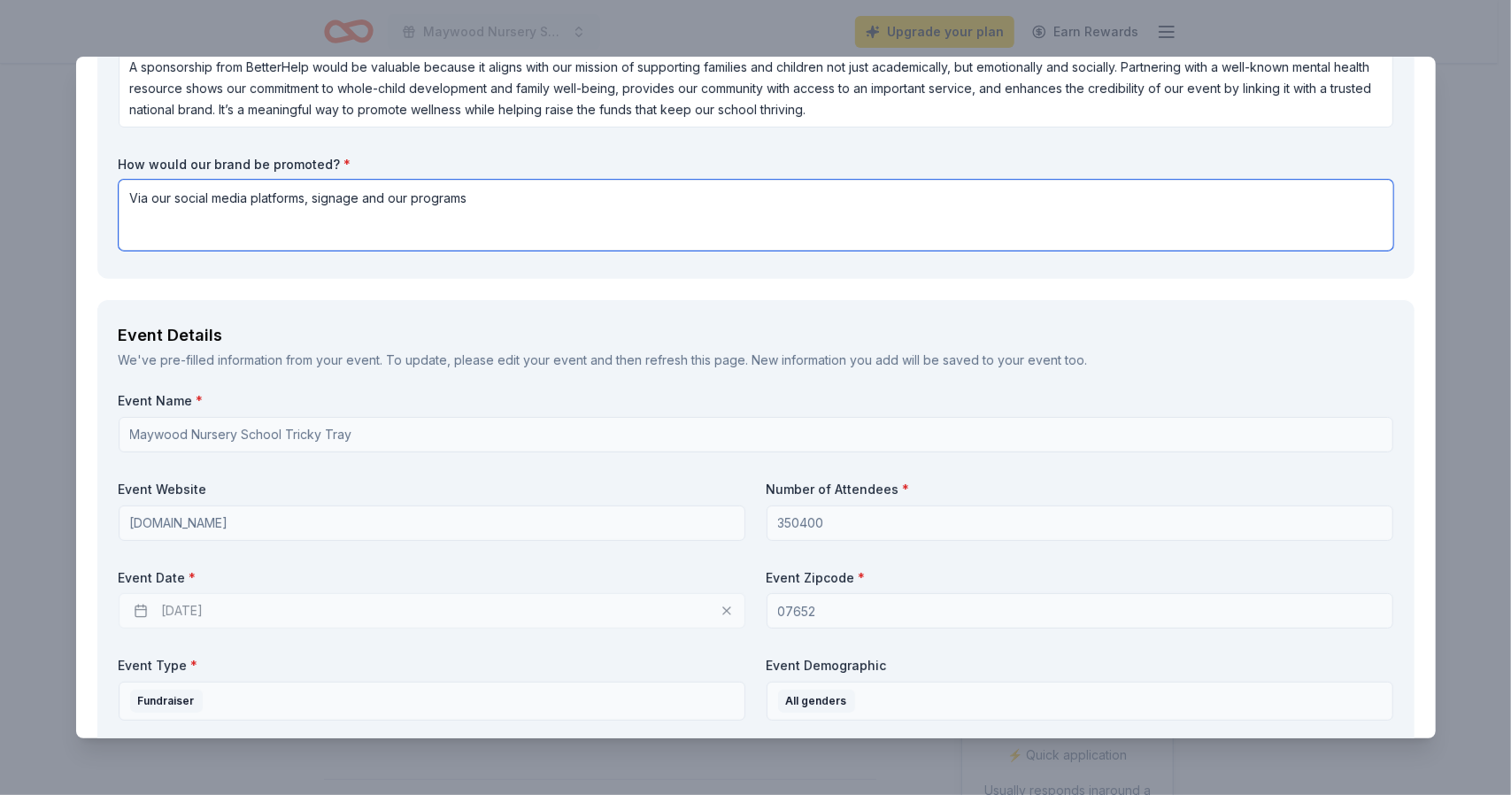
scroll to position [443, 0]
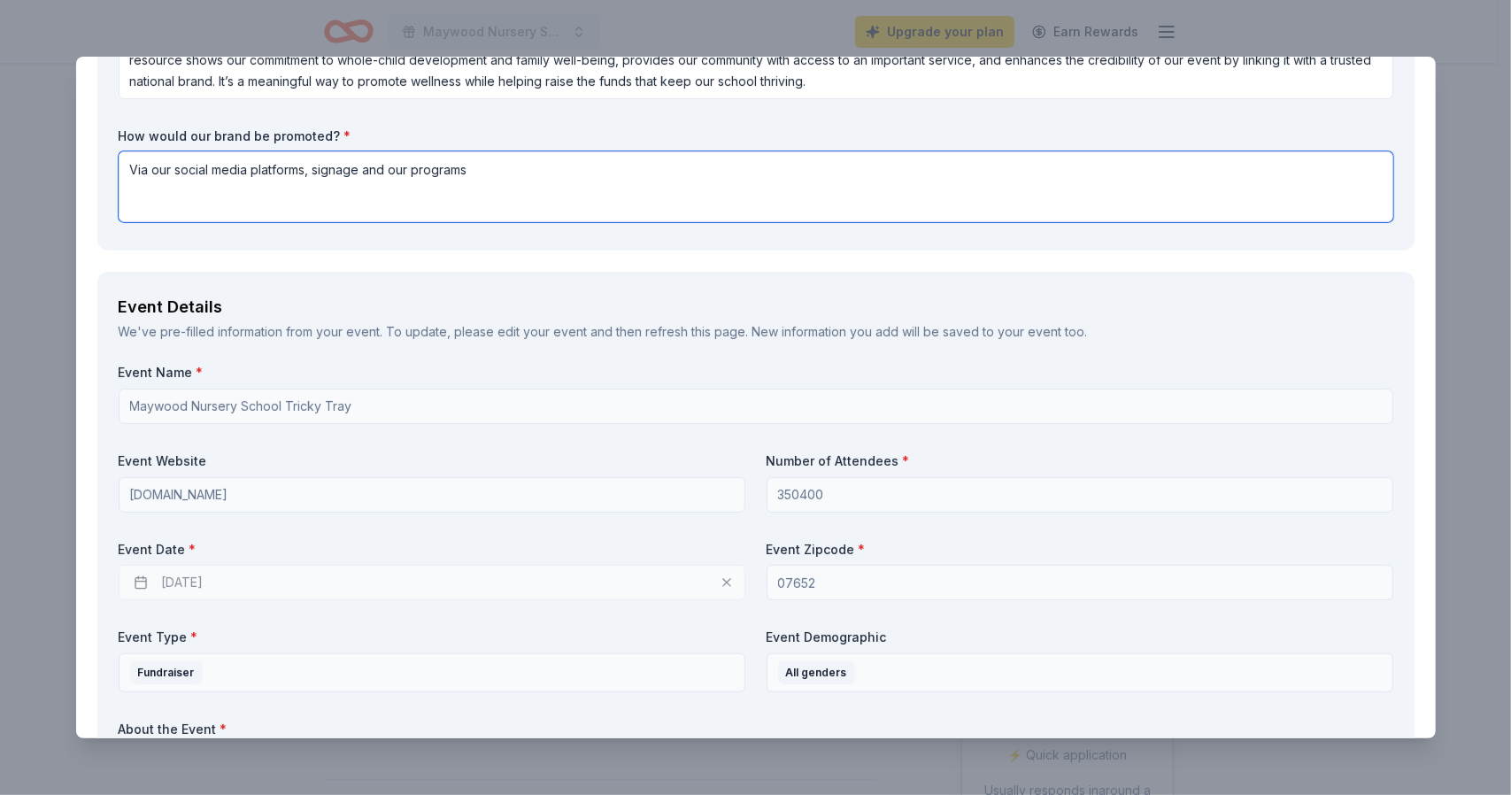
type textarea "Via our social media platforms, signage and our programs"
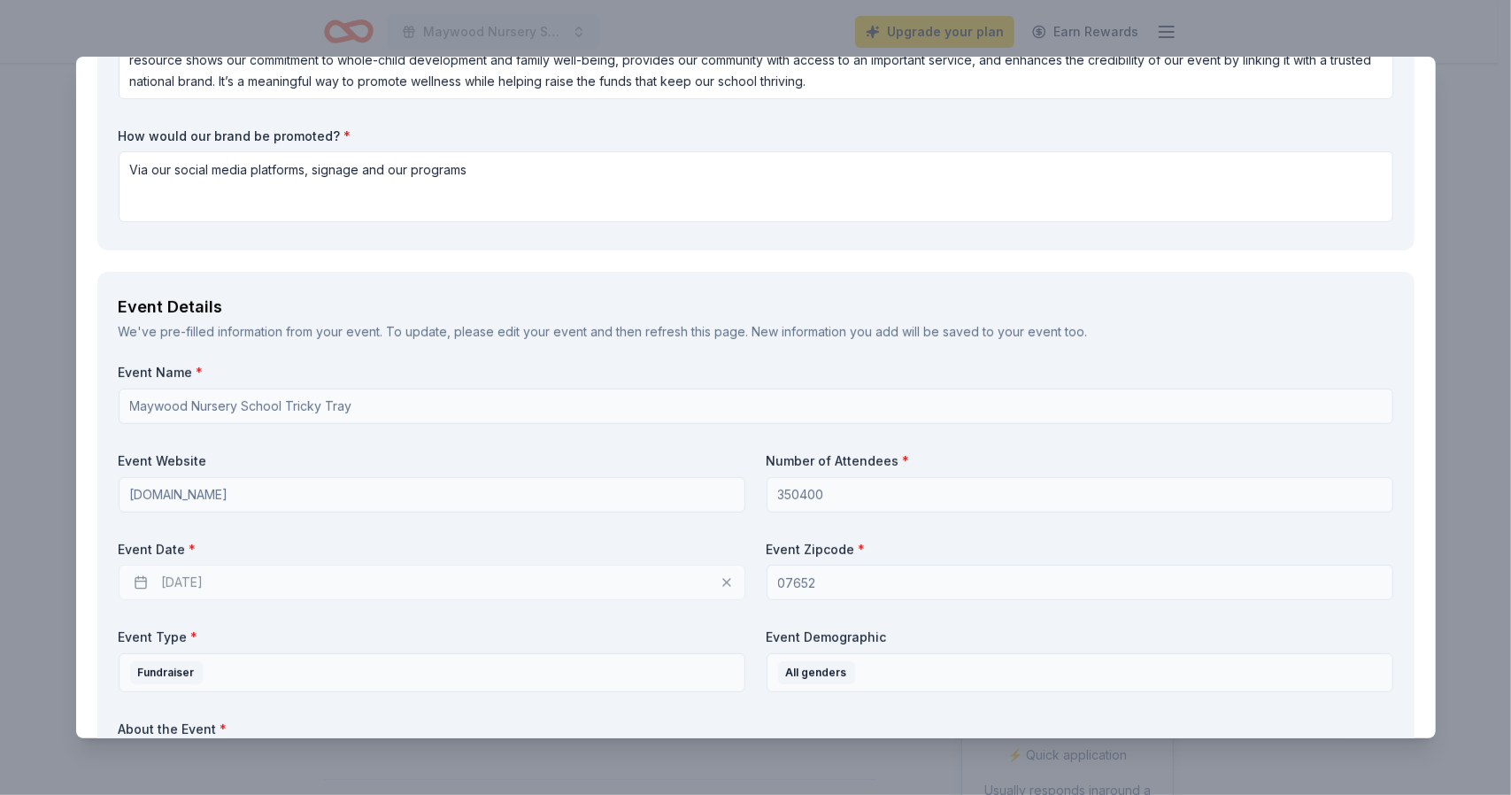
click at [276, 584] on div "03/11/2026" at bounding box center [432, 582] width 627 height 35
drag, startPoint x: 167, startPoint y: 581, endPoint x: 179, endPoint y: 582, distance: 11.5
click at [168, 581] on div "03/11/2026" at bounding box center [432, 582] width 627 height 35
click at [182, 582] on div "03/11/2026" at bounding box center [432, 582] width 627 height 35
click at [193, 575] on div "03/11/2026" at bounding box center [432, 582] width 627 height 35
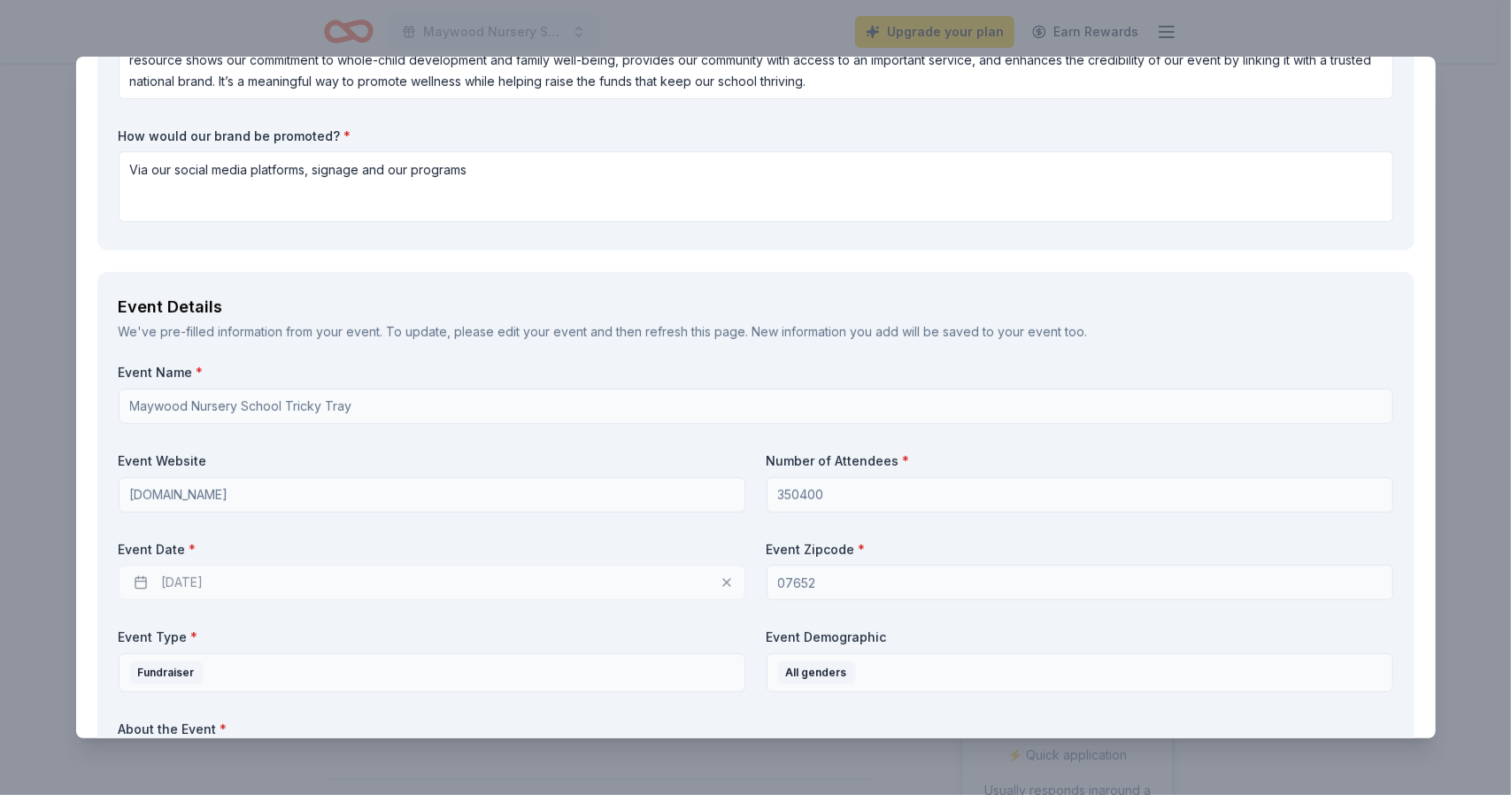
click at [193, 575] on div "03/11/2026" at bounding box center [432, 582] width 627 height 35
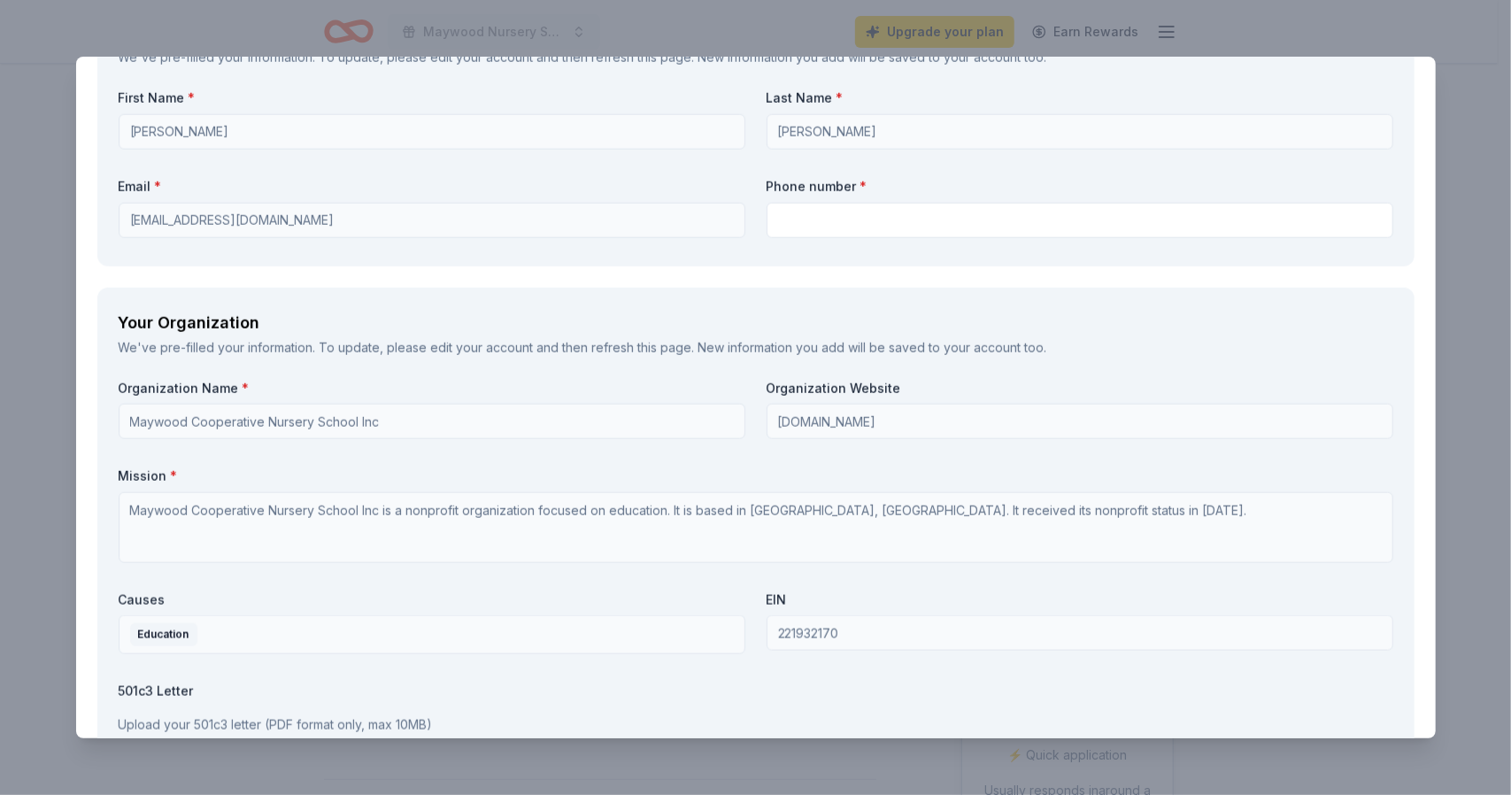
scroll to position [1328, 0]
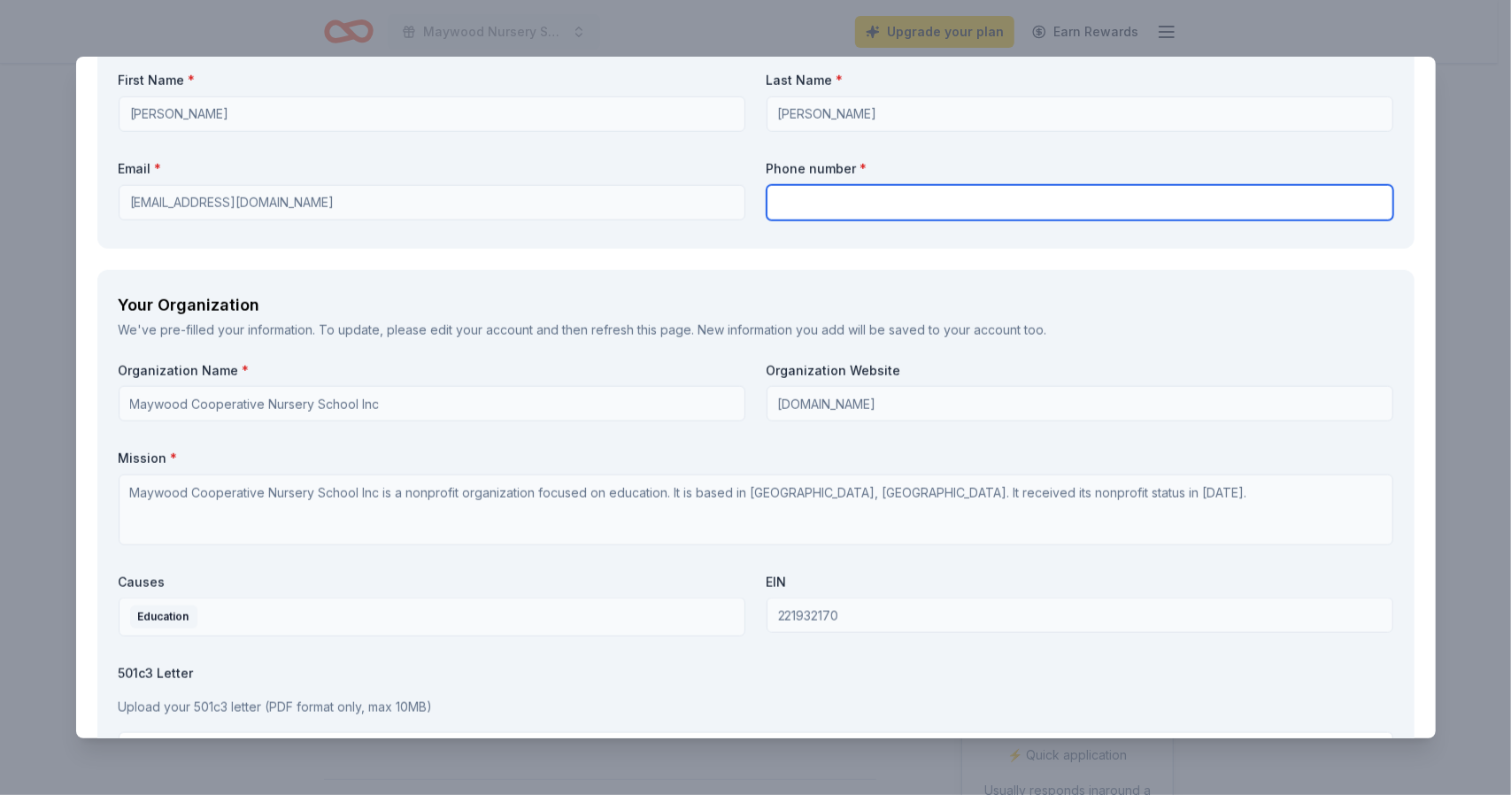
click at [846, 206] on input "text" at bounding box center [1080, 202] width 627 height 35
type input "3472432252"
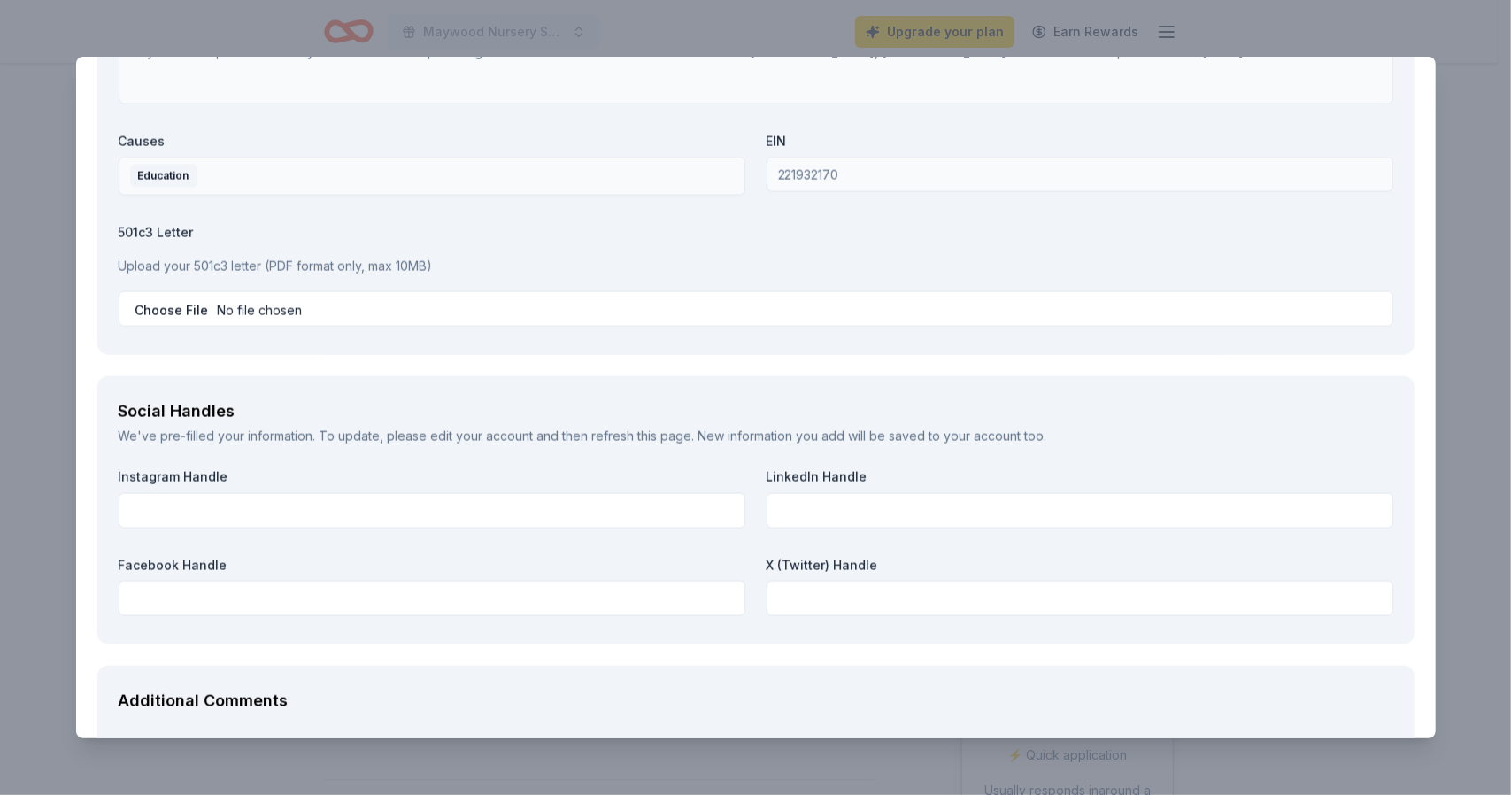
scroll to position [1771, 0]
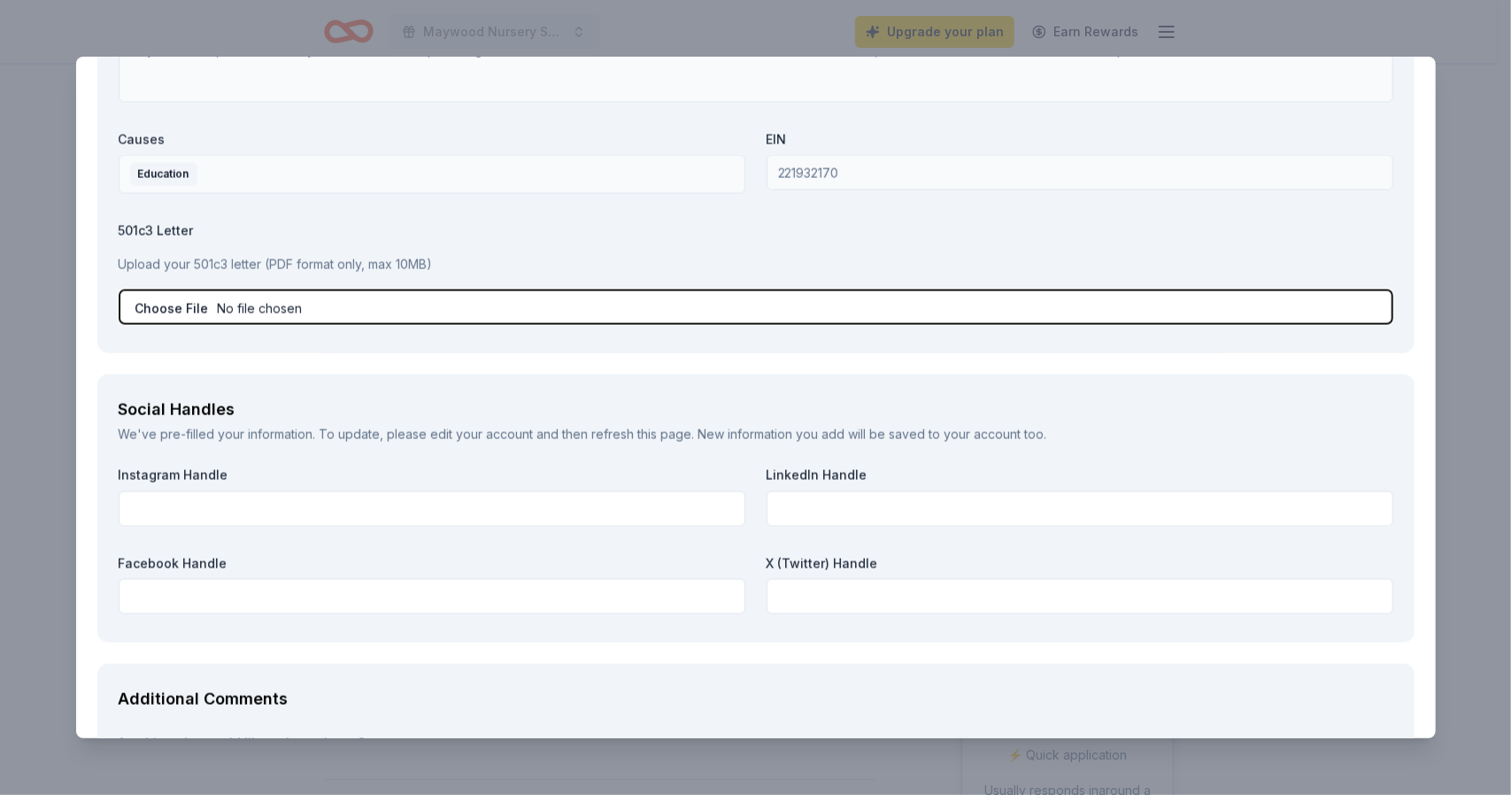
click at [191, 290] on input "file" at bounding box center [756, 307] width 1275 height 35
type input "C:\fakepath\5880555774006713703.pdf"
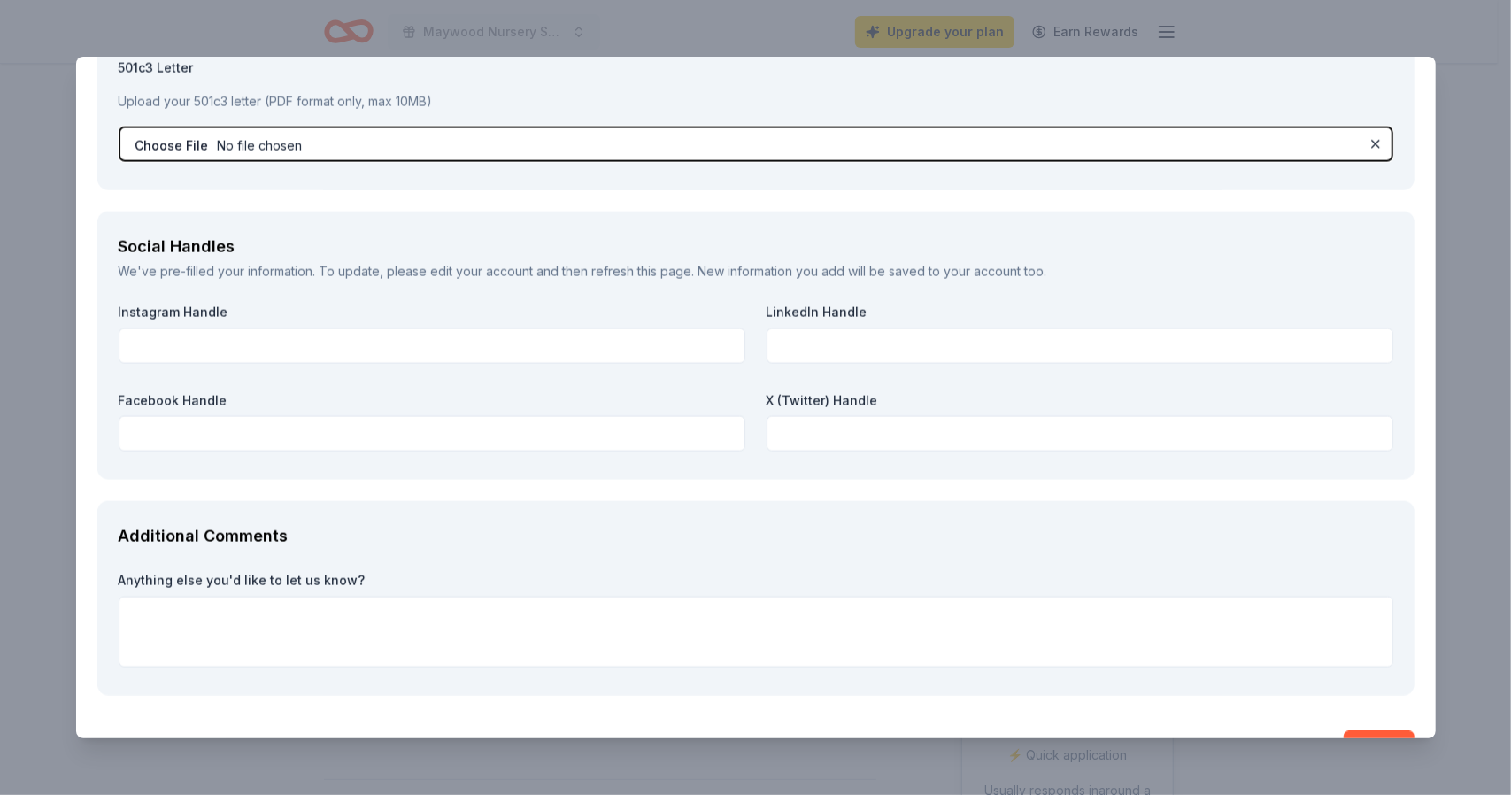
scroll to position [1948, 0]
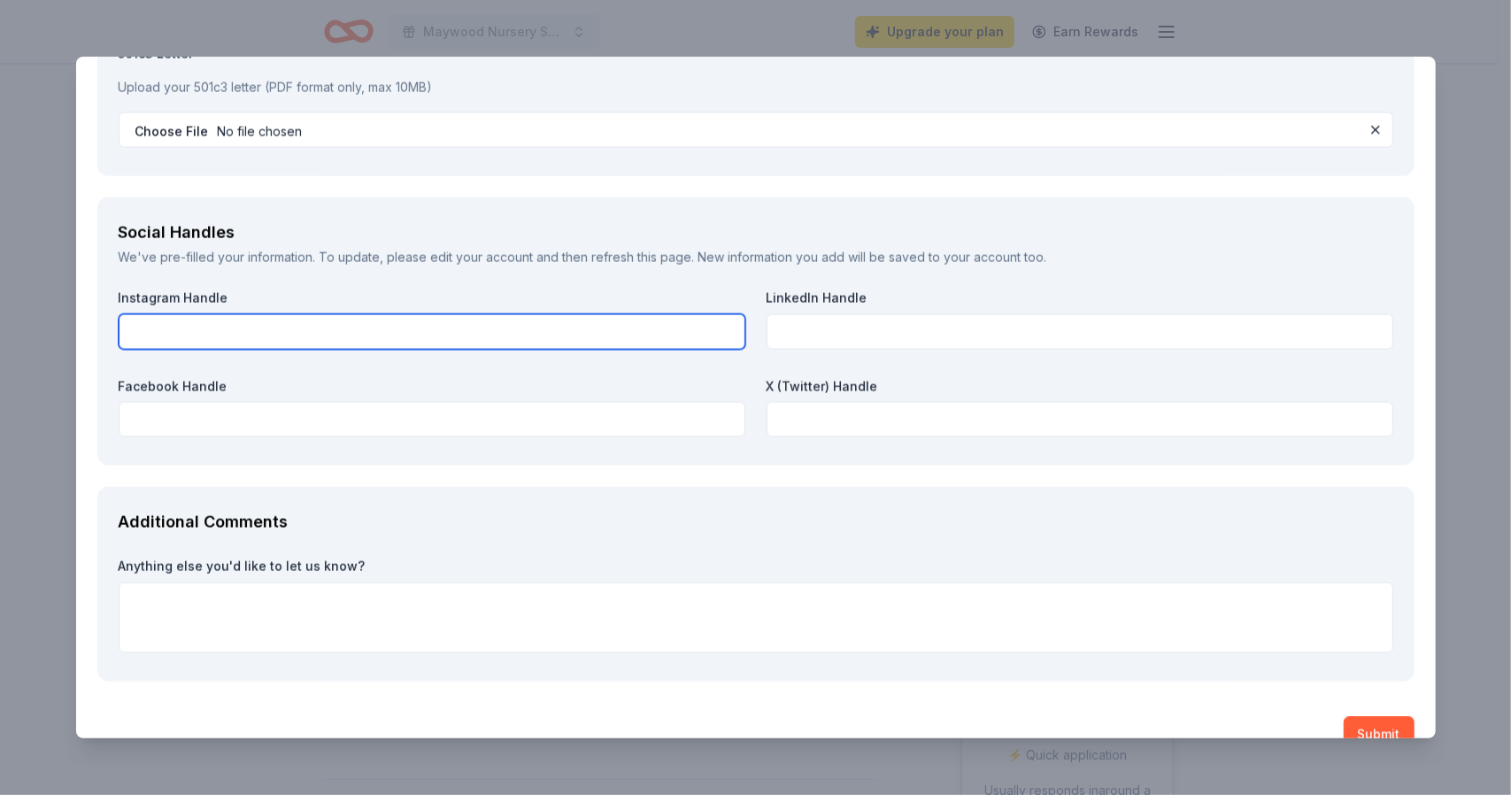
click at [267, 322] on input "text" at bounding box center [432, 331] width 627 height 35
type input "maywoodcoop"
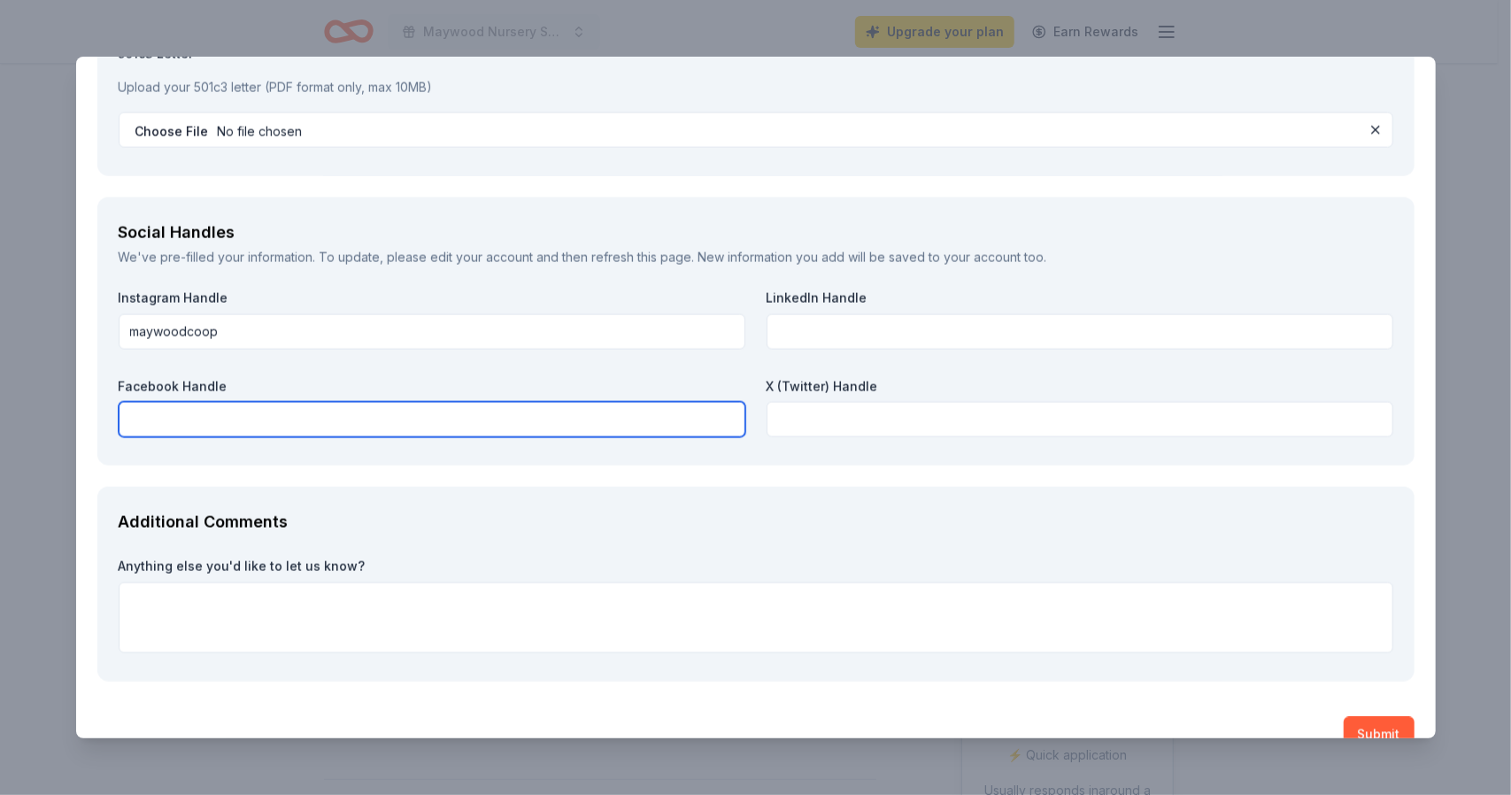
click at [218, 428] on input "text" at bounding box center [432, 419] width 627 height 35
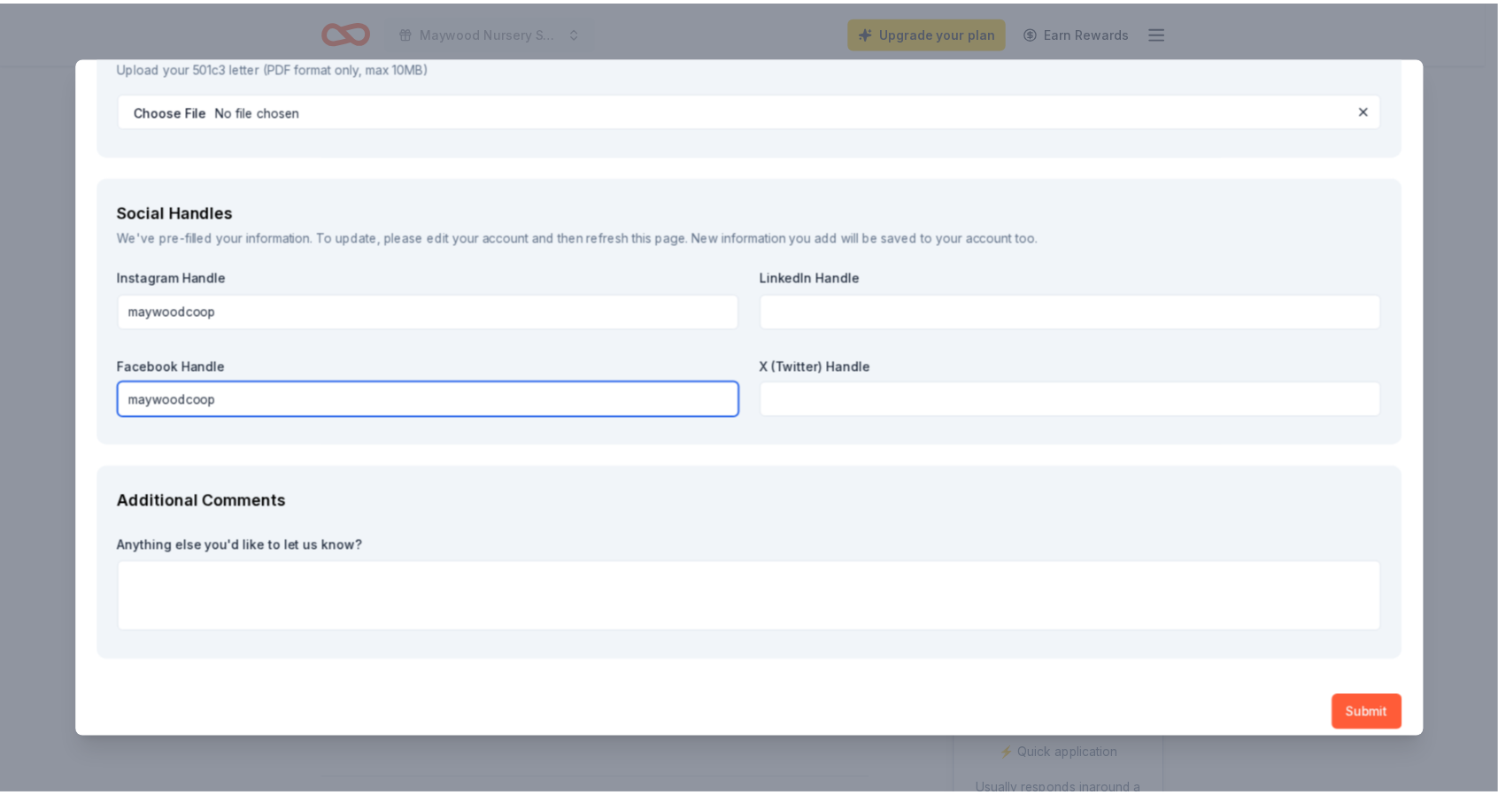
scroll to position [1980, 0]
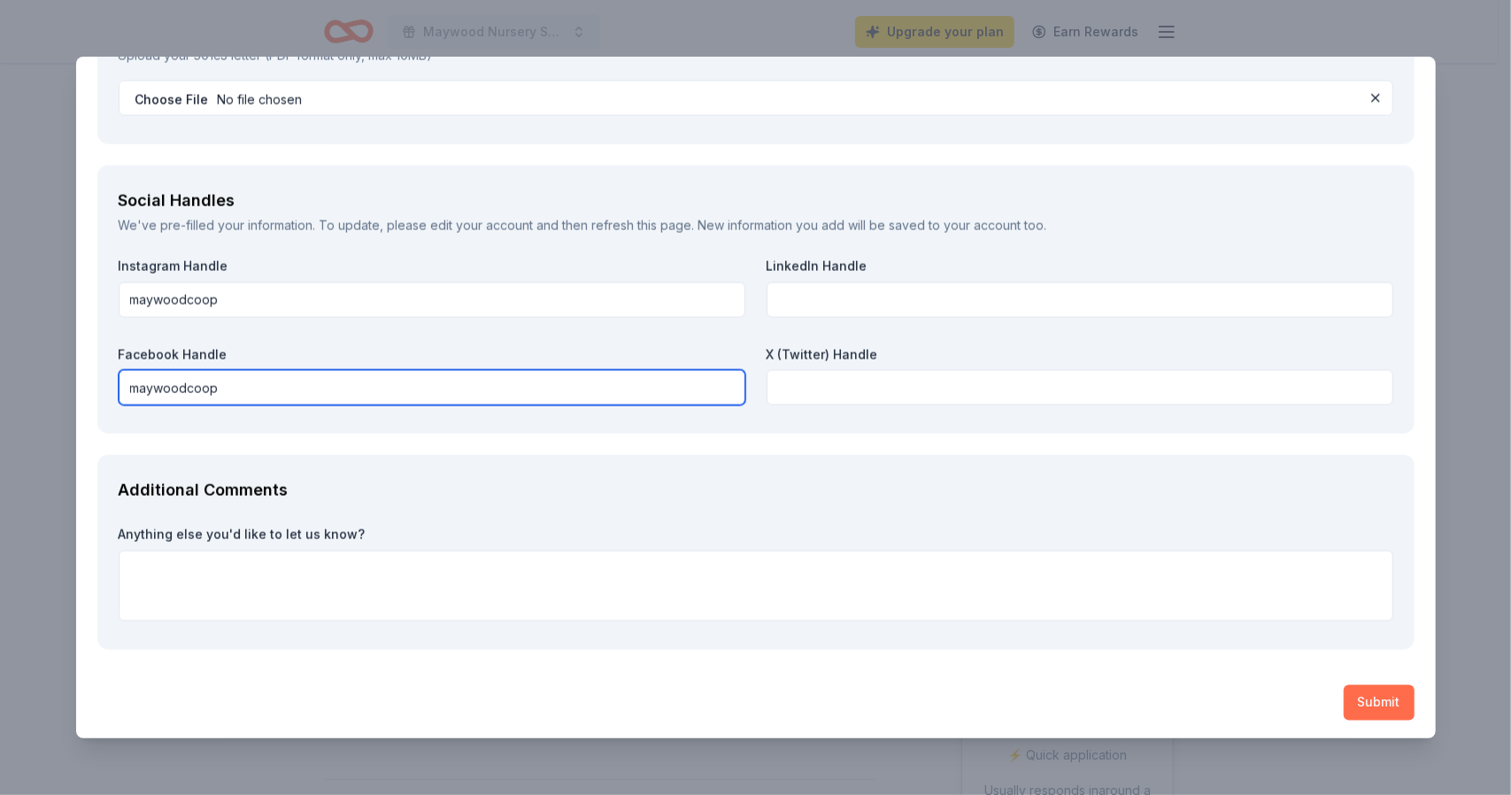
type input "maywoodcoop"
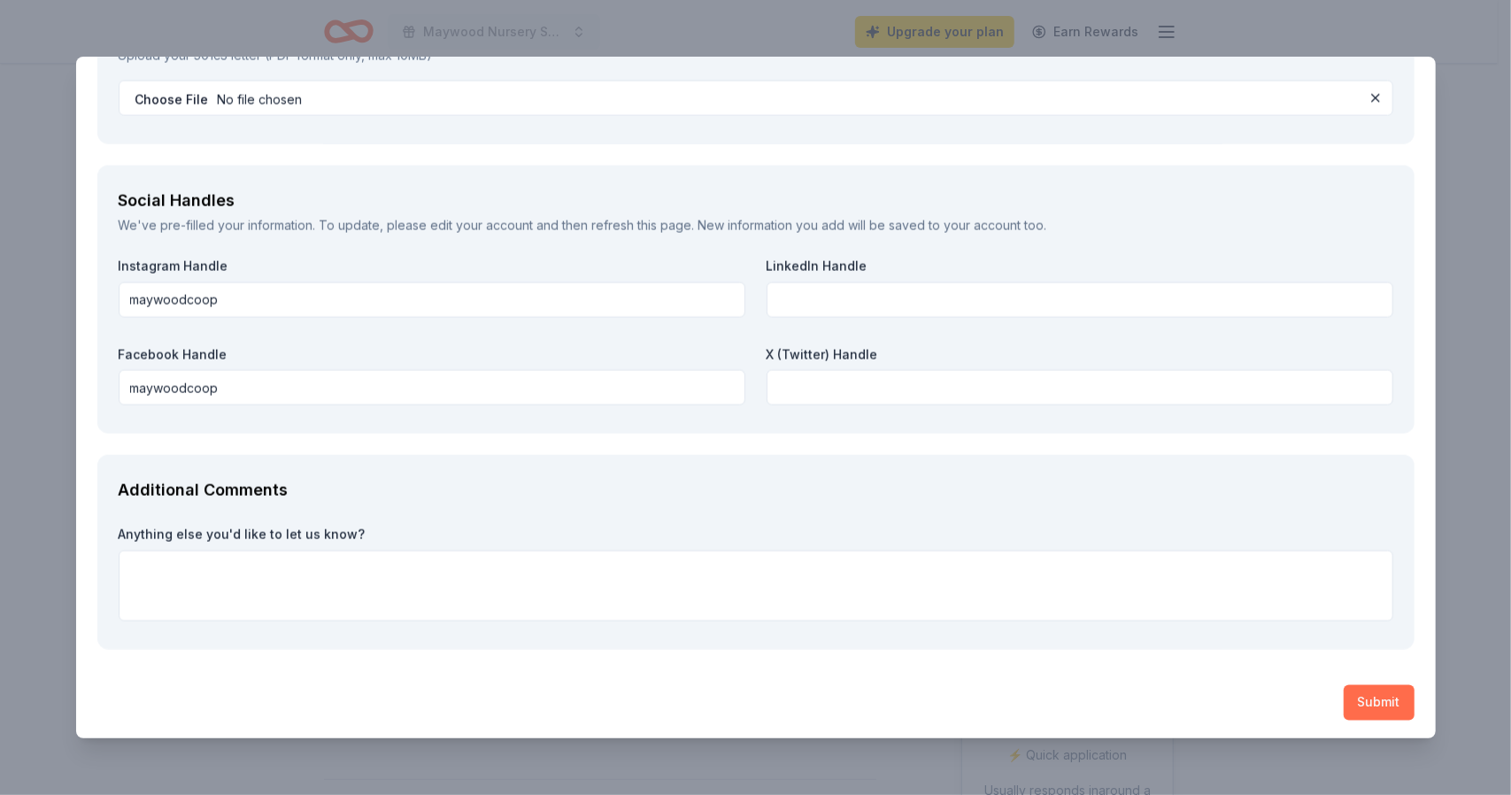
click at [1344, 697] on button "Submit" at bounding box center [1379, 702] width 71 height 35
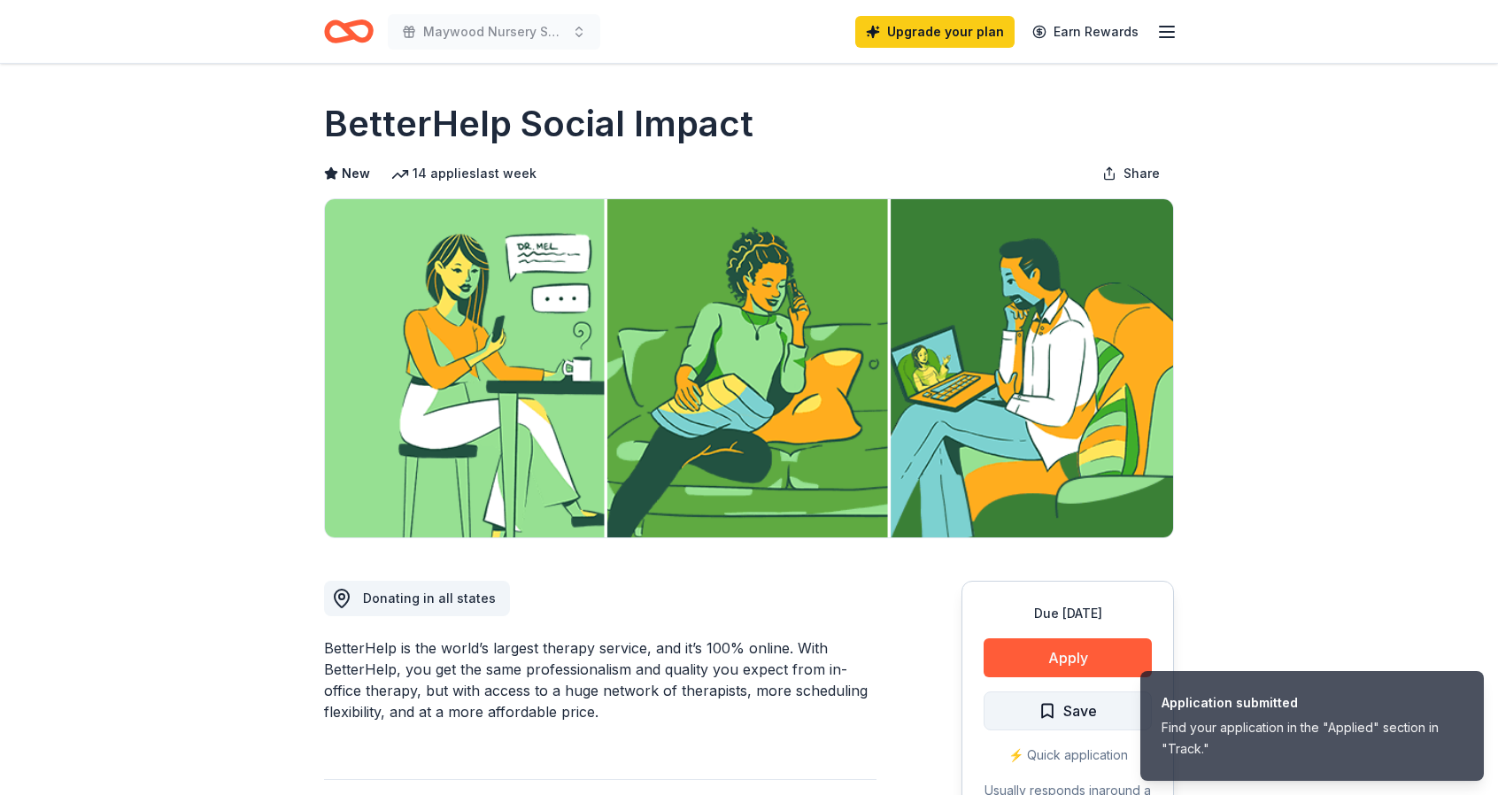
click at [1080, 720] on span "Save" at bounding box center [1080, 710] width 34 height 23
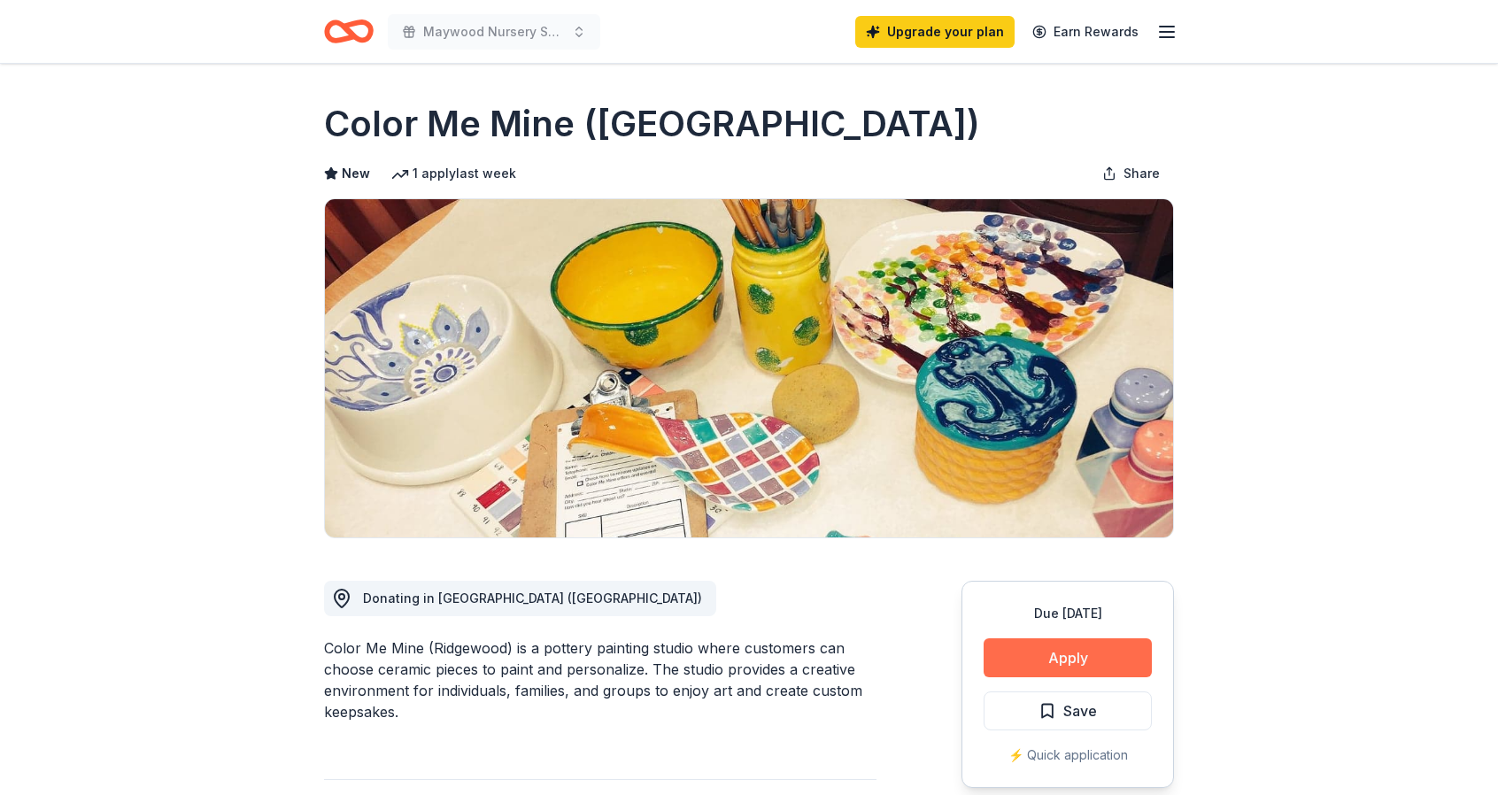
click at [1024, 648] on button "Apply" at bounding box center [1068, 657] width 168 height 39
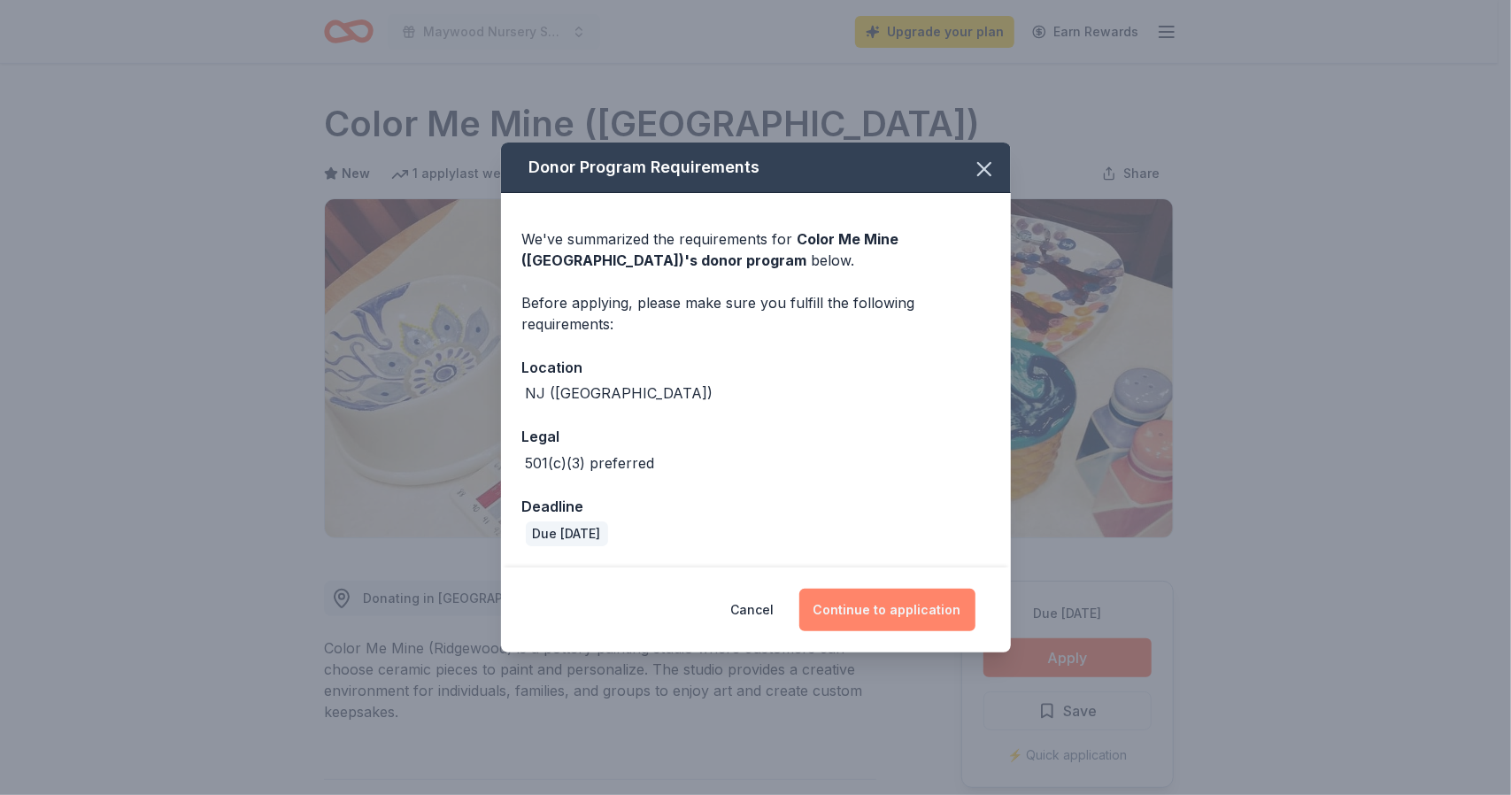
click at [834, 602] on button "Continue to application" at bounding box center [888, 610] width 176 height 43
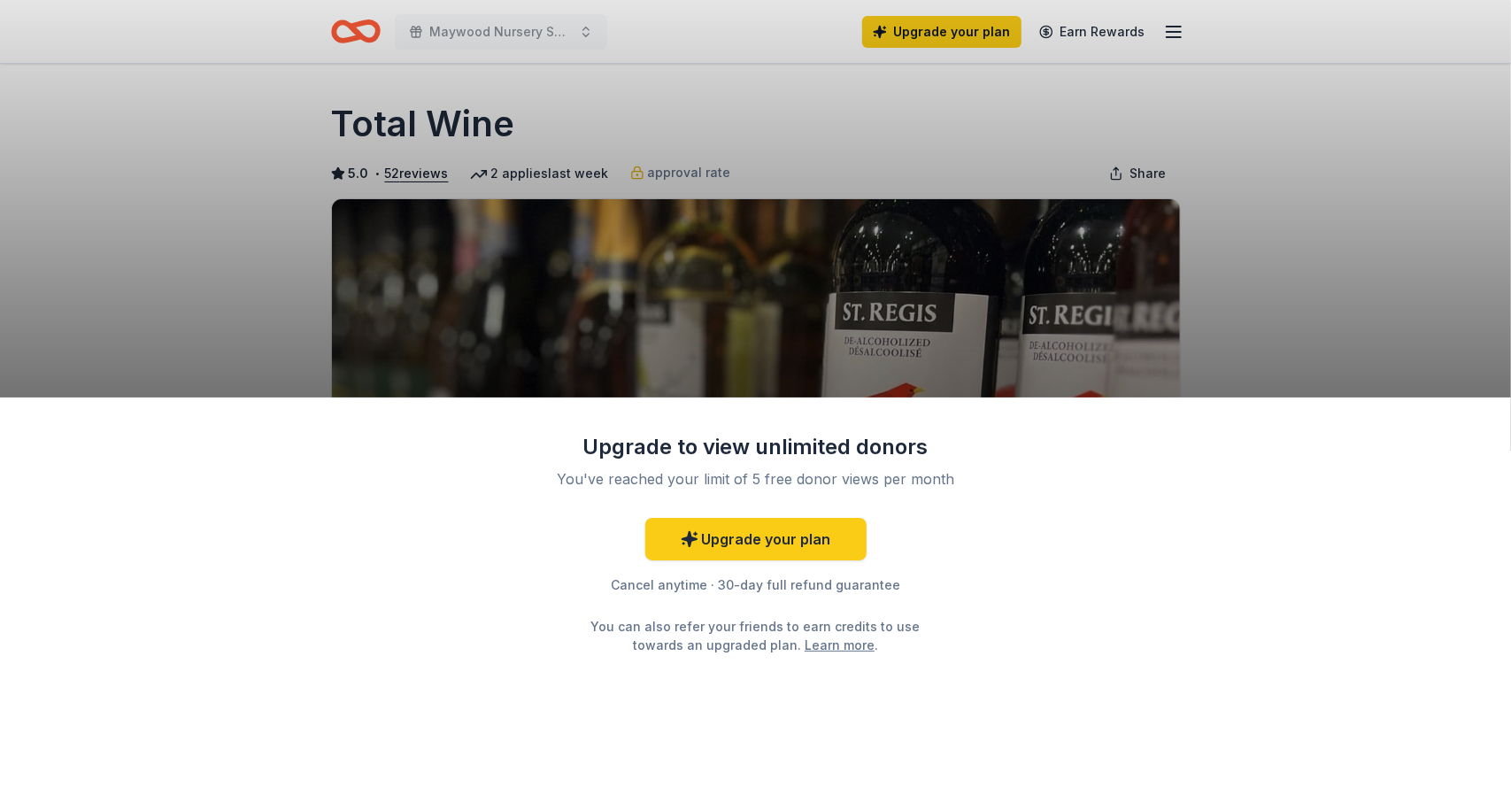
click at [827, 344] on div "Upgrade to view unlimited donors You've reached your limit of 5 free donor view…" at bounding box center [755, 397] width 1511 height 795
